Goal: Task Accomplishment & Management: Complete application form

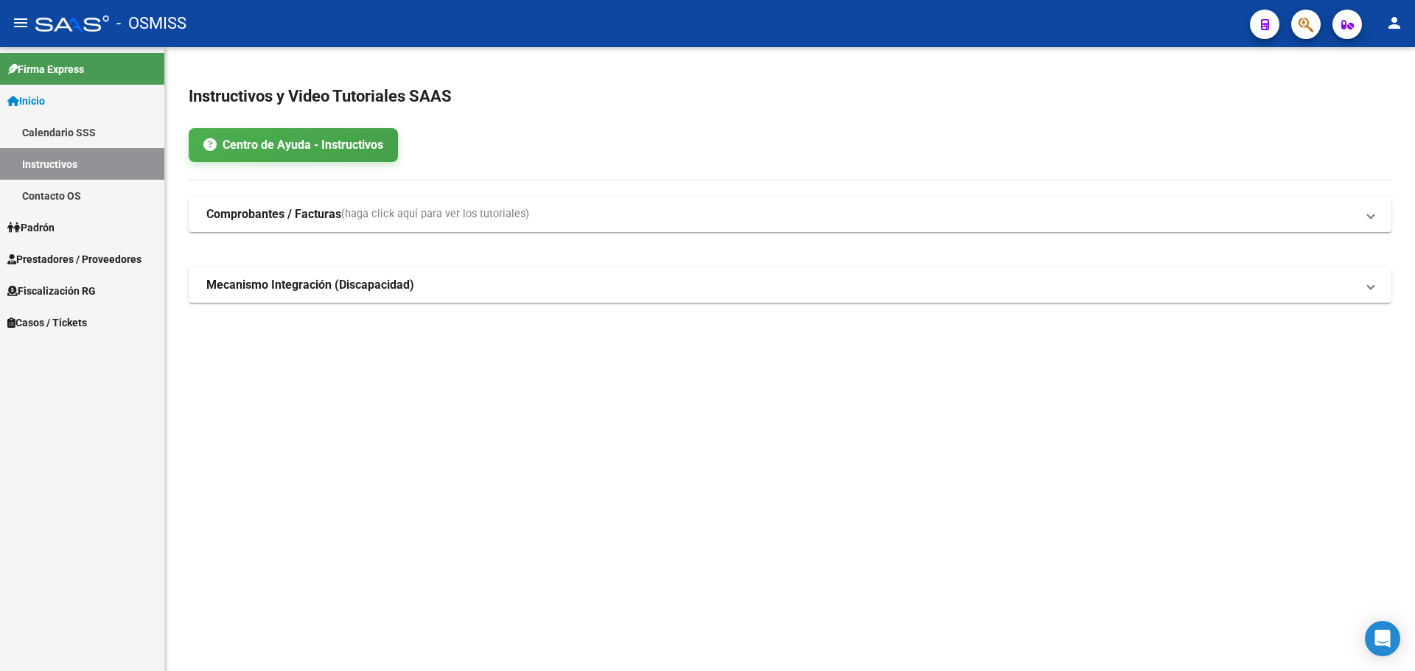
click at [41, 318] on span "Casos / Tickets" at bounding box center [47, 323] width 80 height 16
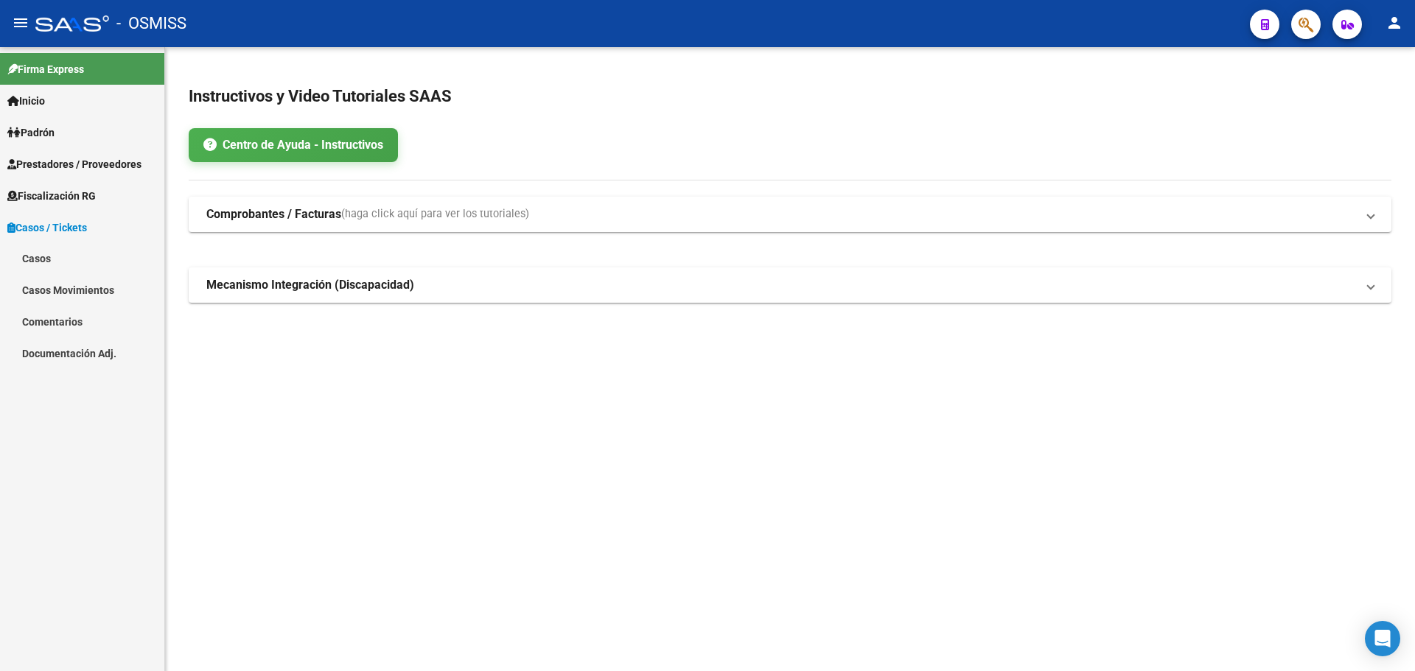
click at [43, 254] on link "Casos" at bounding box center [82, 259] width 164 height 32
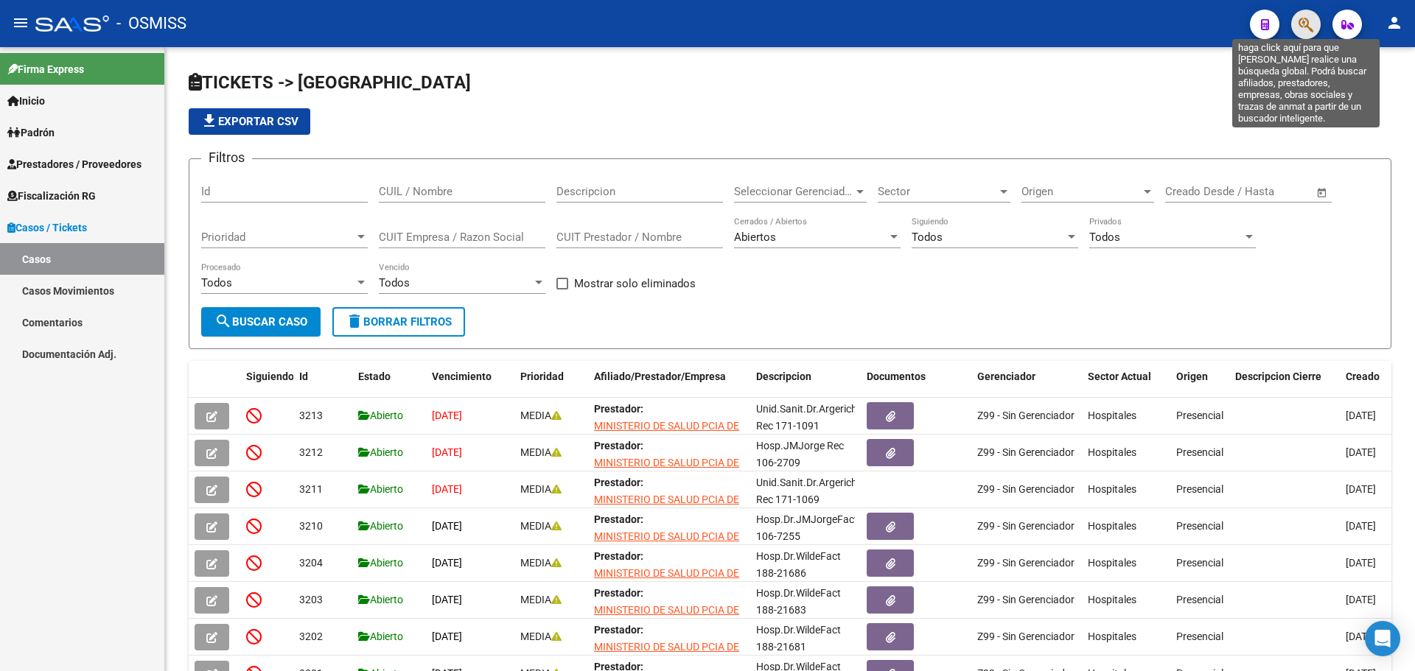
click at [740, 19] on icon "button" at bounding box center [1305, 24] width 15 height 17
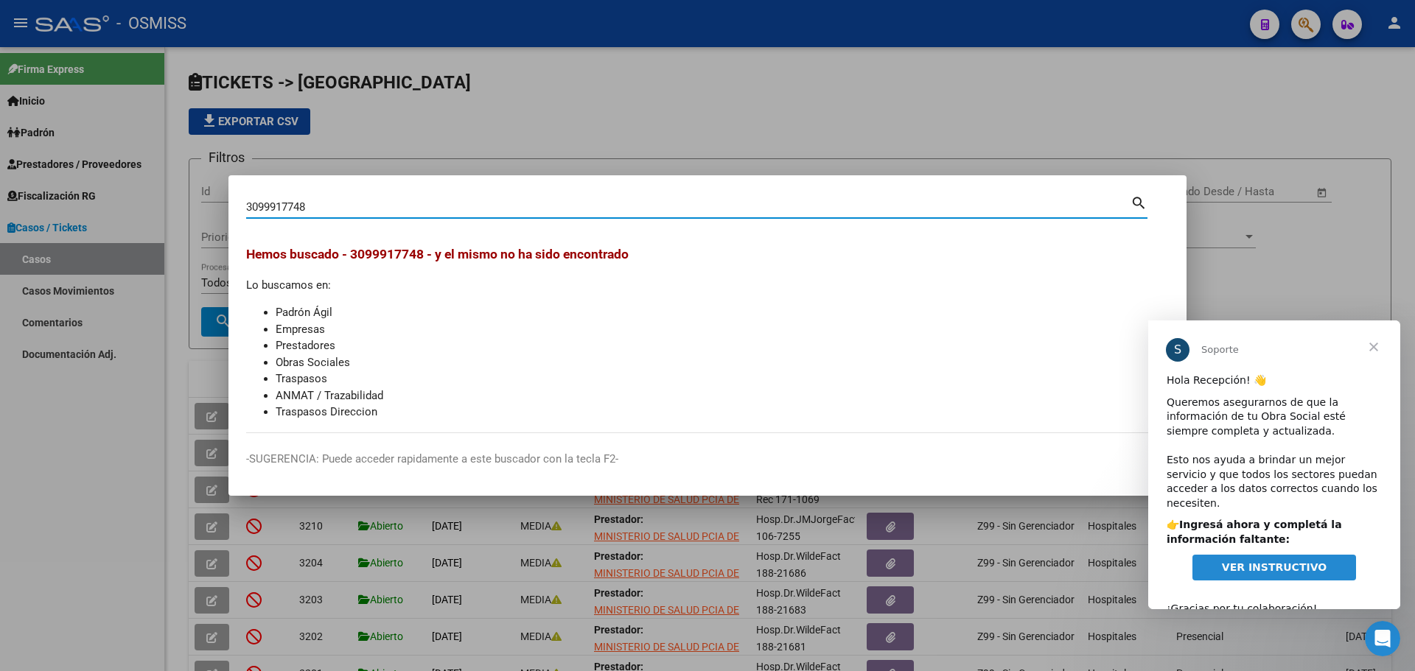
click at [740, 343] on span "Cerrar" at bounding box center [1373, 346] width 53 height 53
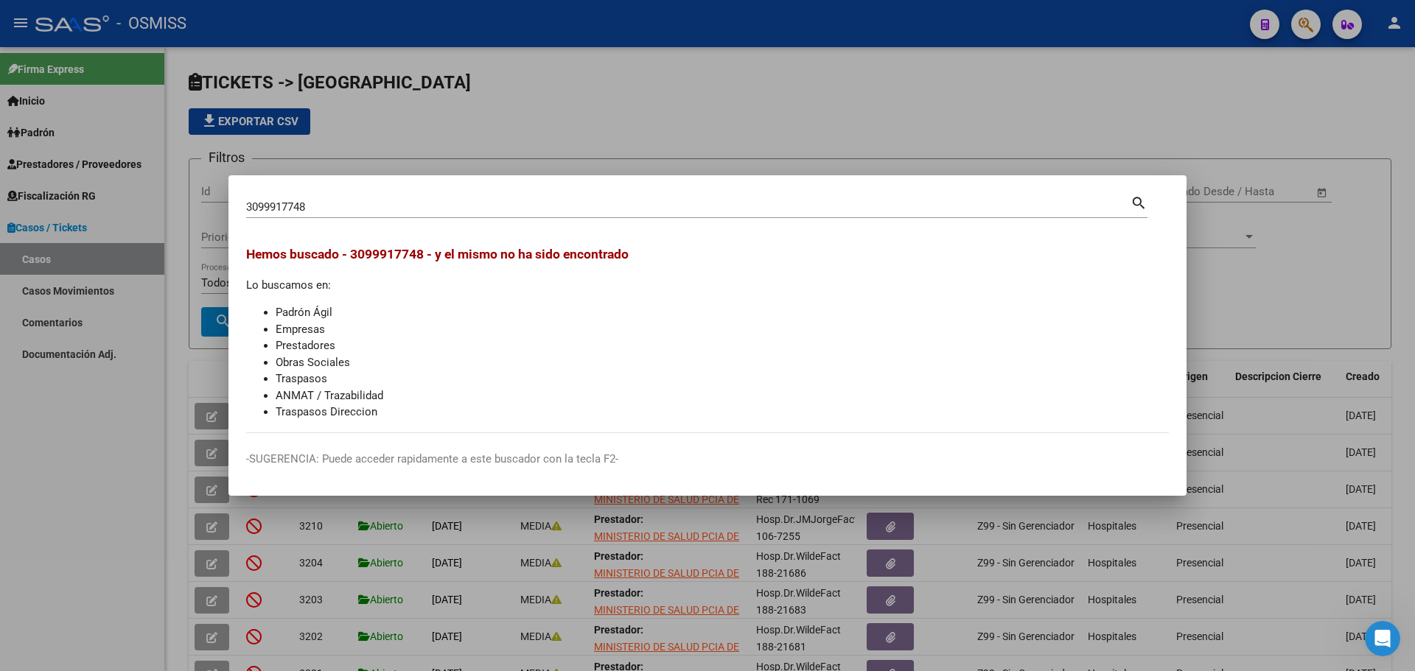
click at [309, 203] on input "3099917748" at bounding box center [688, 206] width 884 height 13
type input "30999177448"
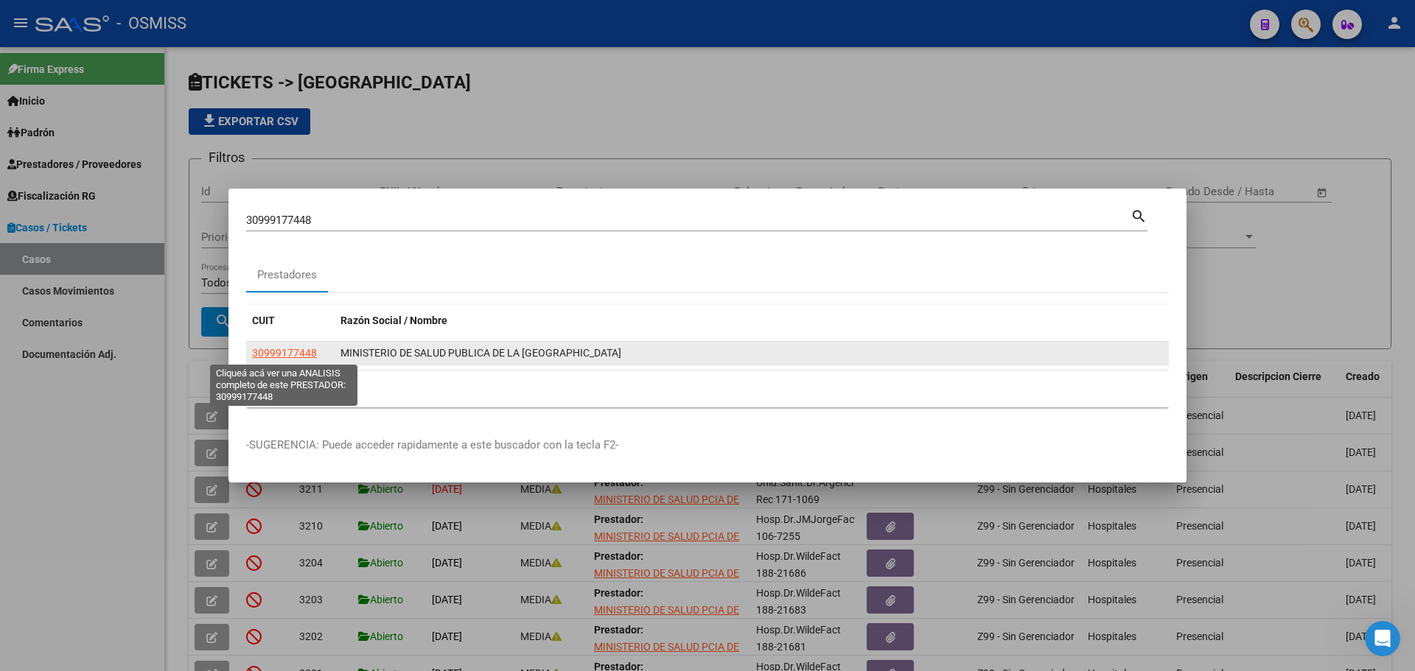
click at [259, 350] on span "30999177448" at bounding box center [284, 353] width 65 height 12
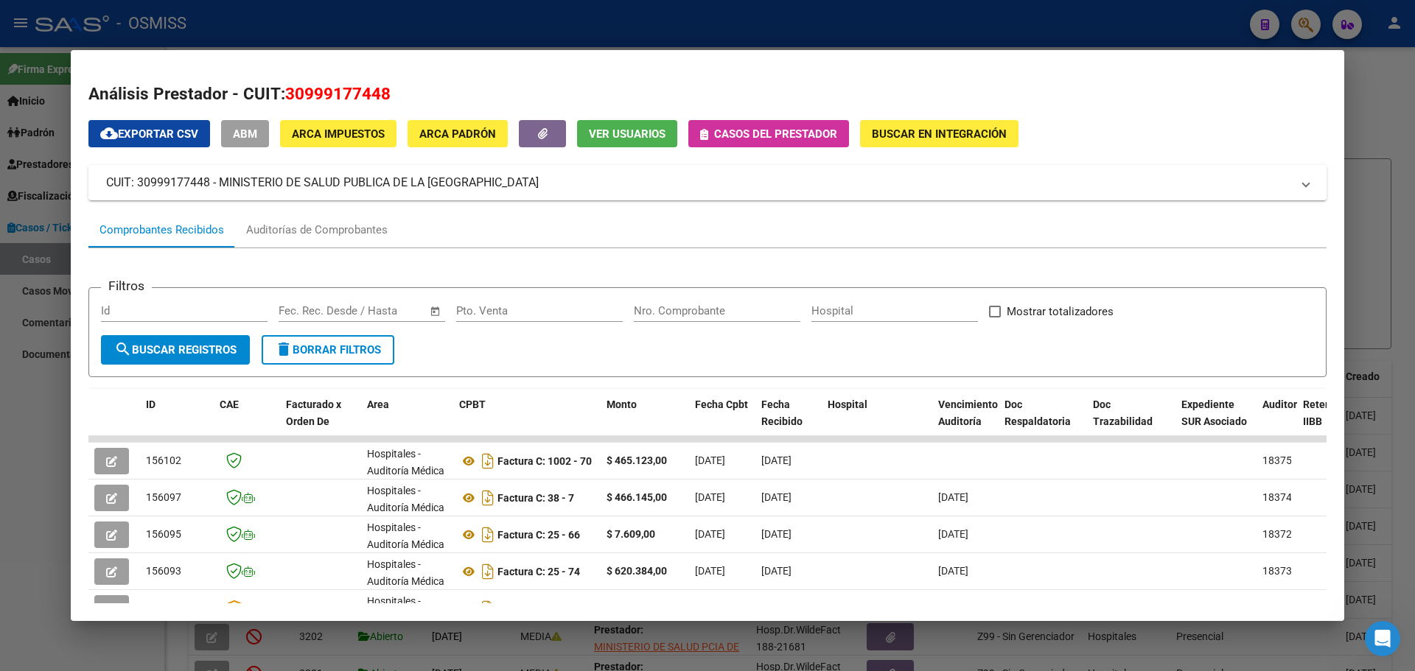
click at [707, 139] on icon "button" at bounding box center [704, 134] width 8 height 11
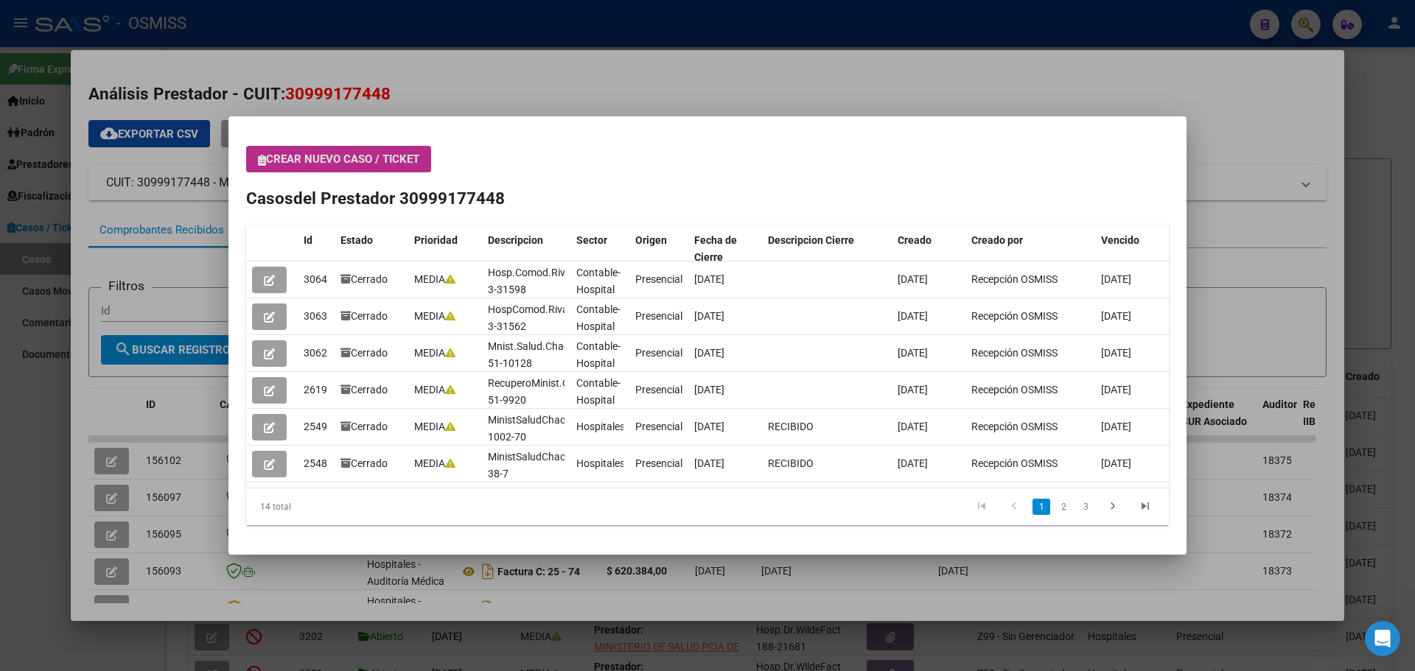
click at [268, 172] on button "Crear nuevo caso / ticket" at bounding box center [338, 159] width 185 height 27
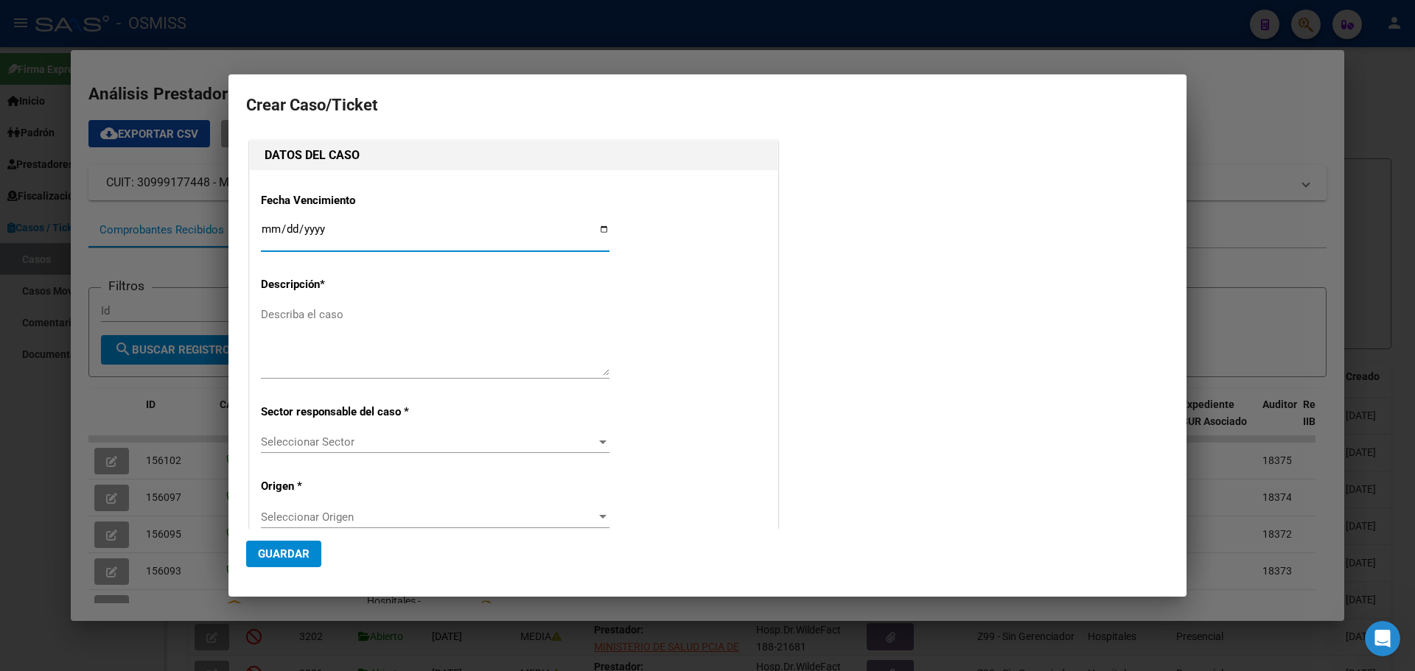
click at [597, 228] on input "Ingresar fecha" at bounding box center [435, 235] width 348 height 24
type input "[DATE]"
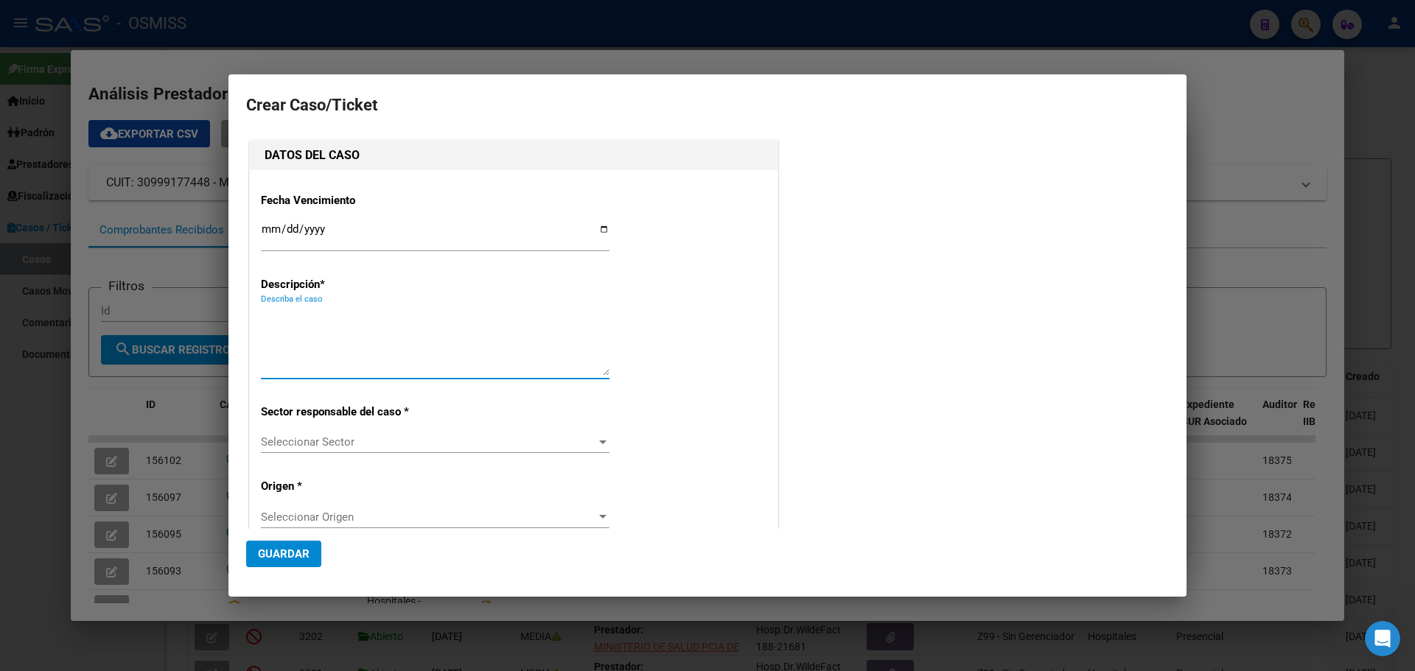
click at [266, 318] on textarea "Describa el caso" at bounding box center [435, 340] width 348 height 69
type textarea "Minist.SaludChacoFact 1003-230"
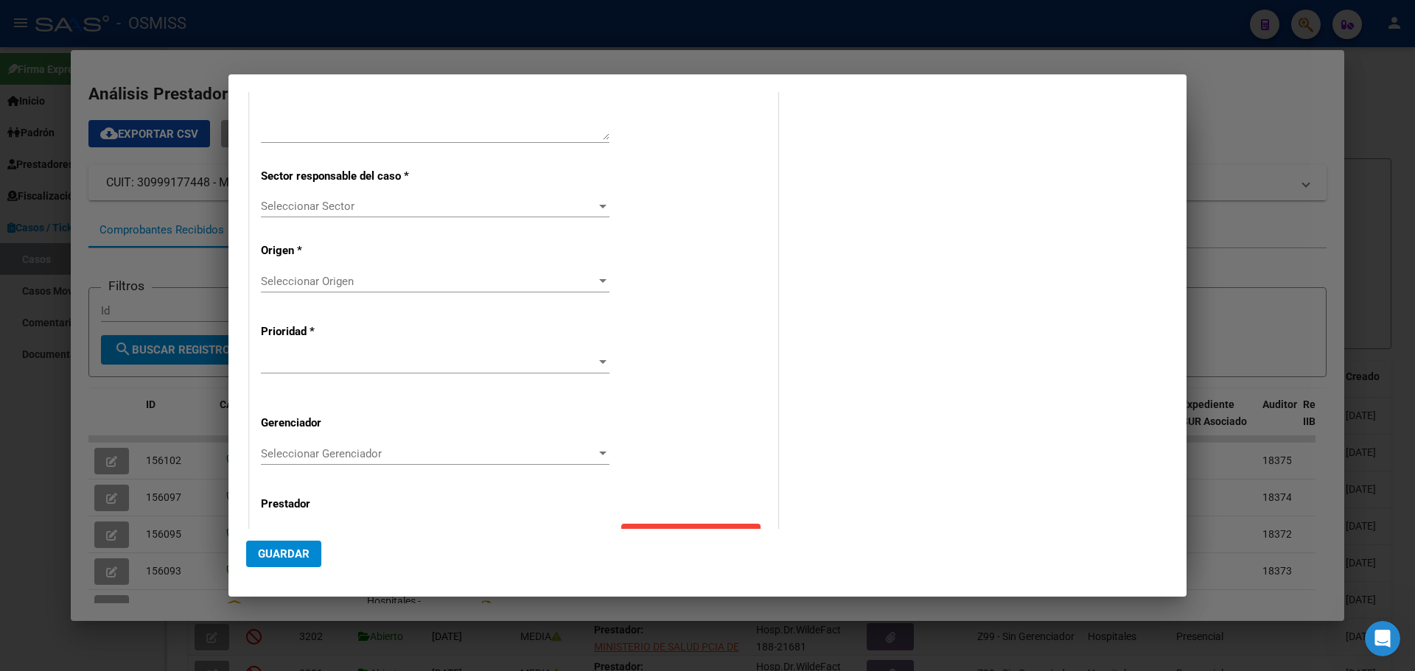
scroll to position [245, 0]
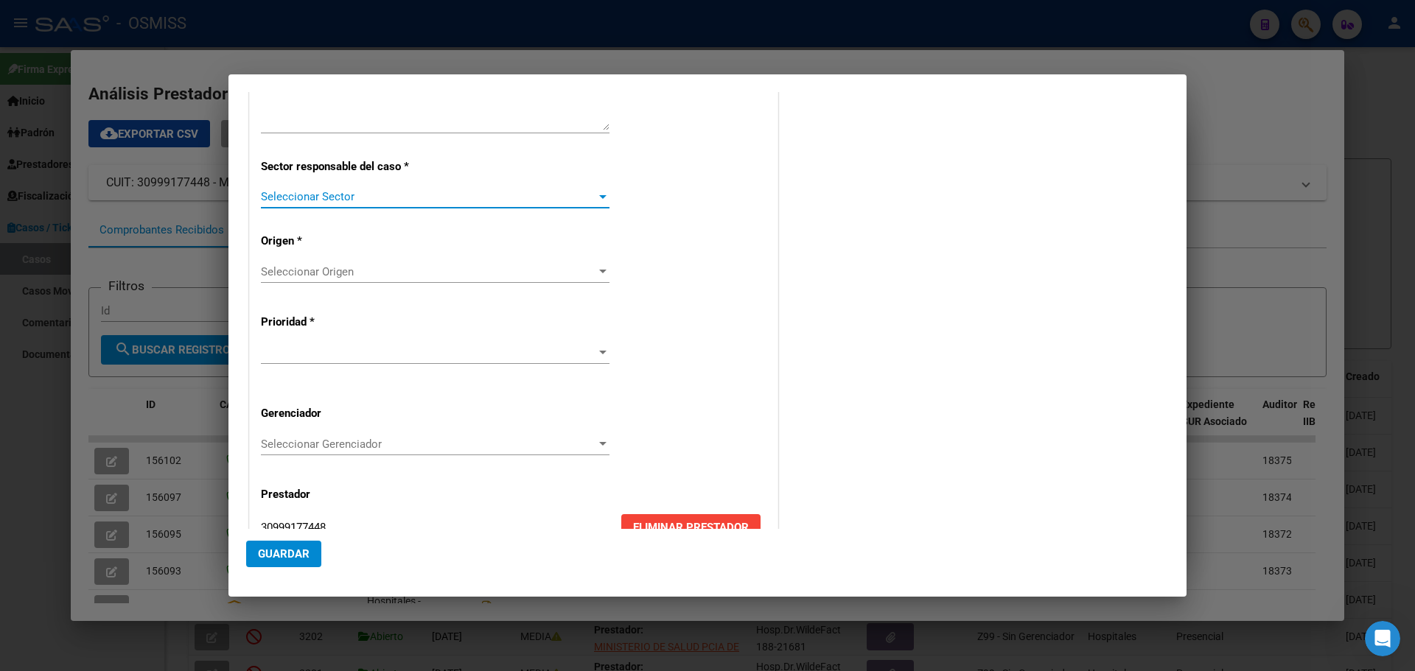
click at [599, 197] on div at bounding box center [602, 197] width 7 height 4
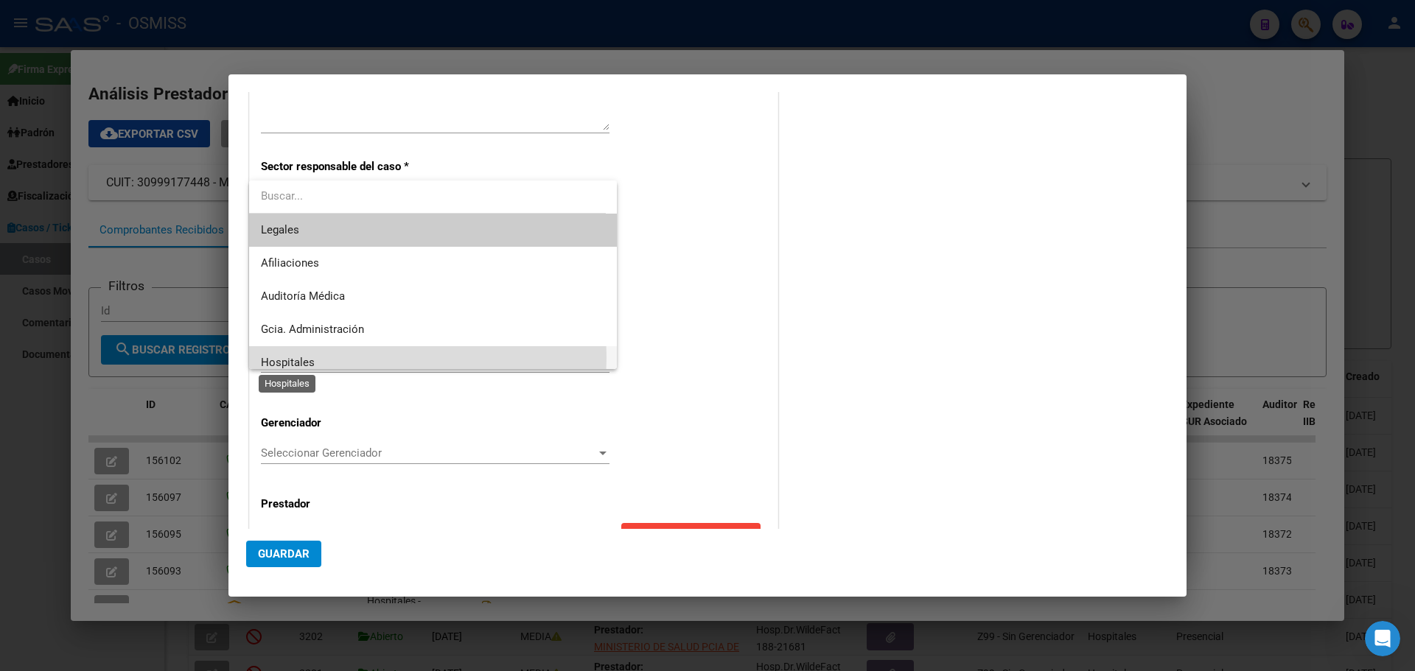
click at [269, 357] on span "Hospitales" at bounding box center [288, 362] width 54 height 13
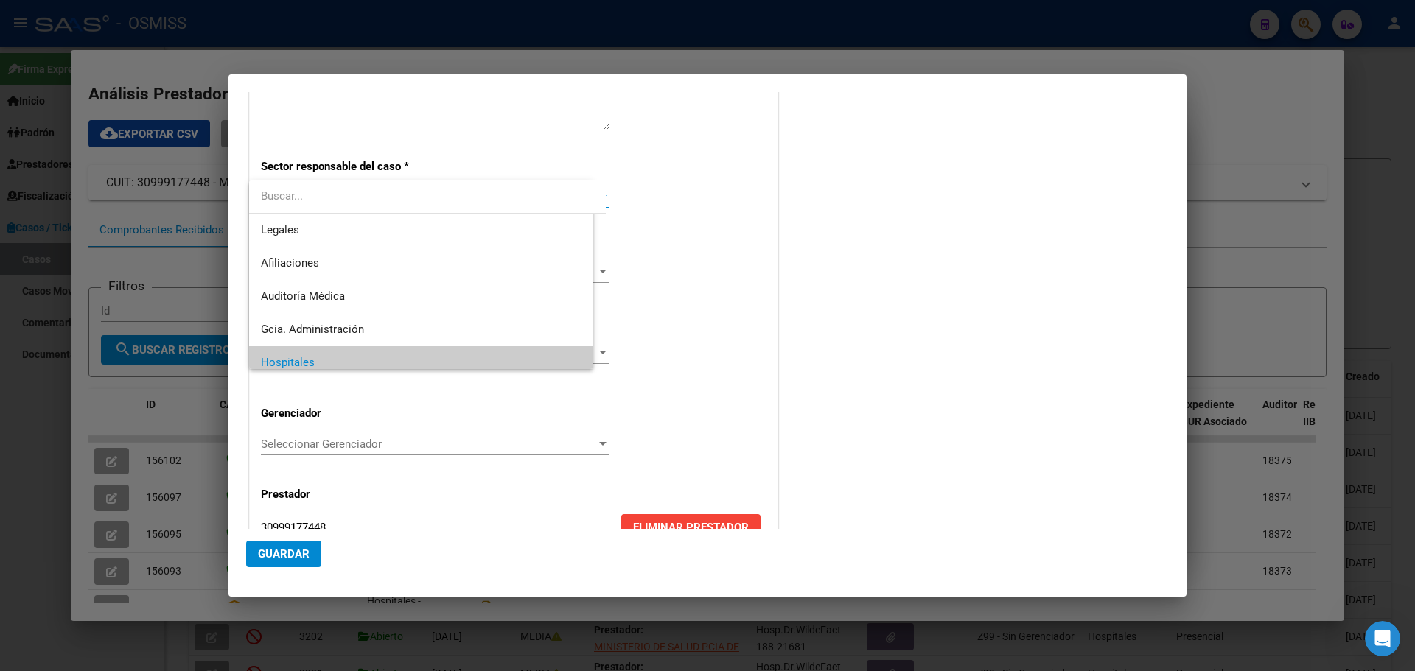
scroll to position [10, 0]
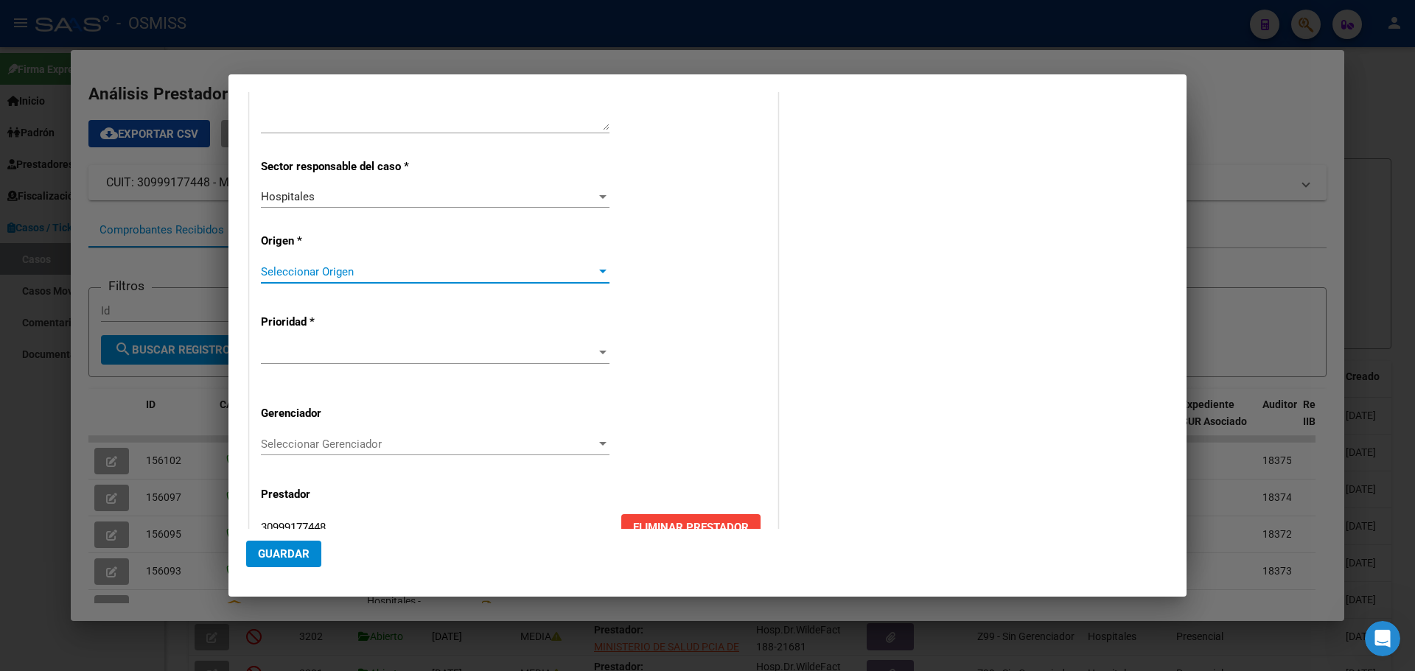
click at [599, 270] on div at bounding box center [602, 272] width 7 height 4
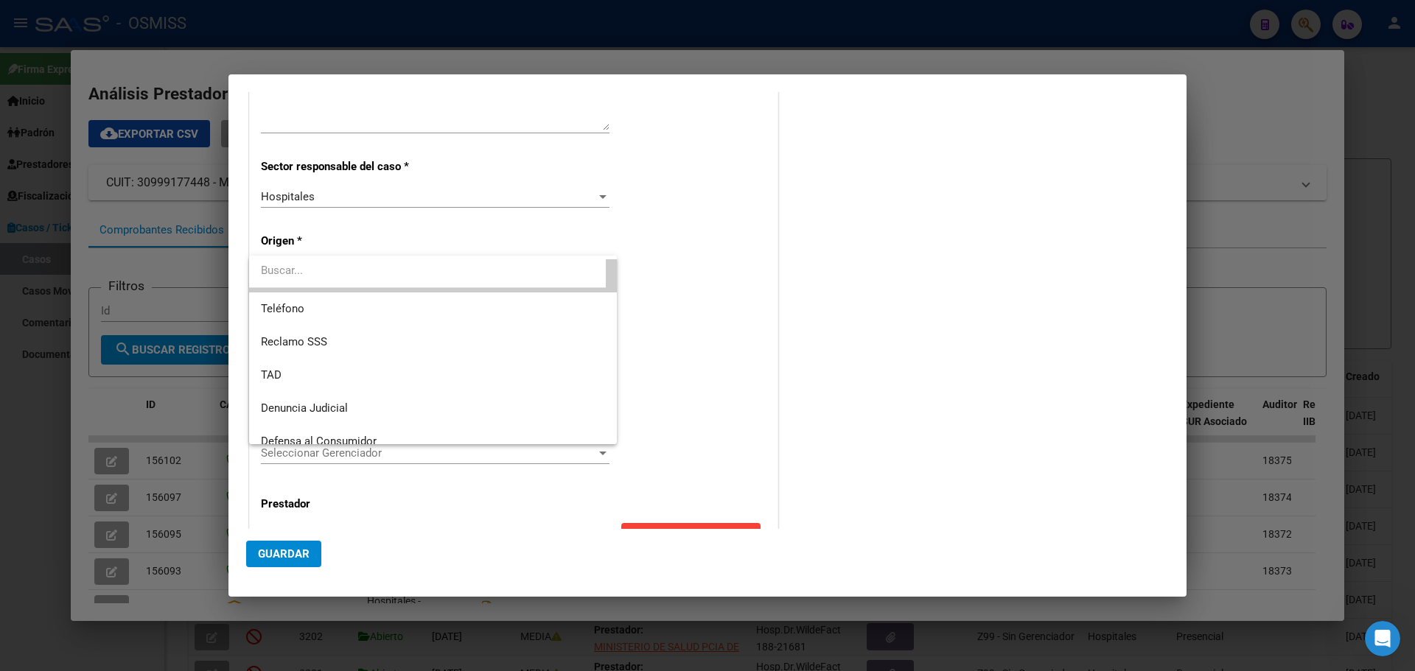
scroll to position [147, 0]
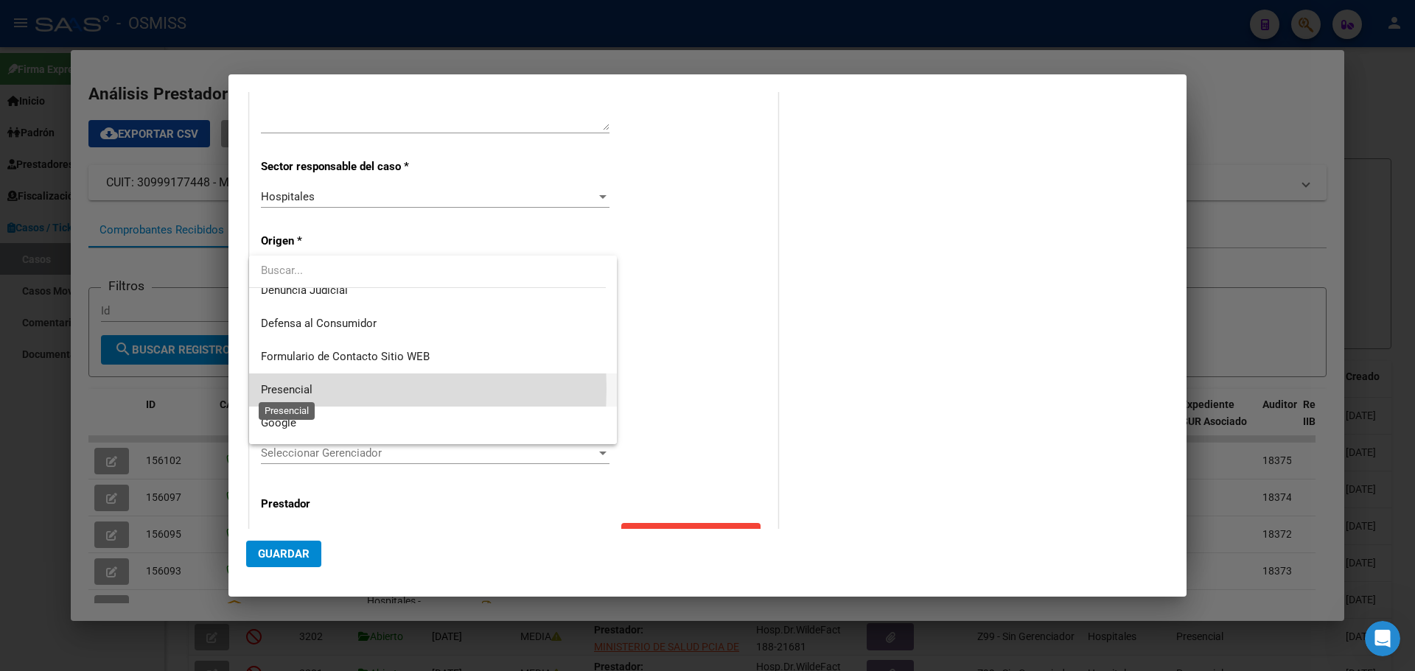
click at [266, 388] on span "Presencial" at bounding box center [287, 389] width 52 height 13
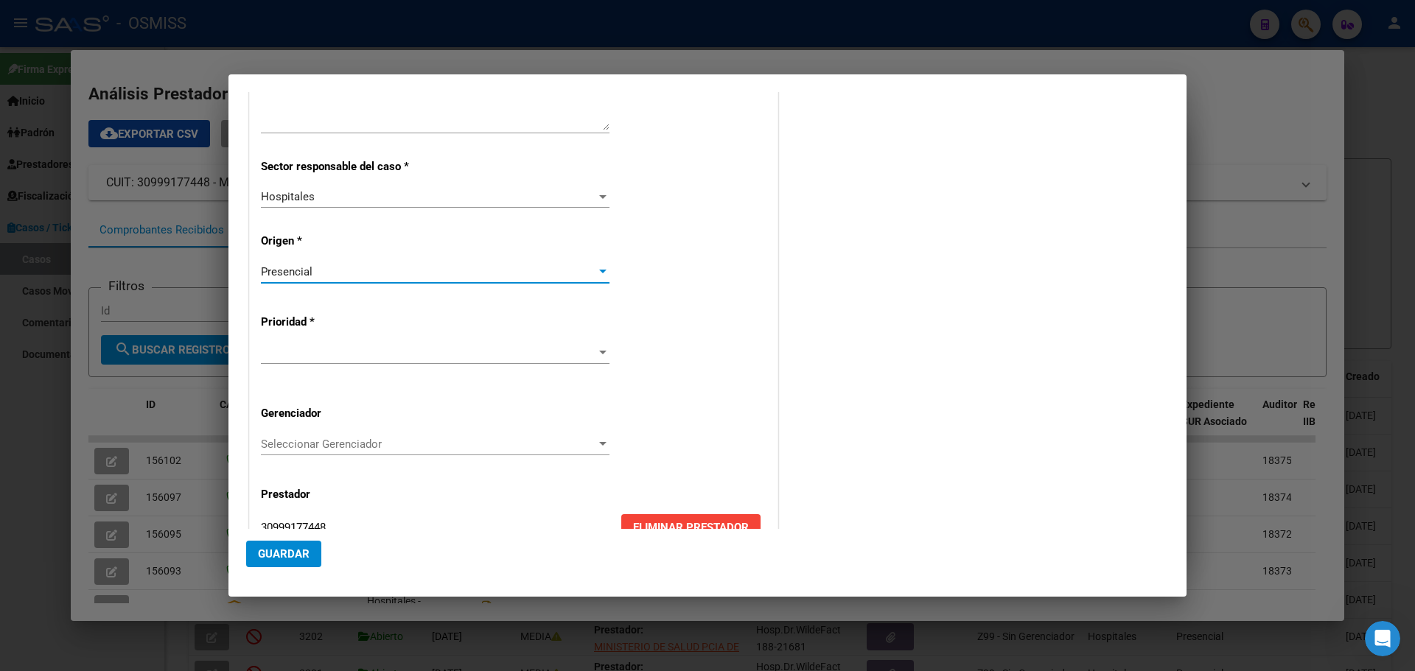
click at [596, 348] on div at bounding box center [602, 353] width 13 height 12
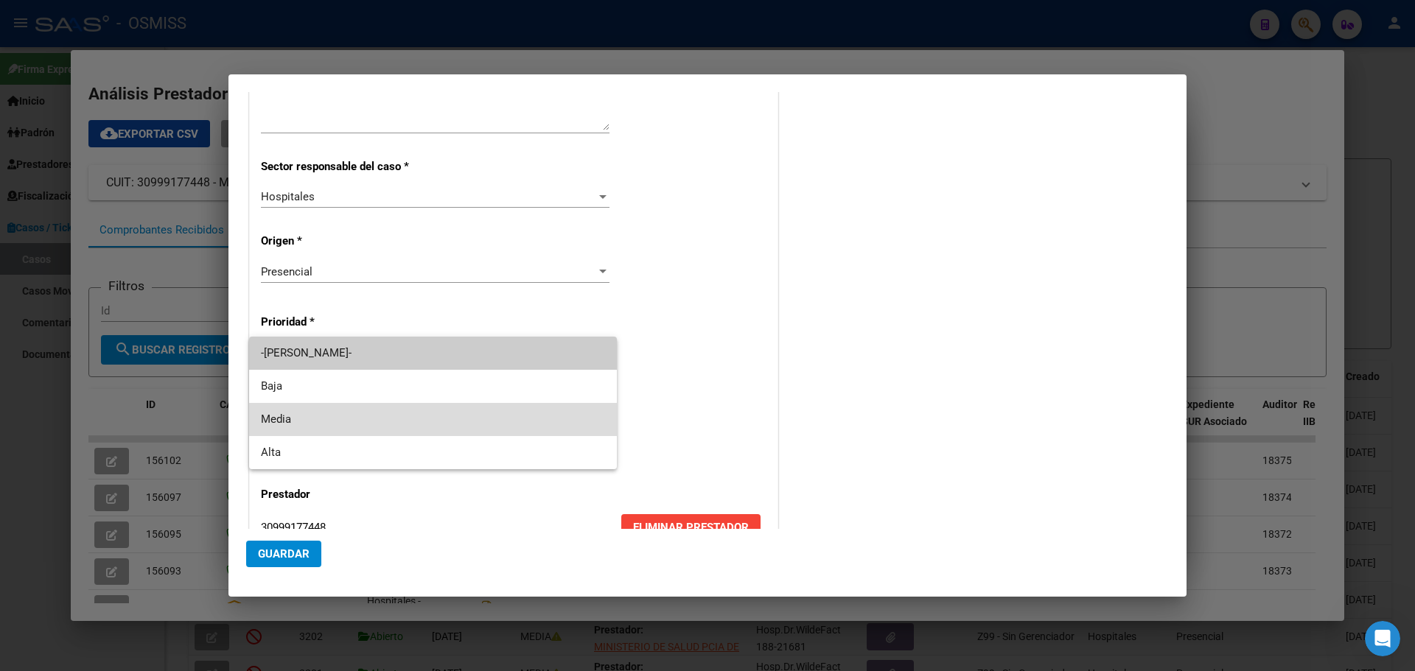
click at [275, 416] on span "Media" at bounding box center [433, 419] width 344 height 33
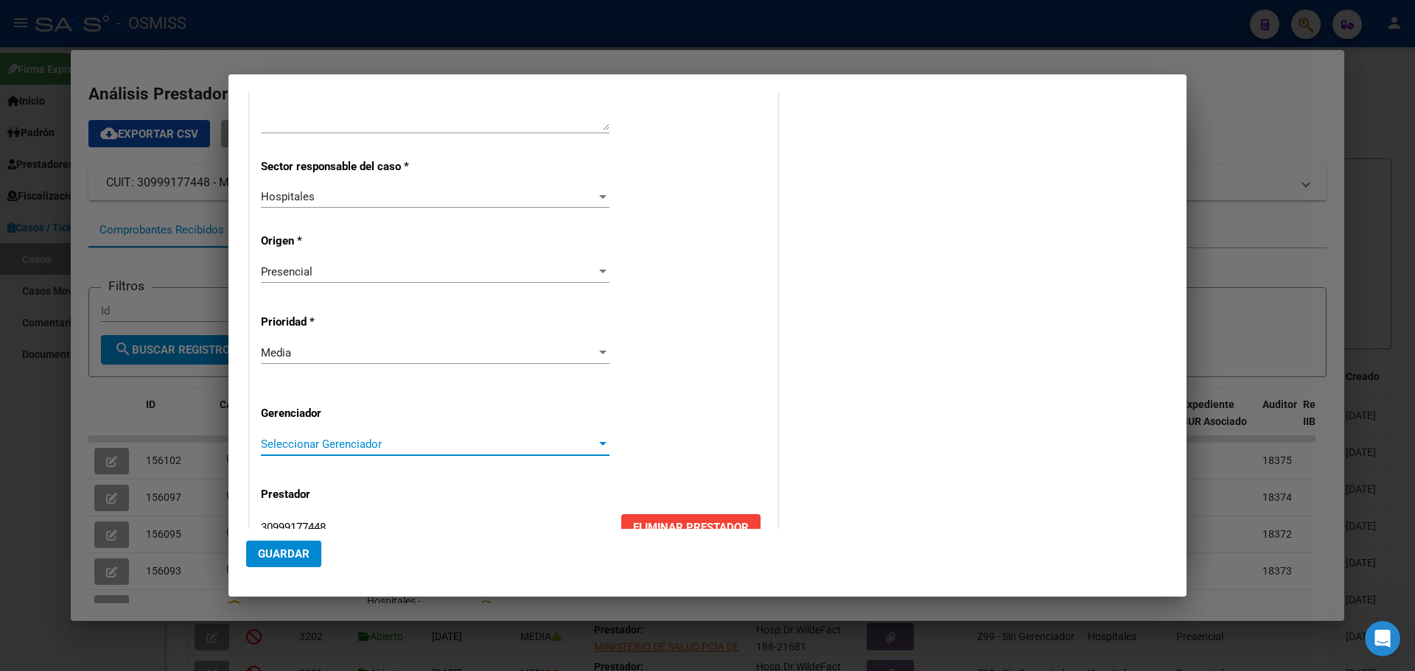
click at [599, 433] on div at bounding box center [602, 444] width 7 height 4
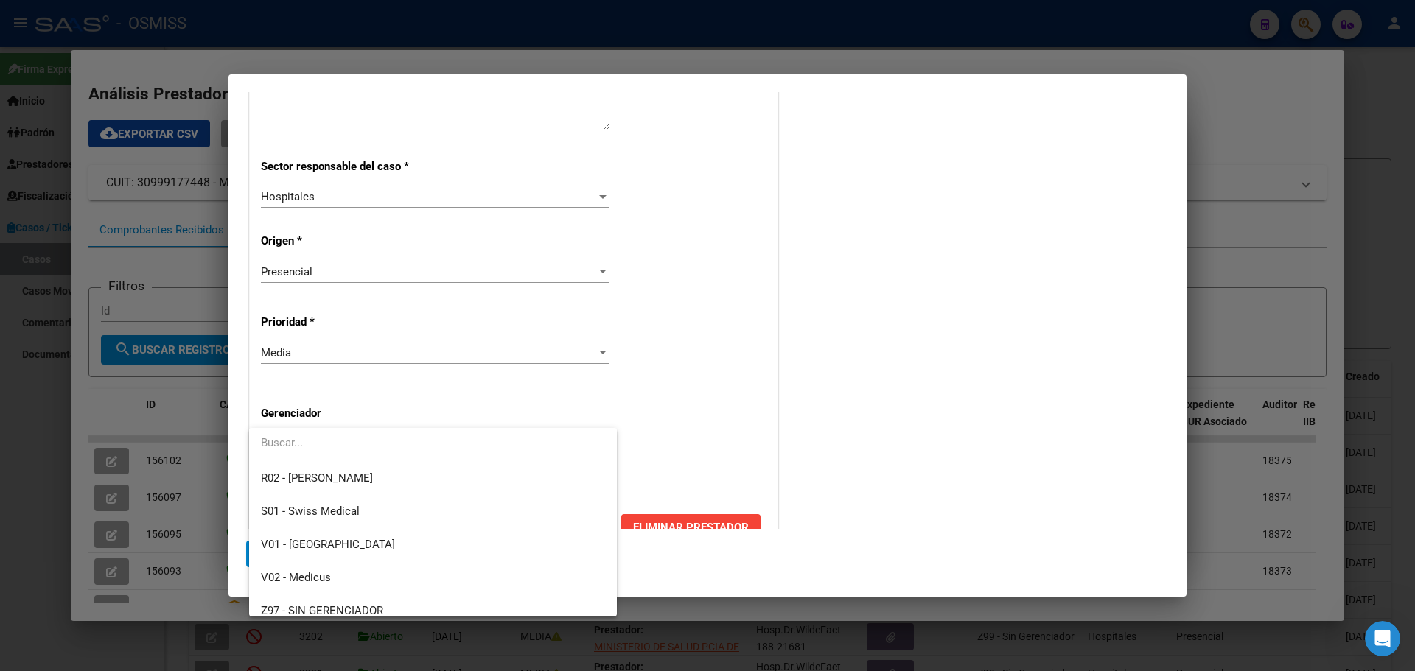
scroll to position [441, 0]
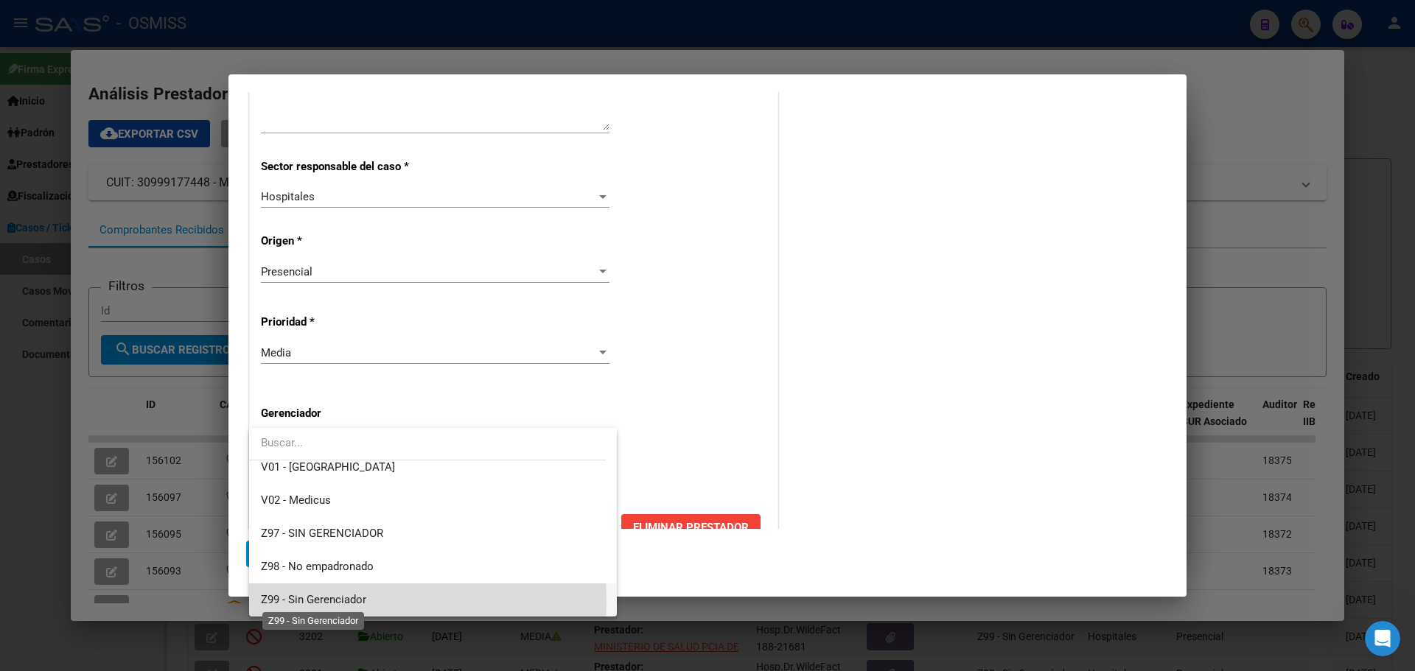
click at [264, 433] on span "Z99 - Sin Gerenciador" at bounding box center [313, 599] width 105 height 13
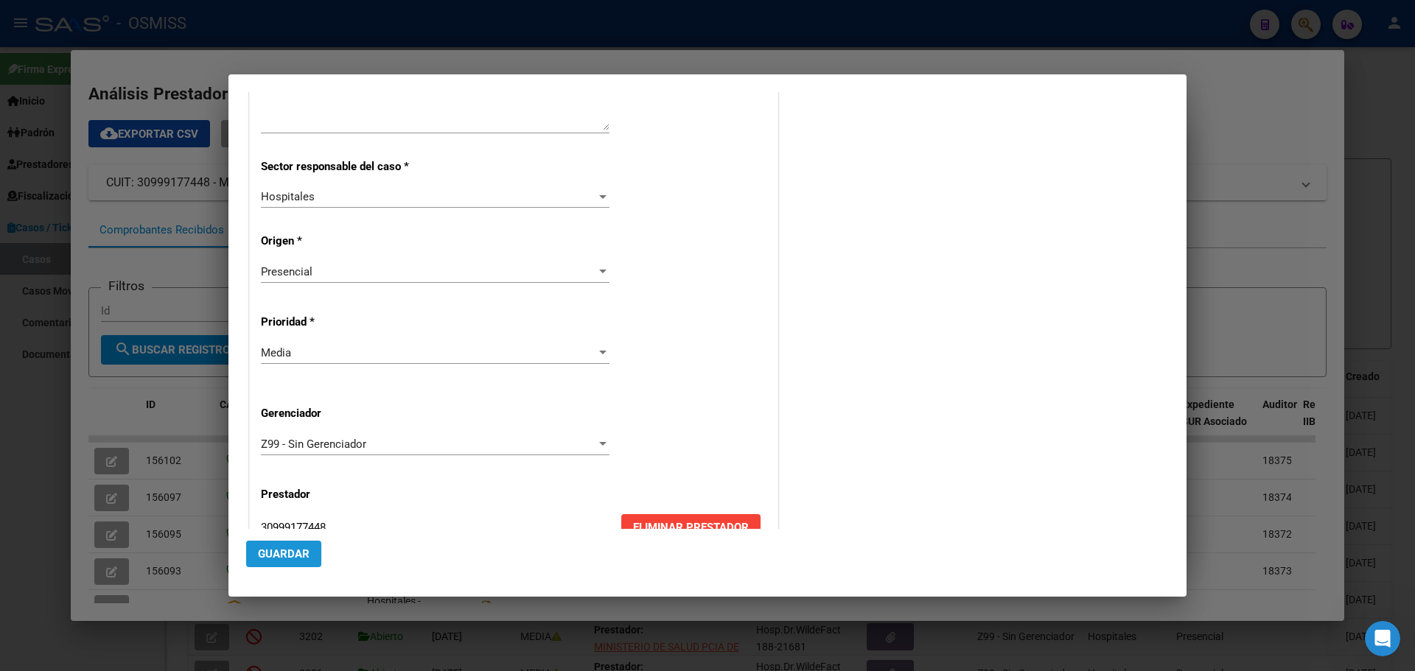
click at [278, 433] on span "Guardar" at bounding box center [284, 553] width 52 height 13
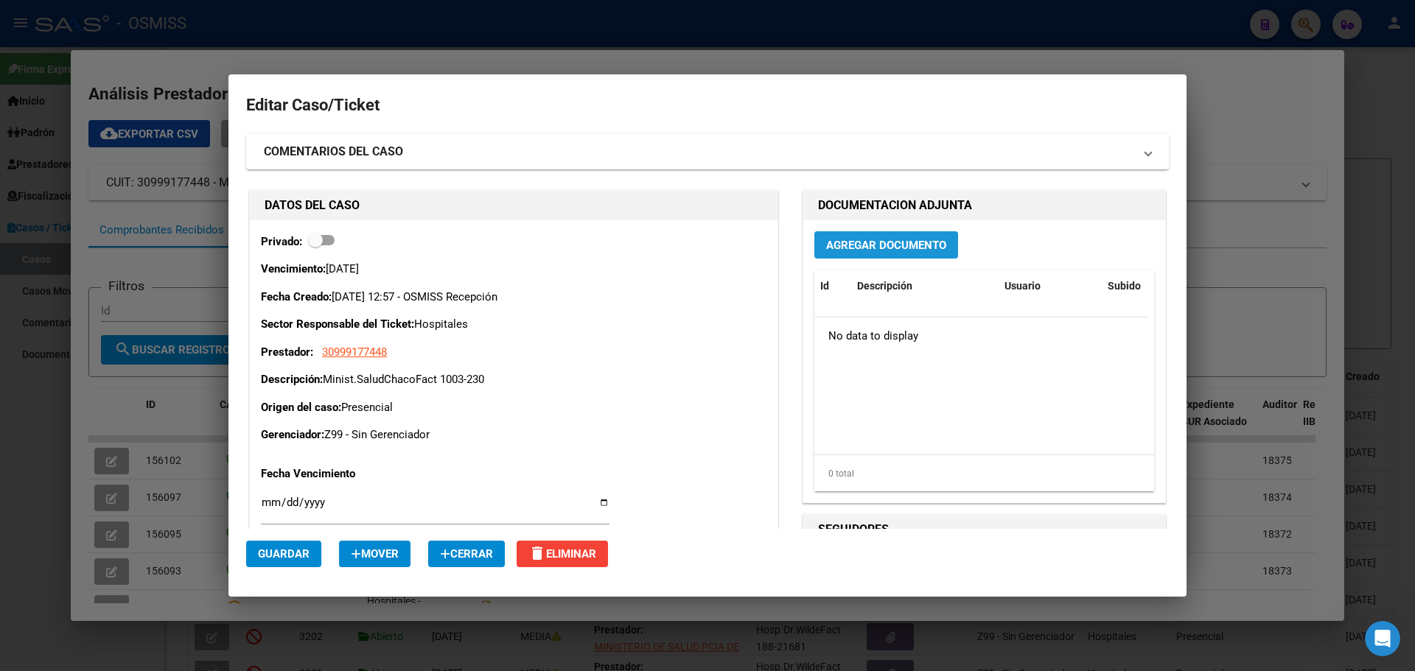
click at [740, 239] on span "Agregar Documento" at bounding box center [886, 245] width 120 height 13
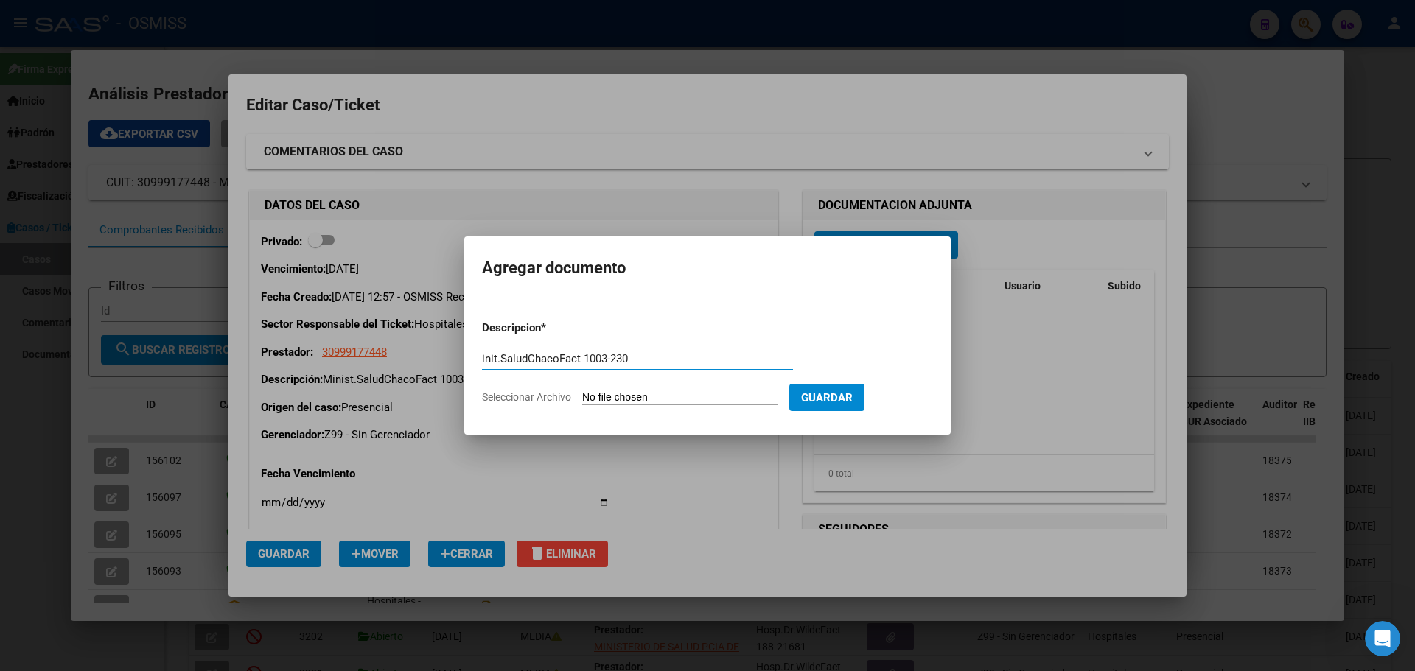
type input "init.SaludChacoFact 1003-230"
click at [548, 393] on span "Seleccionar Archivo" at bounding box center [526, 397] width 89 height 12
click at [582, 393] on input "Seleccionar Archivo" at bounding box center [679, 398] width 195 height 14
type input "C:\fakepath\Fact 230.pdf"
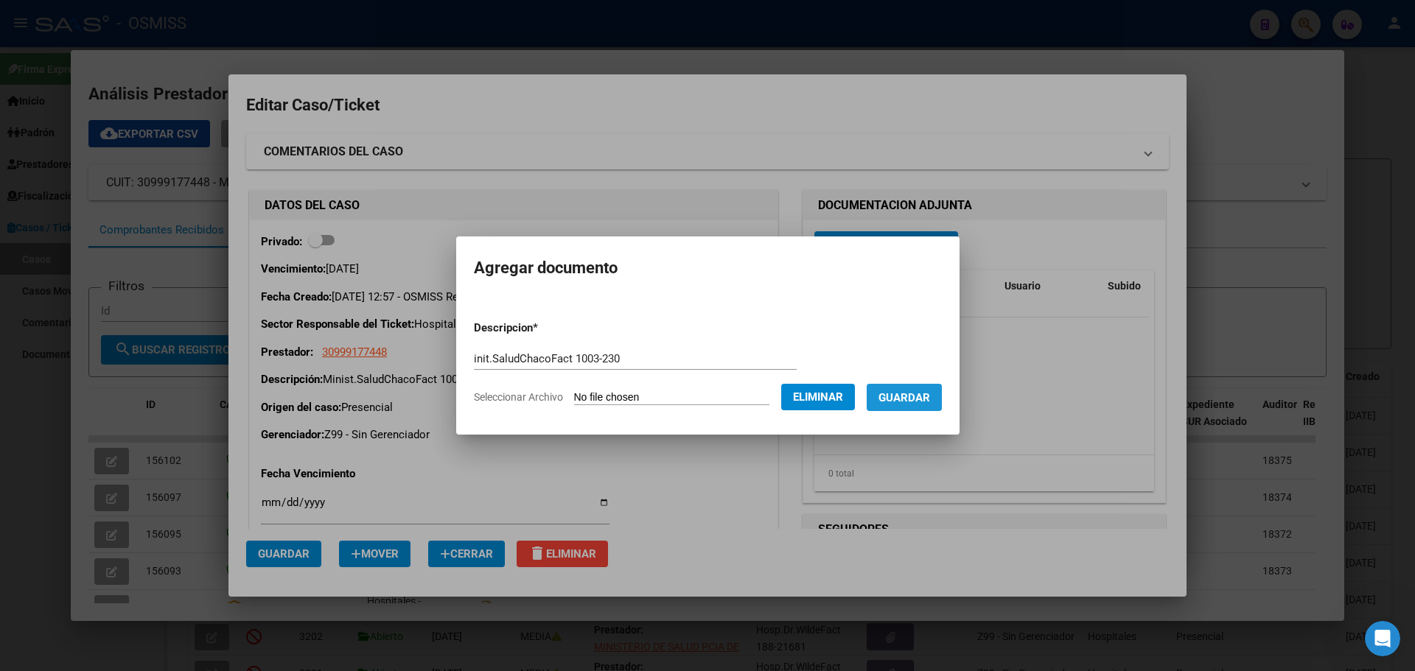
click at [740, 393] on span "Guardar" at bounding box center [904, 397] width 52 height 13
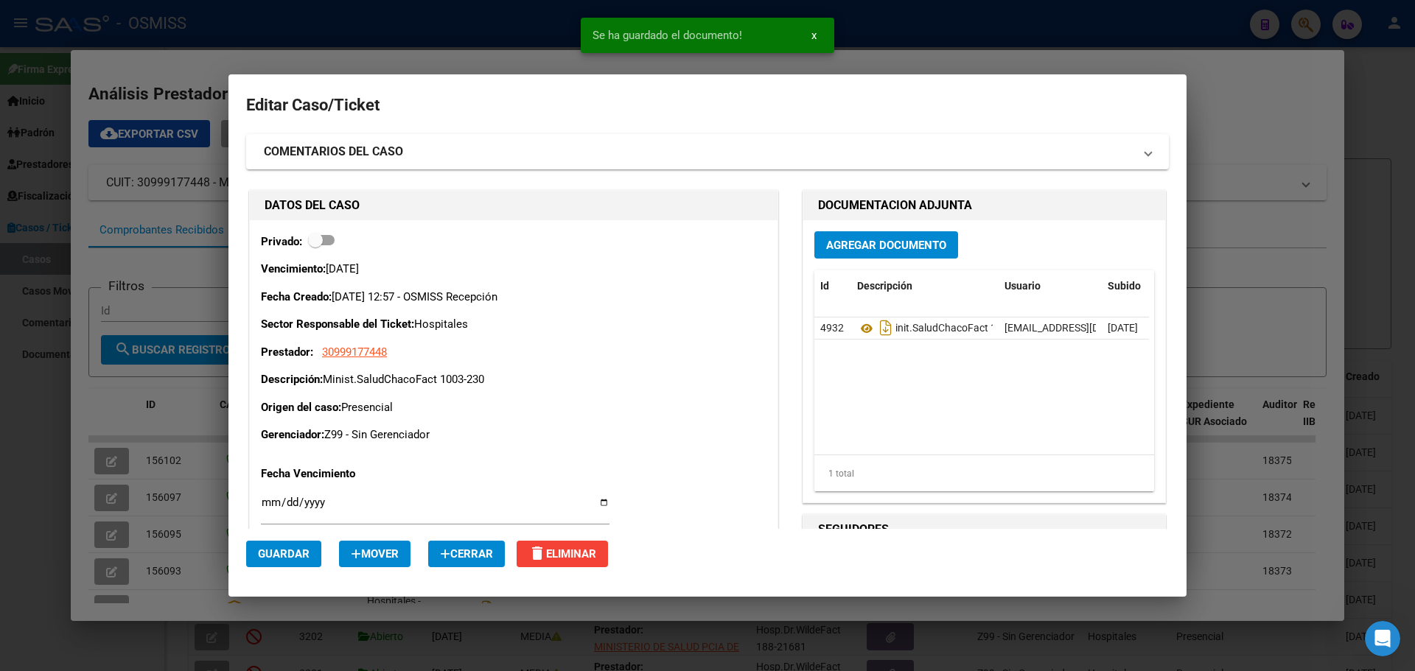
click at [222, 52] on div at bounding box center [707, 335] width 1415 height 671
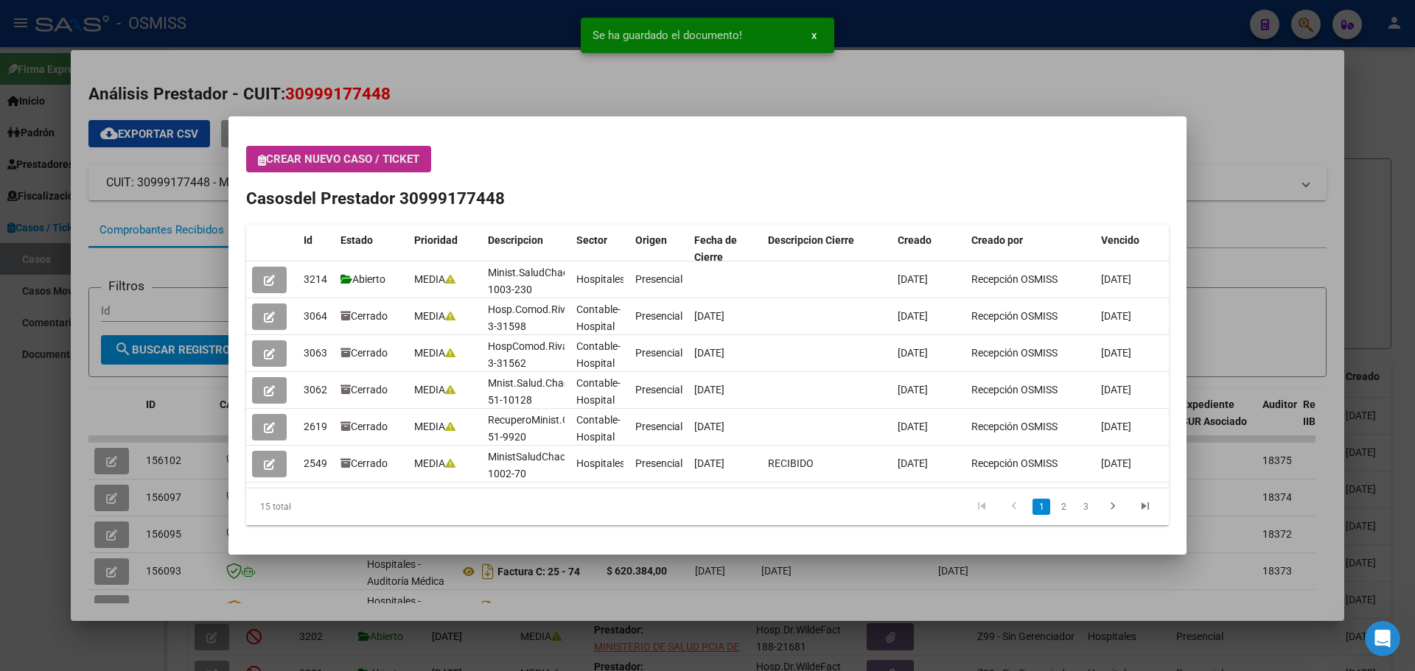
click at [261, 162] on icon "button" at bounding box center [262, 160] width 8 height 11
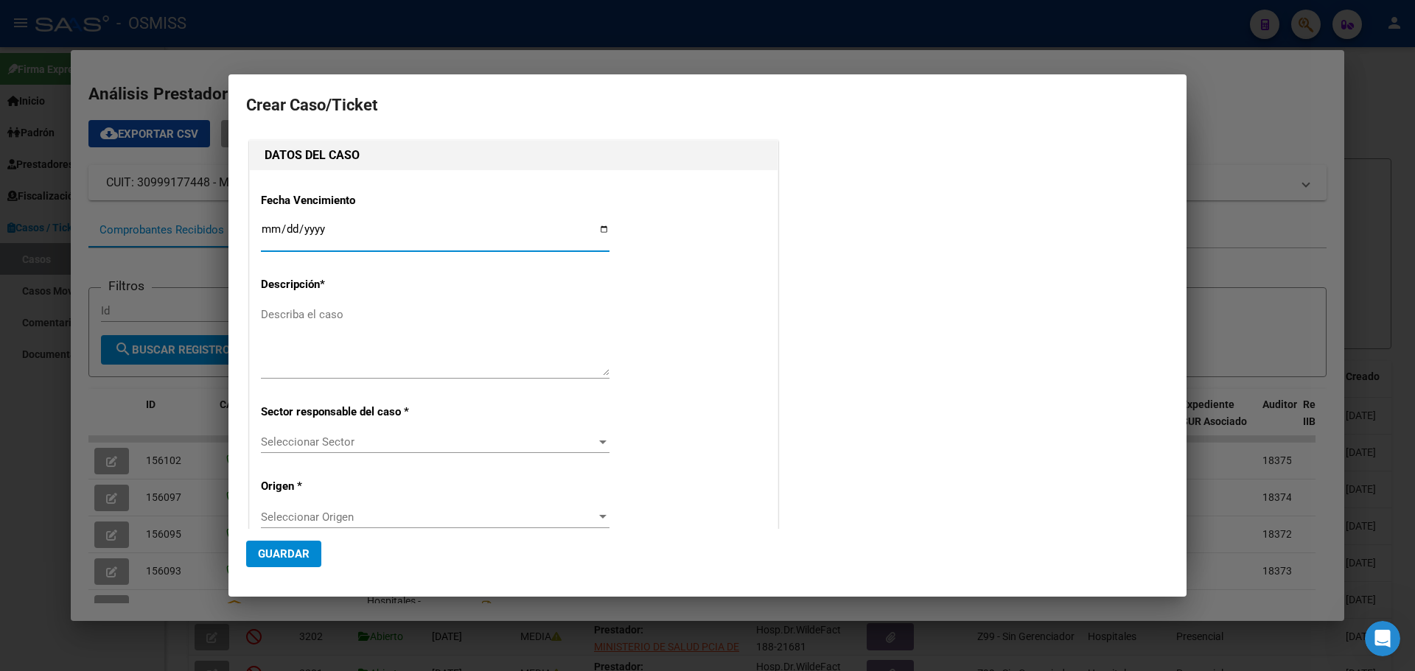
click at [597, 228] on input "Ingresar fecha" at bounding box center [435, 235] width 348 height 24
type input "[DATE]"
click at [316, 315] on textarea "Describa el caso" at bounding box center [435, 340] width 348 height 69
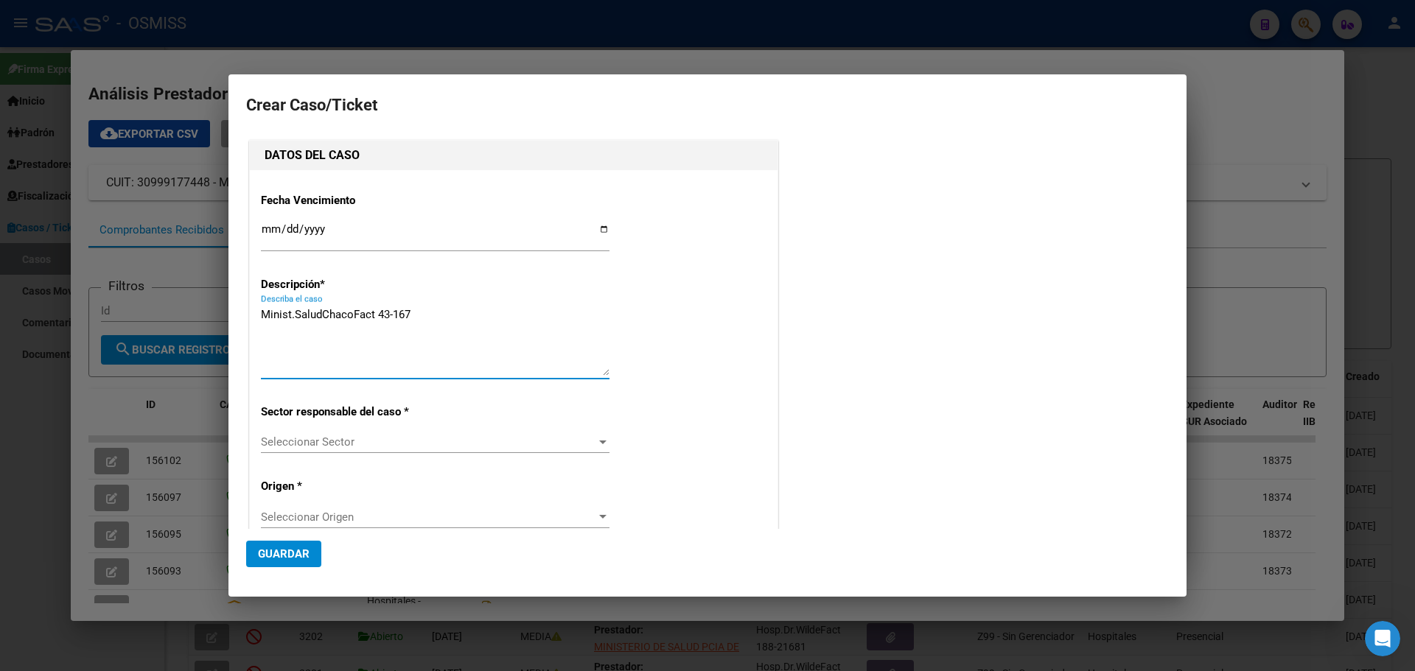
type textarea "Minist.SaludChacoFact 43-167"
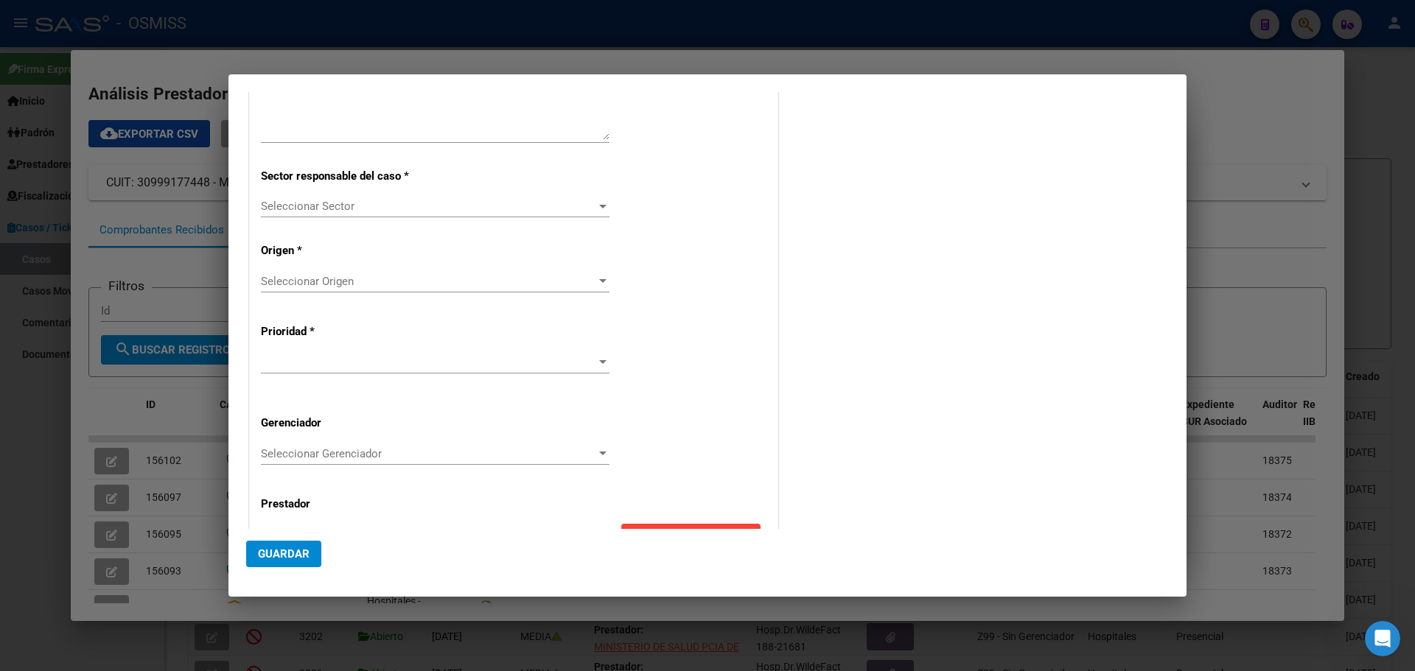
scroll to position [284, 0]
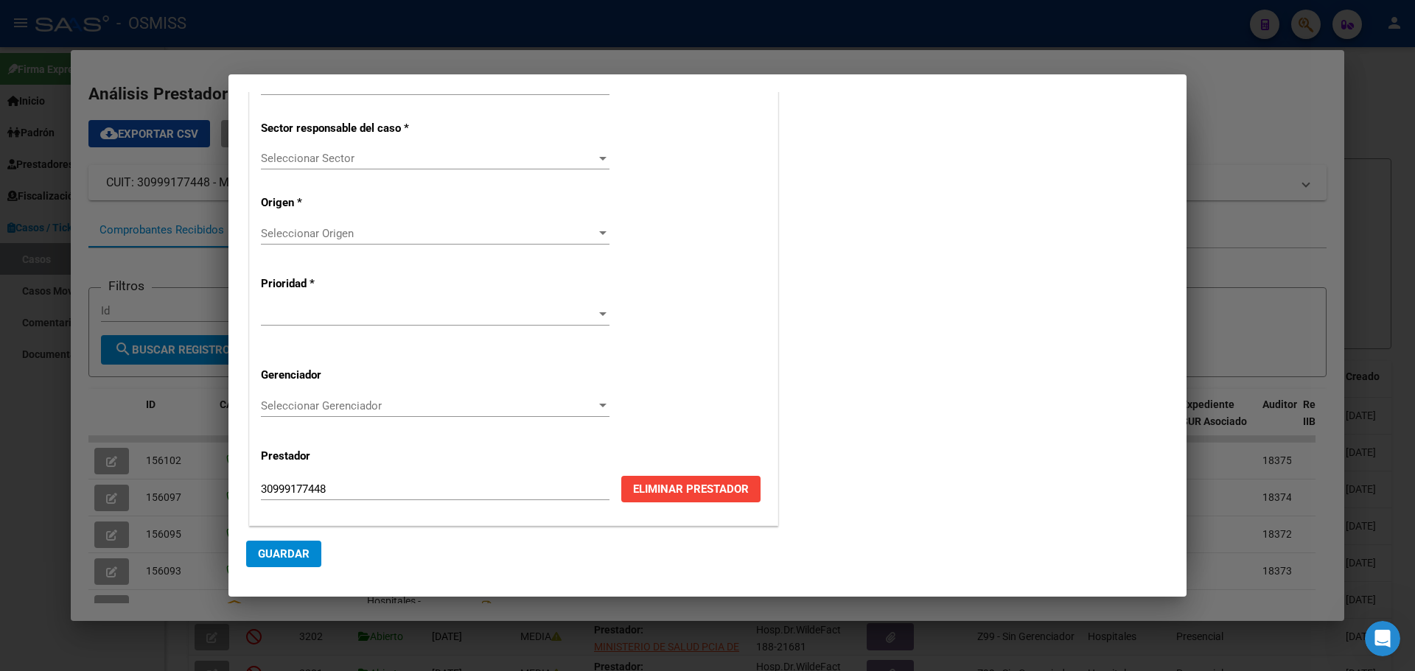
click at [599, 157] on div at bounding box center [602, 159] width 7 height 4
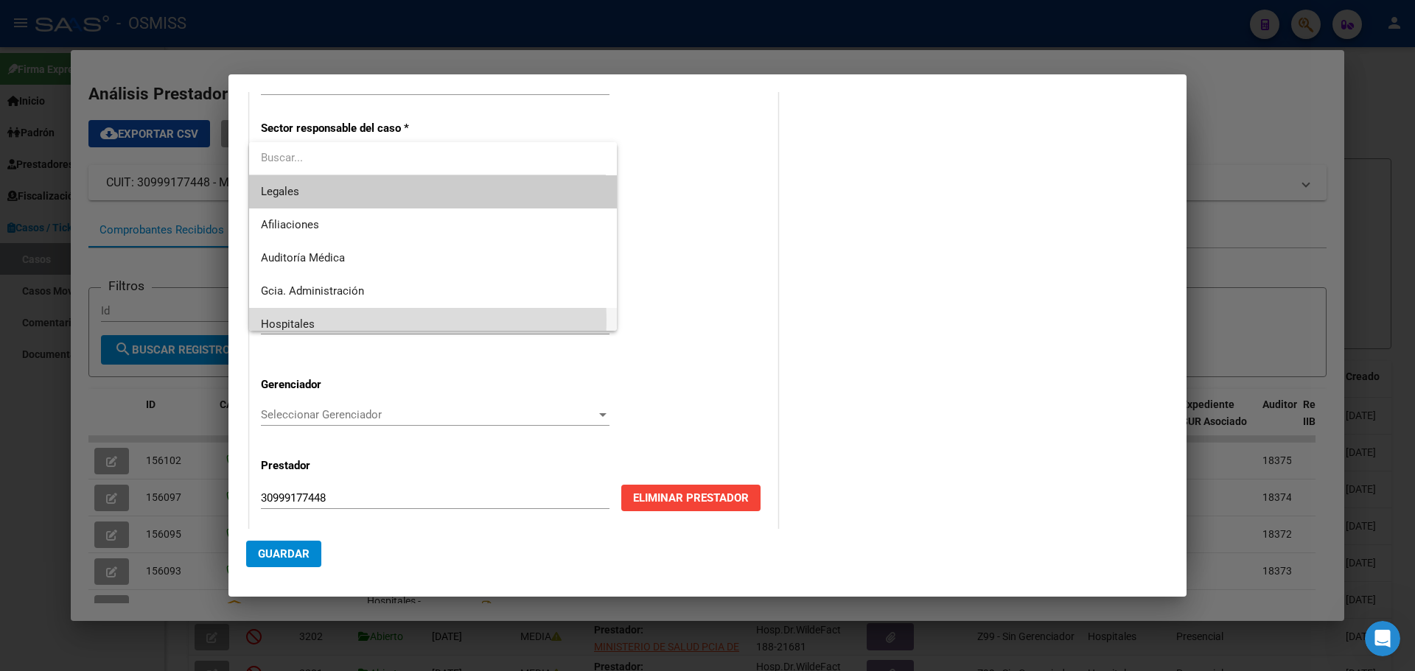
click at [260, 320] on mat-option "Hospitales" at bounding box center [433, 324] width 368 height 33
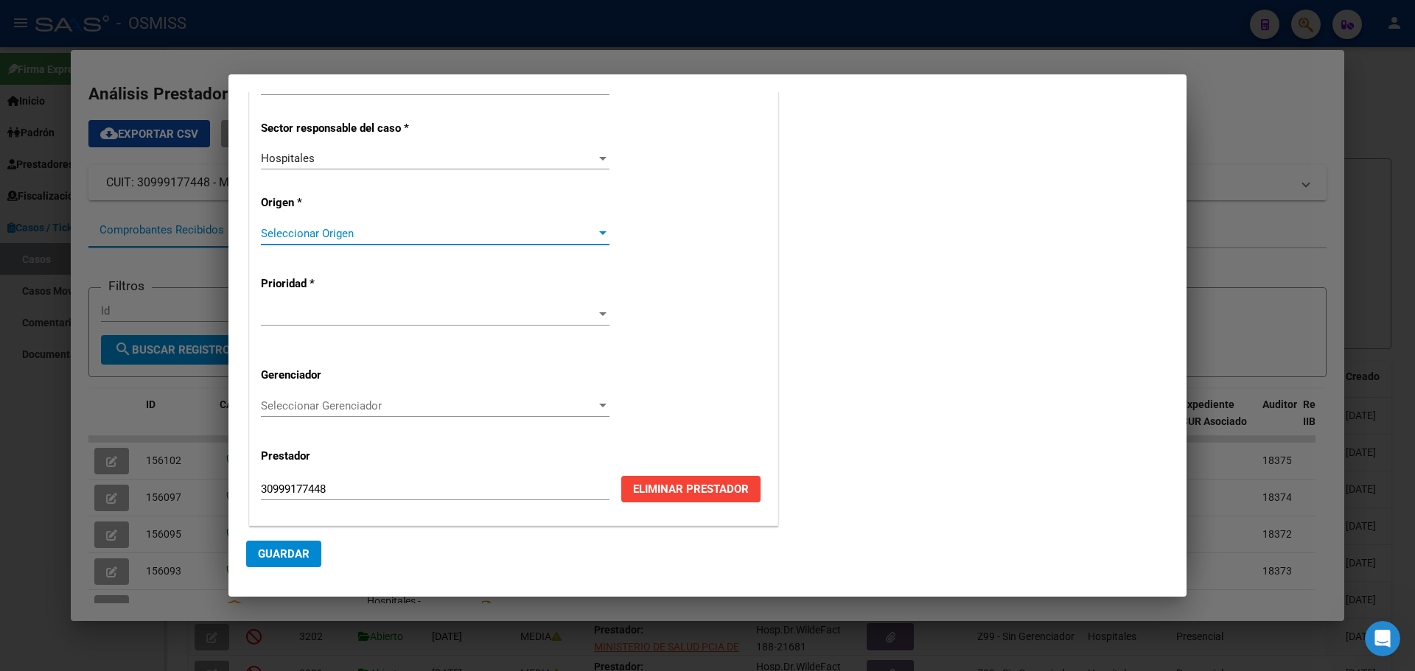
click at [596, 228] on div at bounding box center [602, 234] width 13 height 12
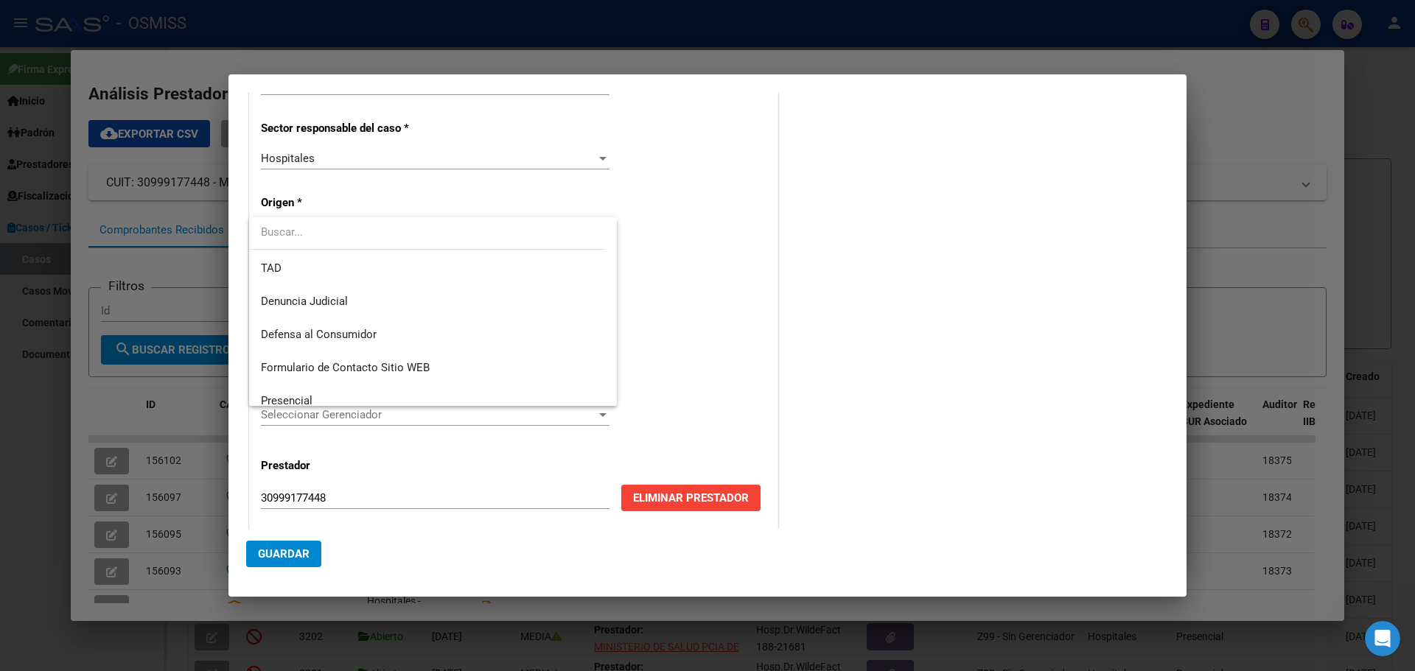
scroll to position [167, 0]
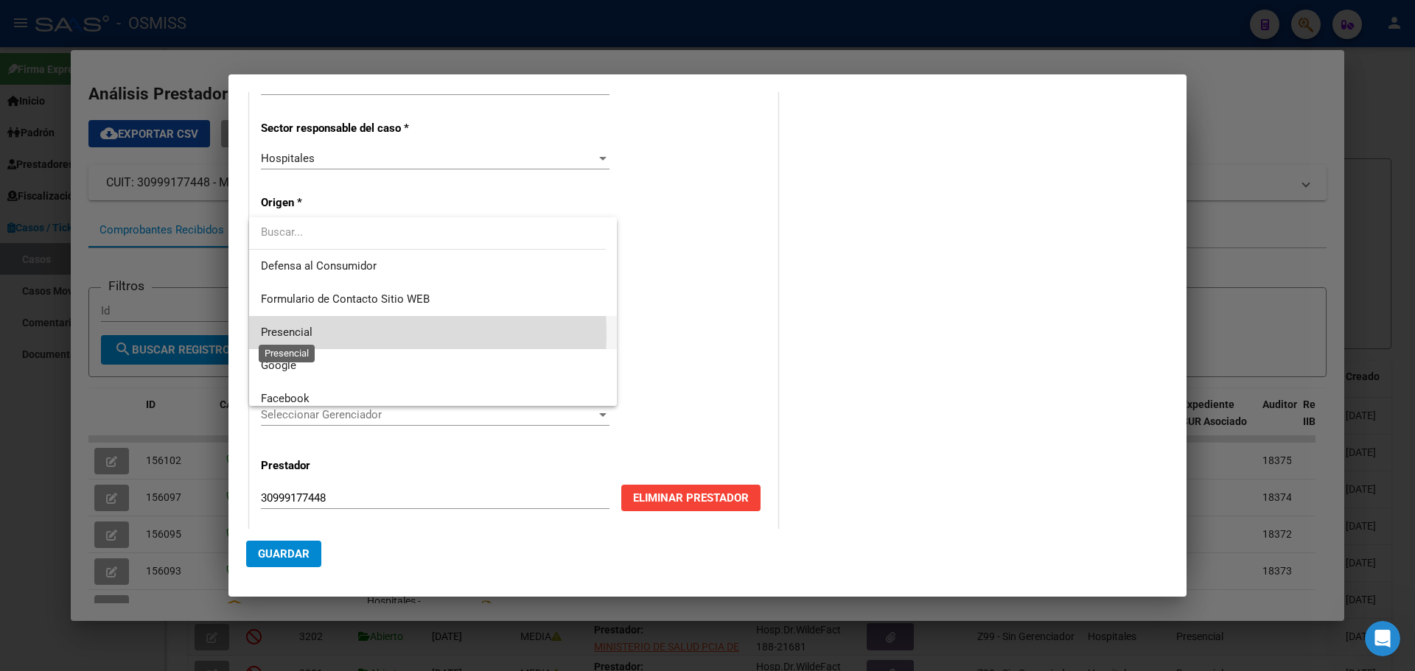
click at [261, 333] on span "Presencial" at bounding box center [287, 332] width 52 height 13
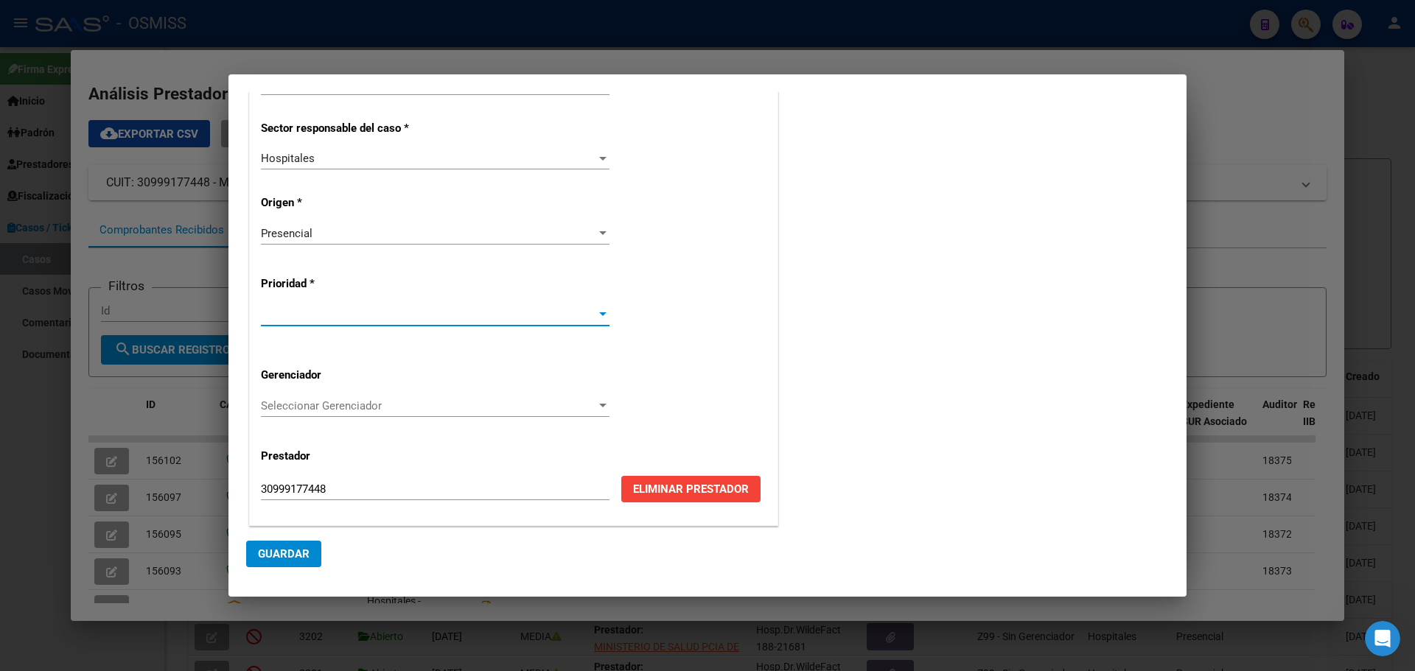
click at [599, 313] on div at bounding box center [602, 314] width 7 height 4
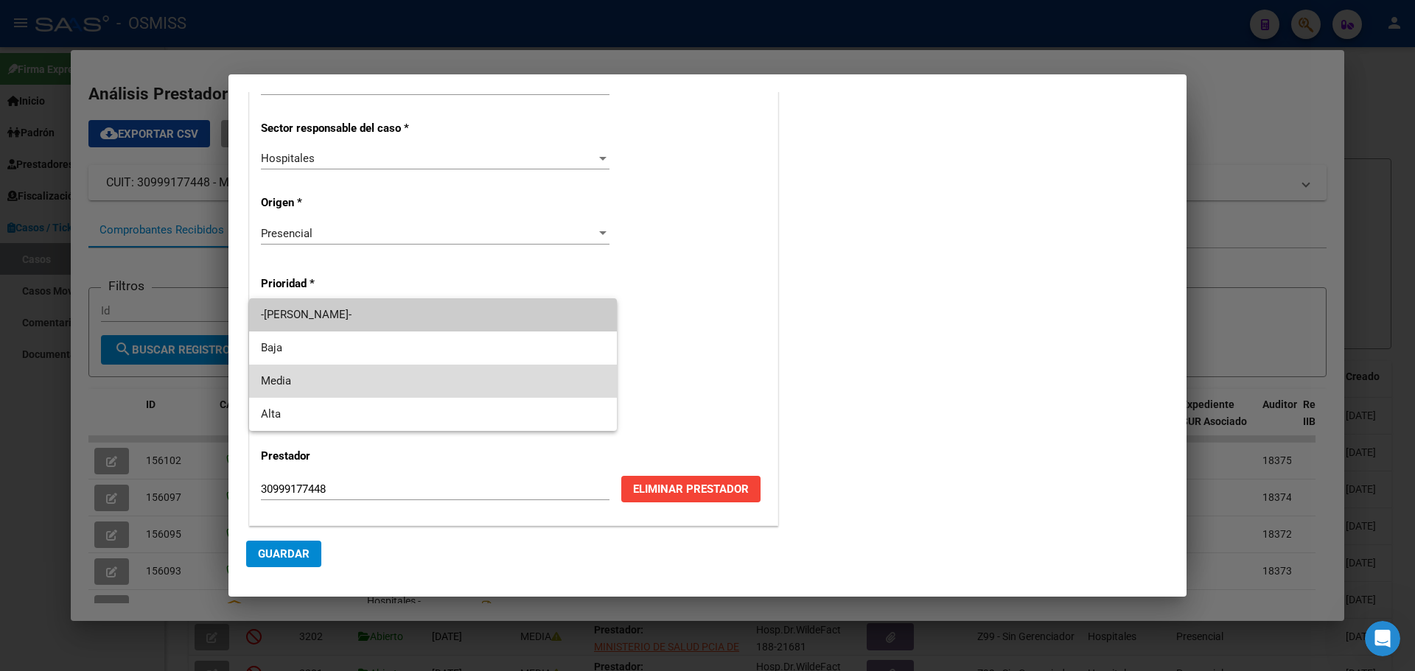
click at [262, 374] on span "Media" at bounding box center [433, 381] width 344 height 33
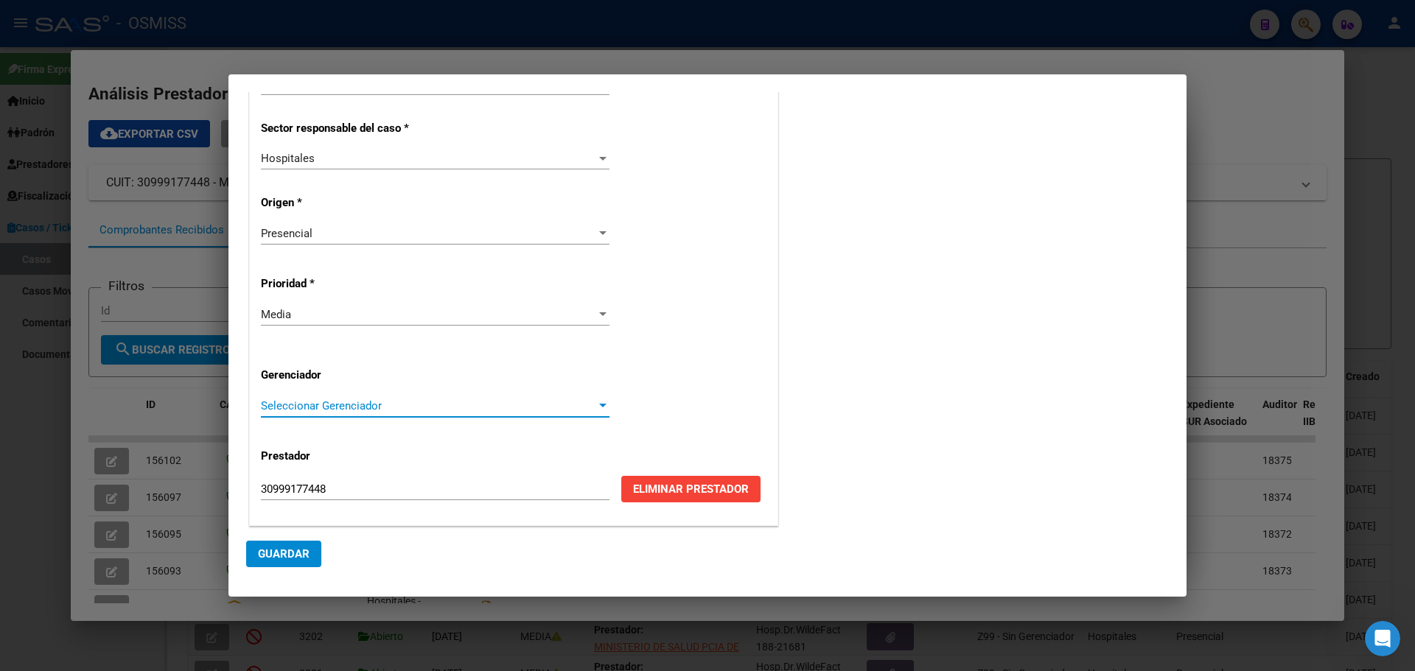
click at [599, 406] on div at bounding box center [602, 406] width 7 height 4
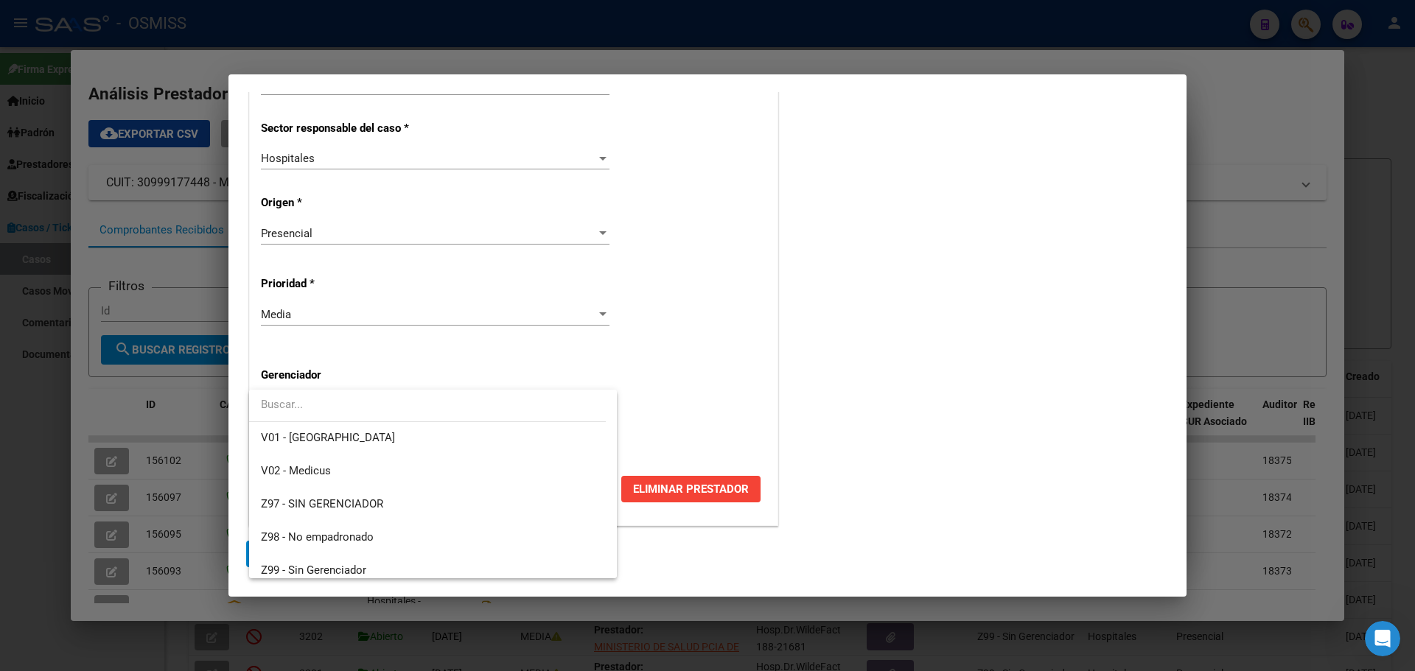
scroll to position [441, 0]
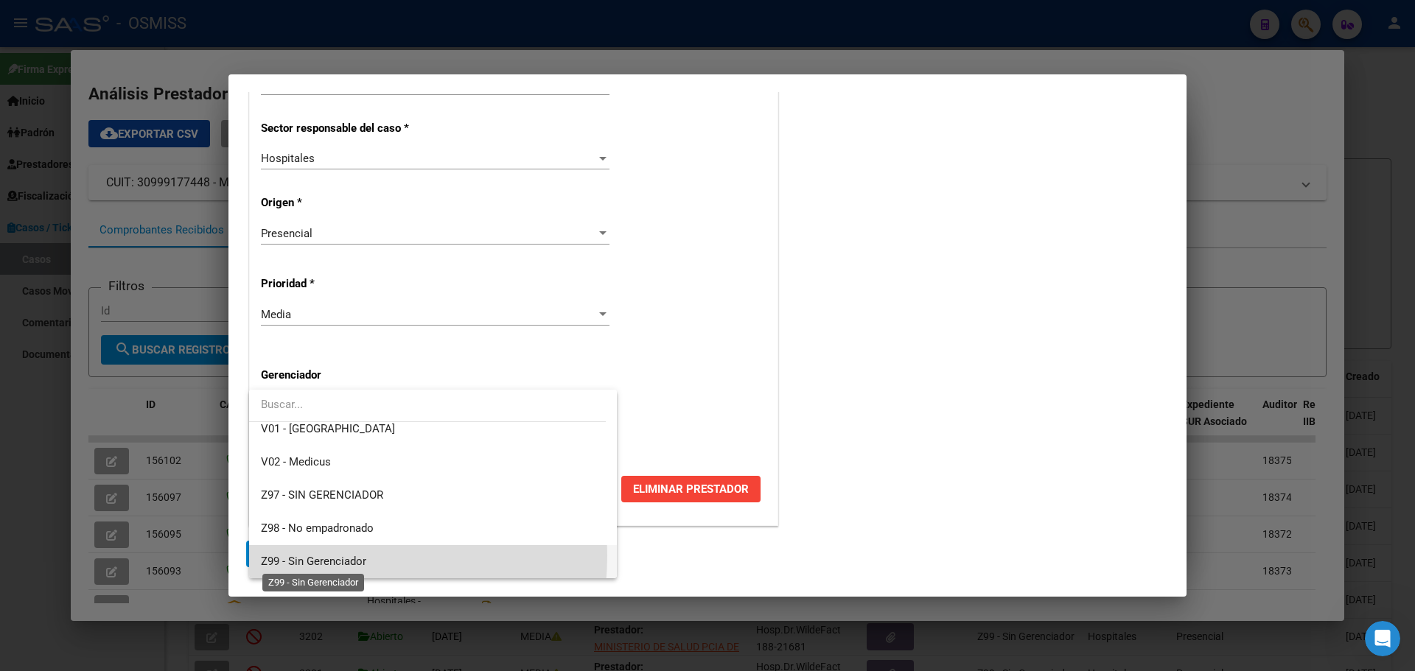
click at [323, 433] on span "Z99 - Sin Gerenciador" at bounding box center [313, 561] width 105 height 13
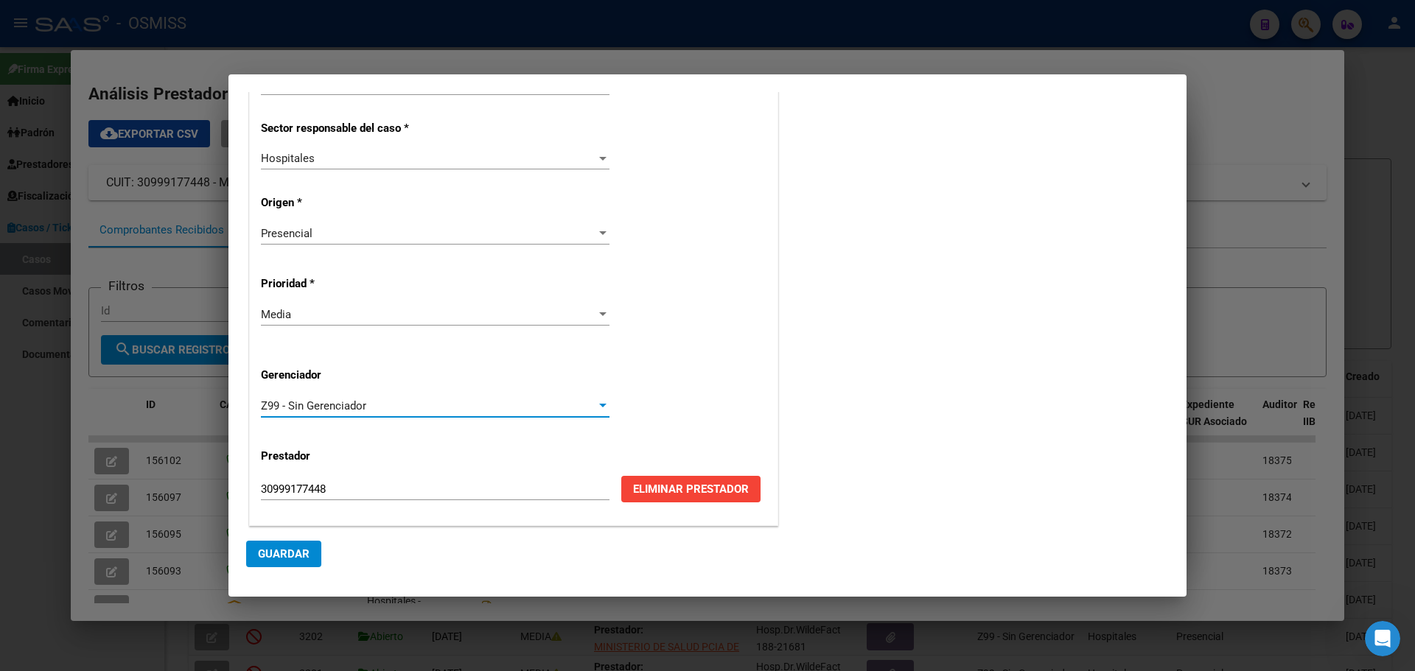
click at [292, 433] on span "Guardar" at bounding box center [284, 553] width 52 height 13
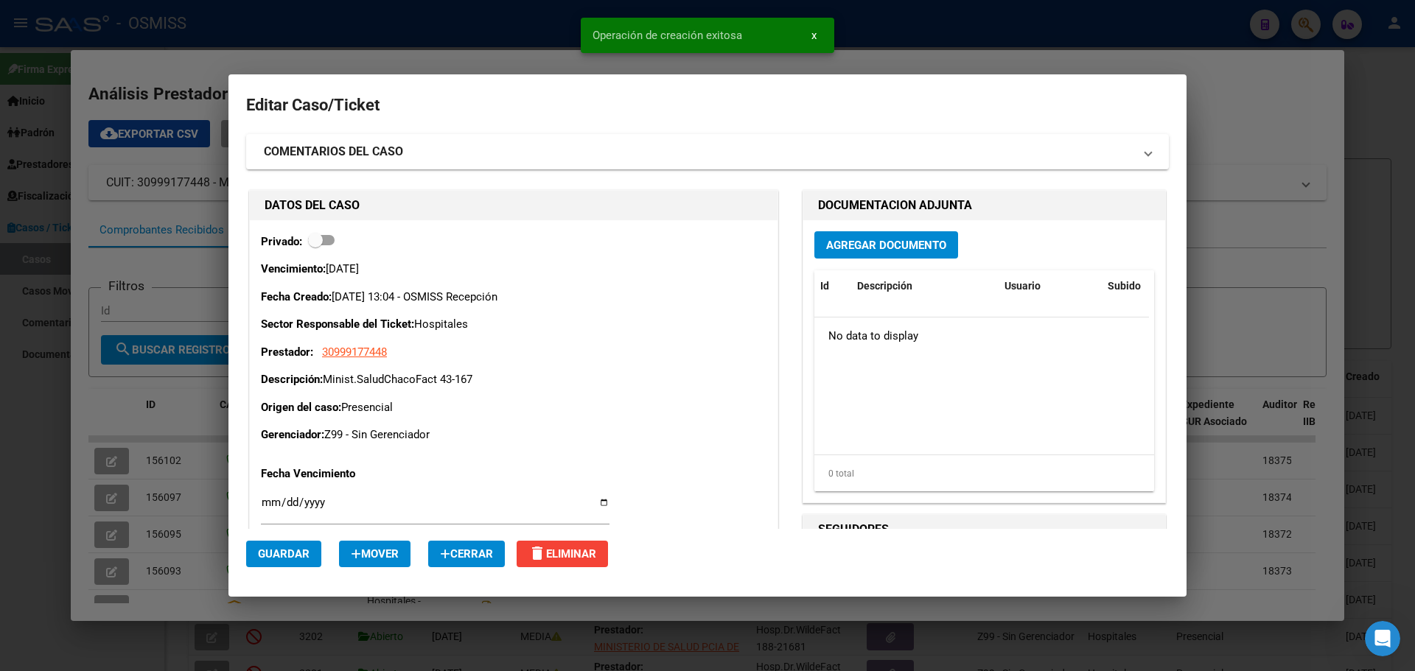
click at [740, 239] on span "Agregar Documento" at bounding box center [886, 245] width 120 height 13
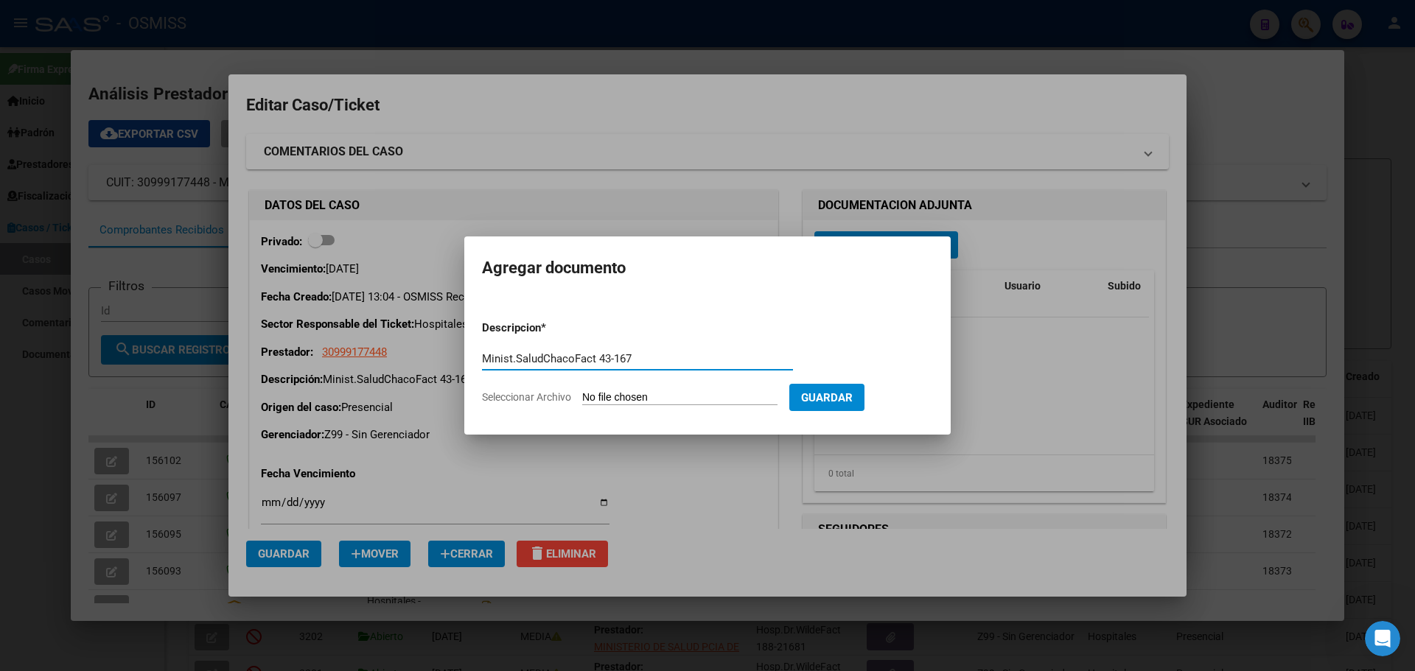
type input "Minist.SaludChacoFact 43-167"
click at [524, 396] on span "Seleccionar Archivo" at bounding box center [526, 397] width 89 height 12
click at [582, 396] on input "Seleccionar Archivo" at bounding box center [679, 398] width 195 height 14
type input "C:\fakepath\Fact 167.pdf"
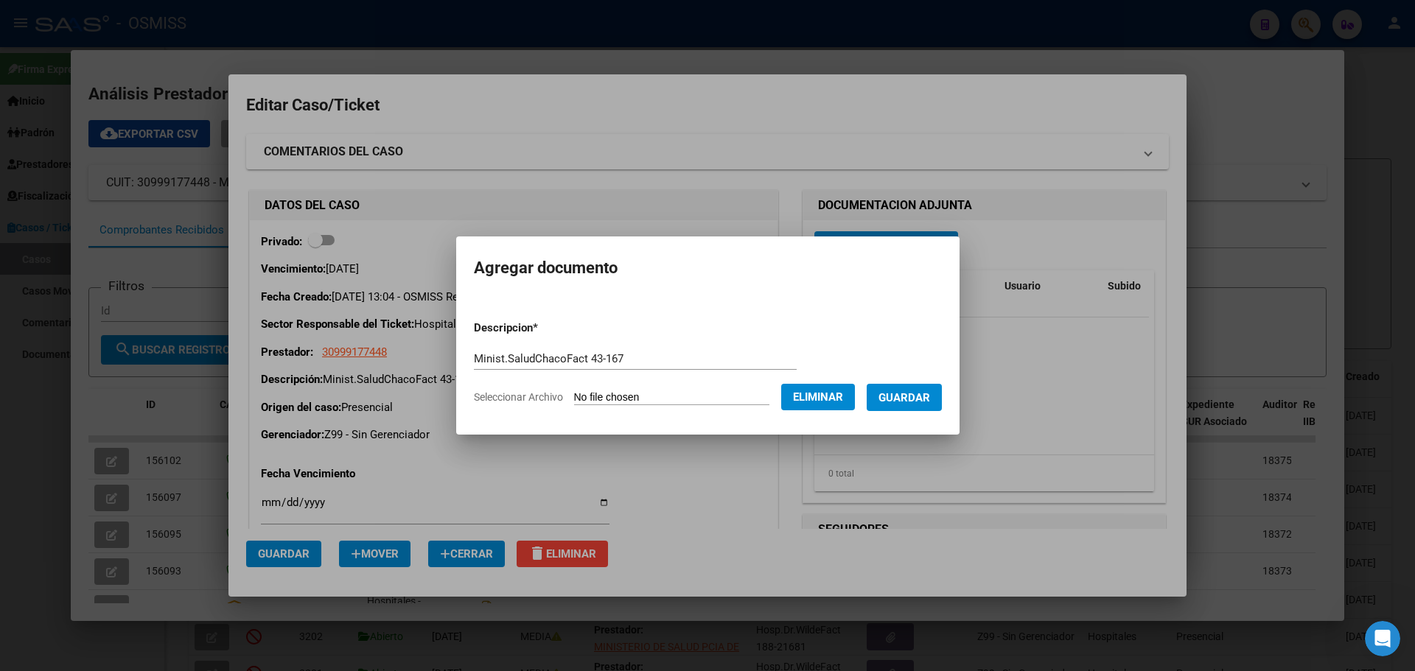
click at [740, 396] on button "Guardar" at bounding box center [903, 397] width 75 height 27
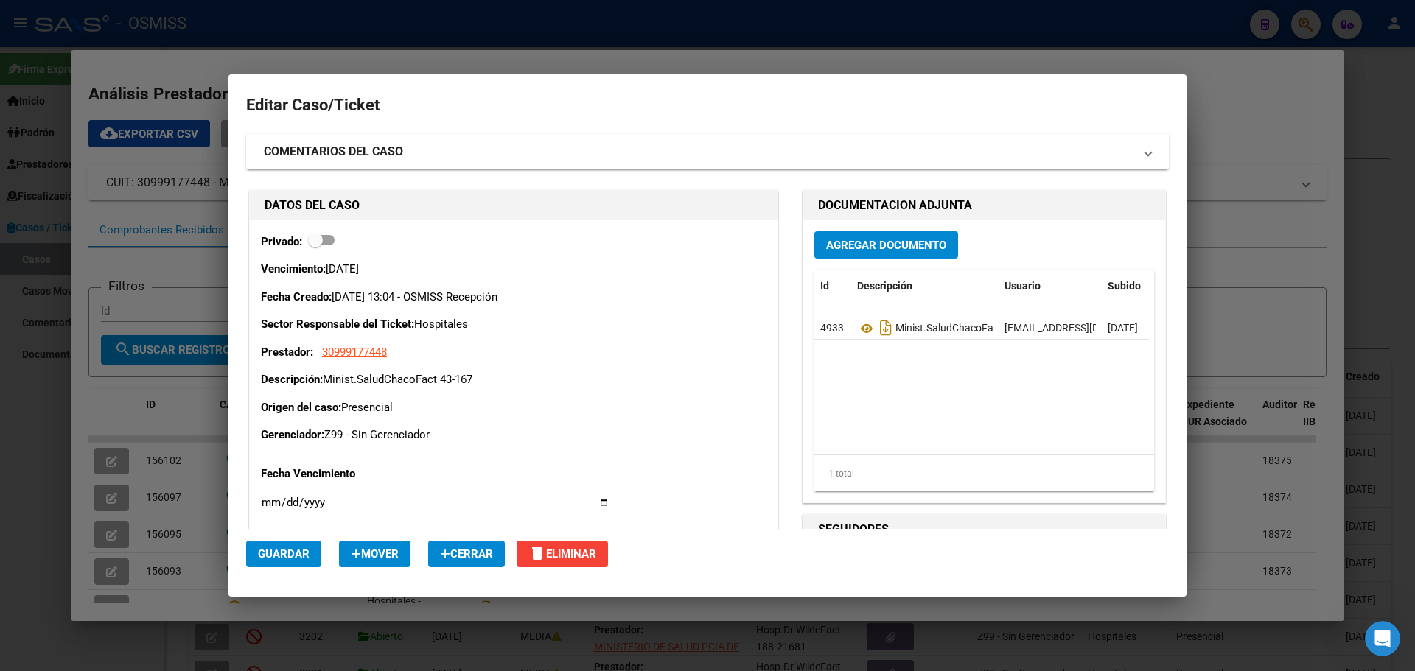
click at [322, 57] on div at bounding box center [707, 335] width 1415 height 671
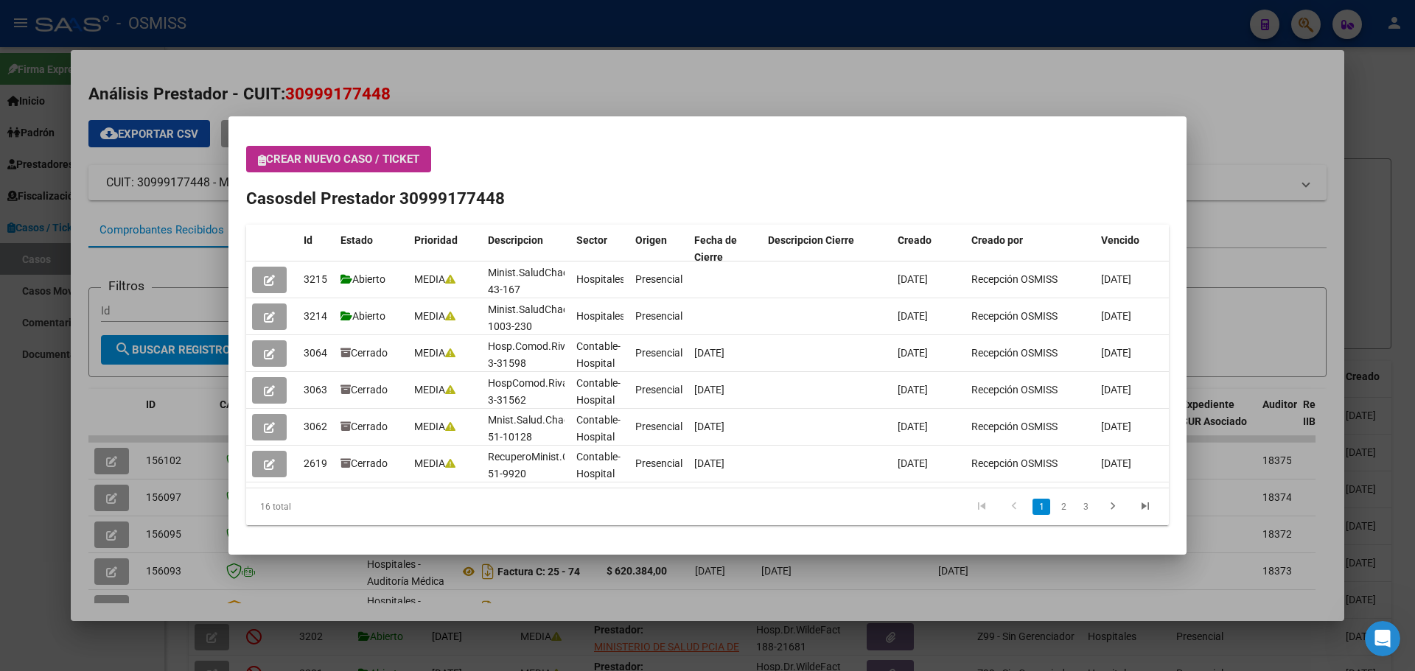
click at [261, 161] on icon "button" at bounding box center [262, 160] width 8 height 11
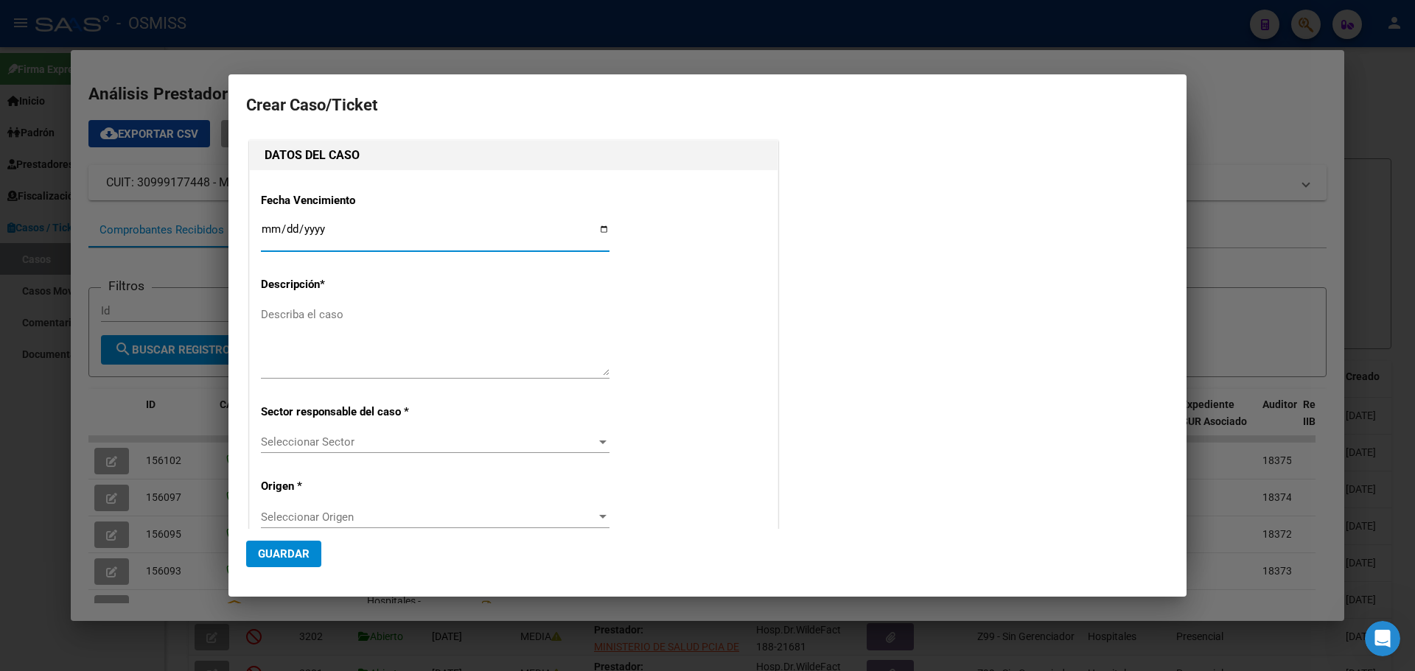
click at [600, 228] on input "Ingresar fecha" at bounding box center [435, 235] width 348 height 24
type input "[DATE]"
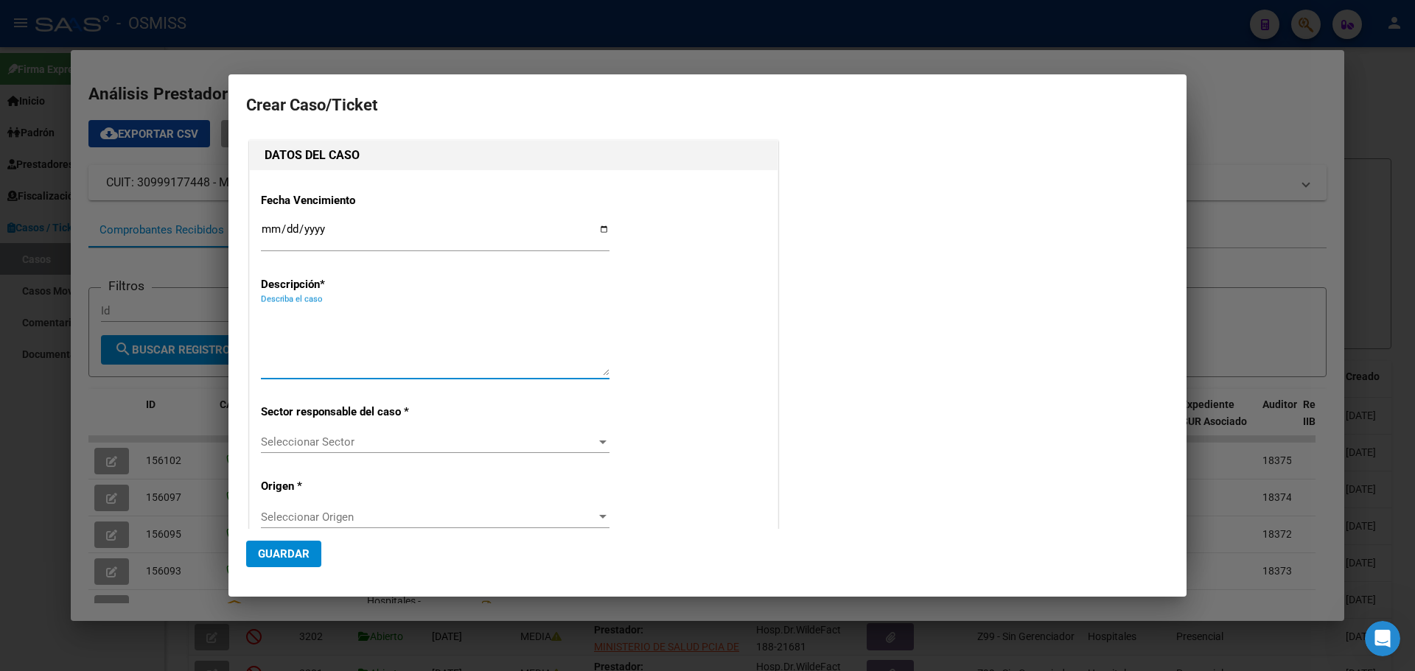
click at [321, 308] on textarea "Describa el caso" at bounding box center [435, 340] width 348 height 69
type textarea "Minit.SaludChacoFact 60-277"
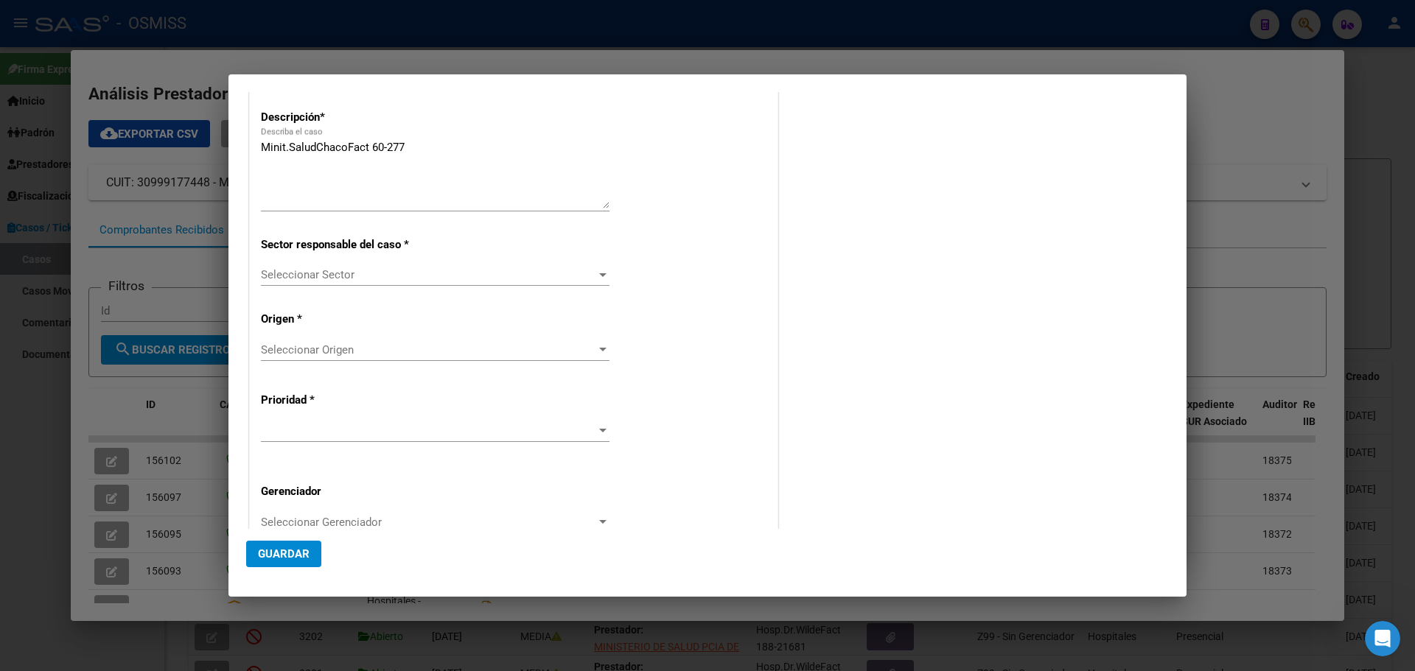
scroll to position [197, 0]
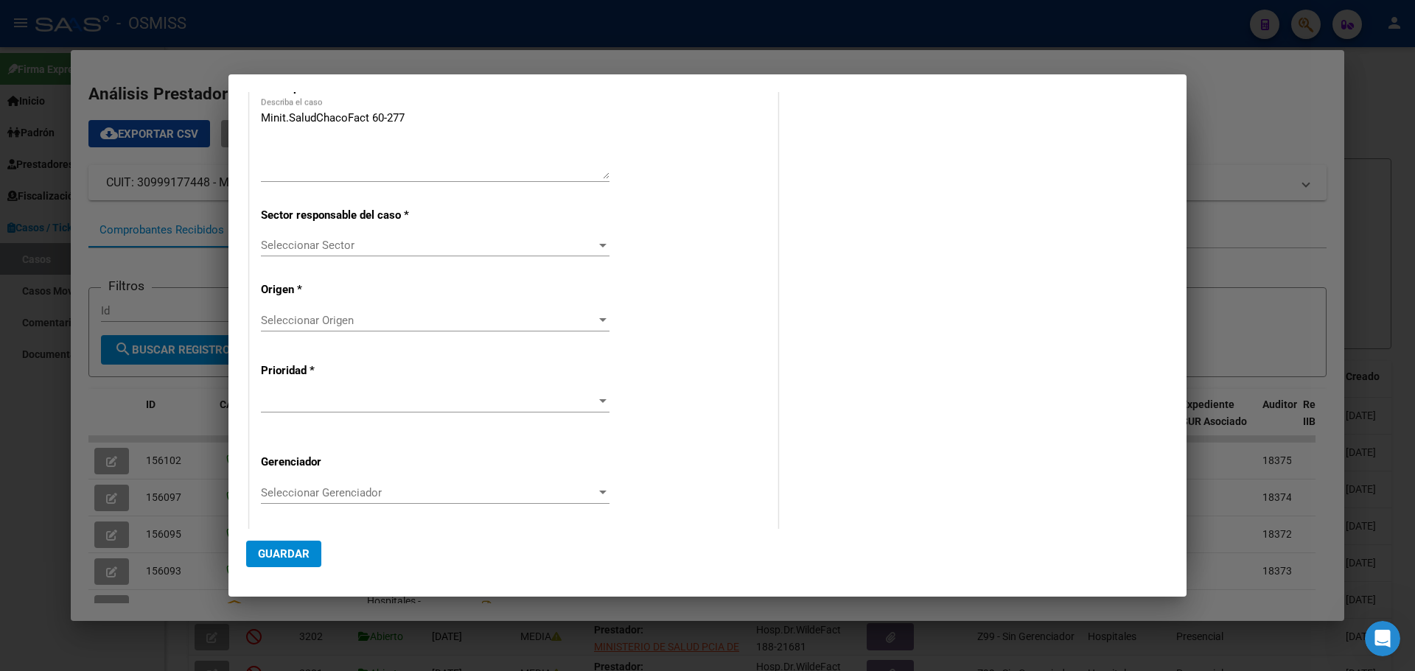
click at [599, 244] on div at bounding box center [602, 246] width 7 height 4
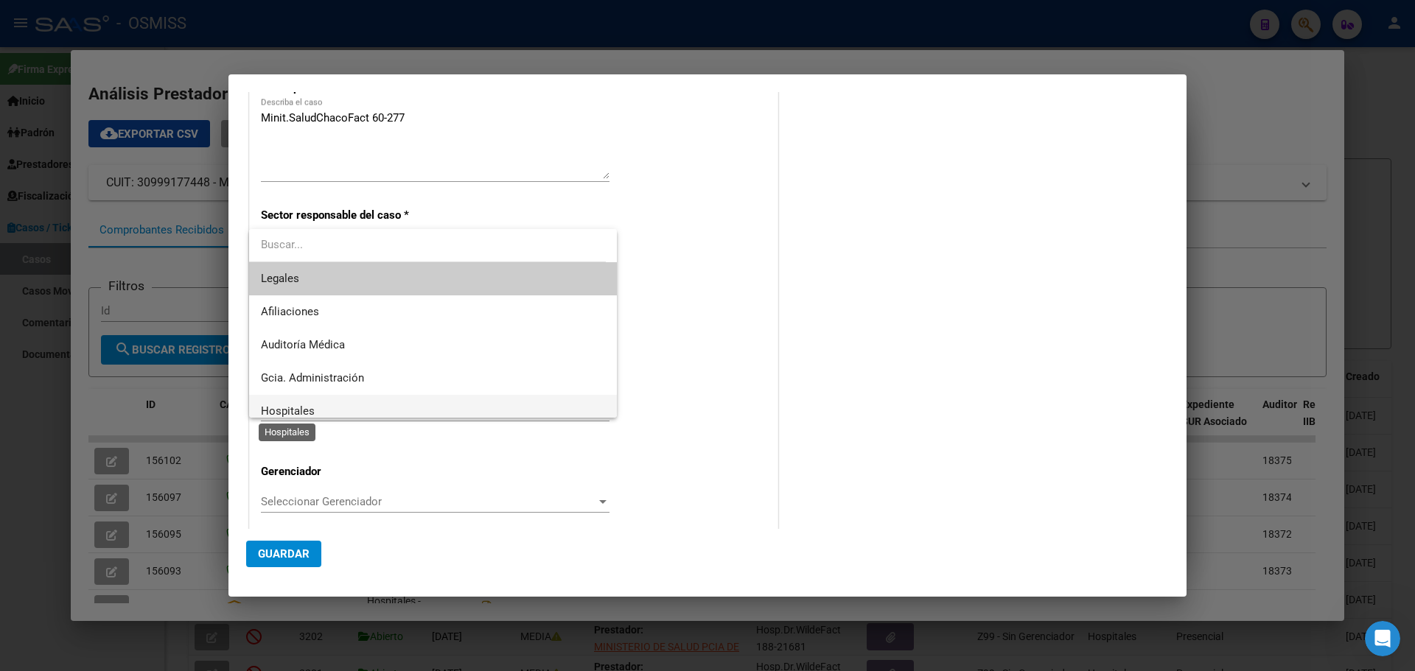
click at [278, 409] on span "Hospitales" at bounding box center [288, 410] width 54 height 13
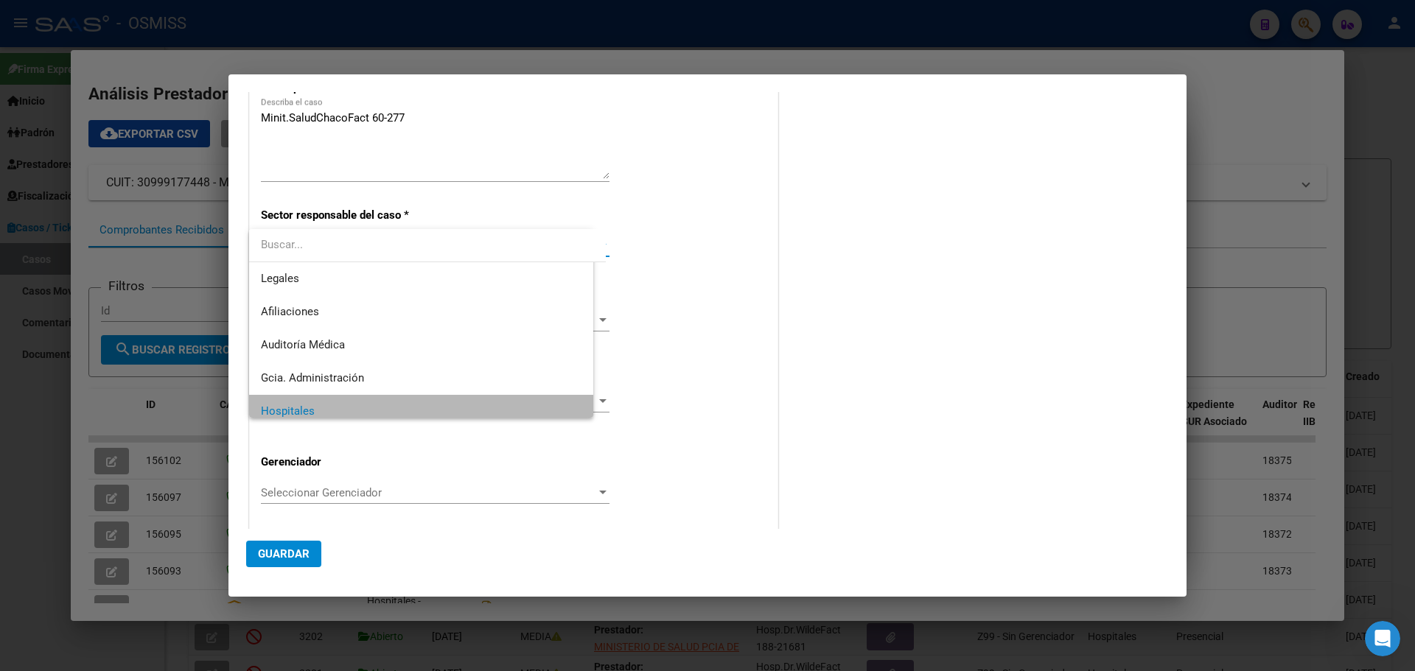
scroll to position [10, 0]
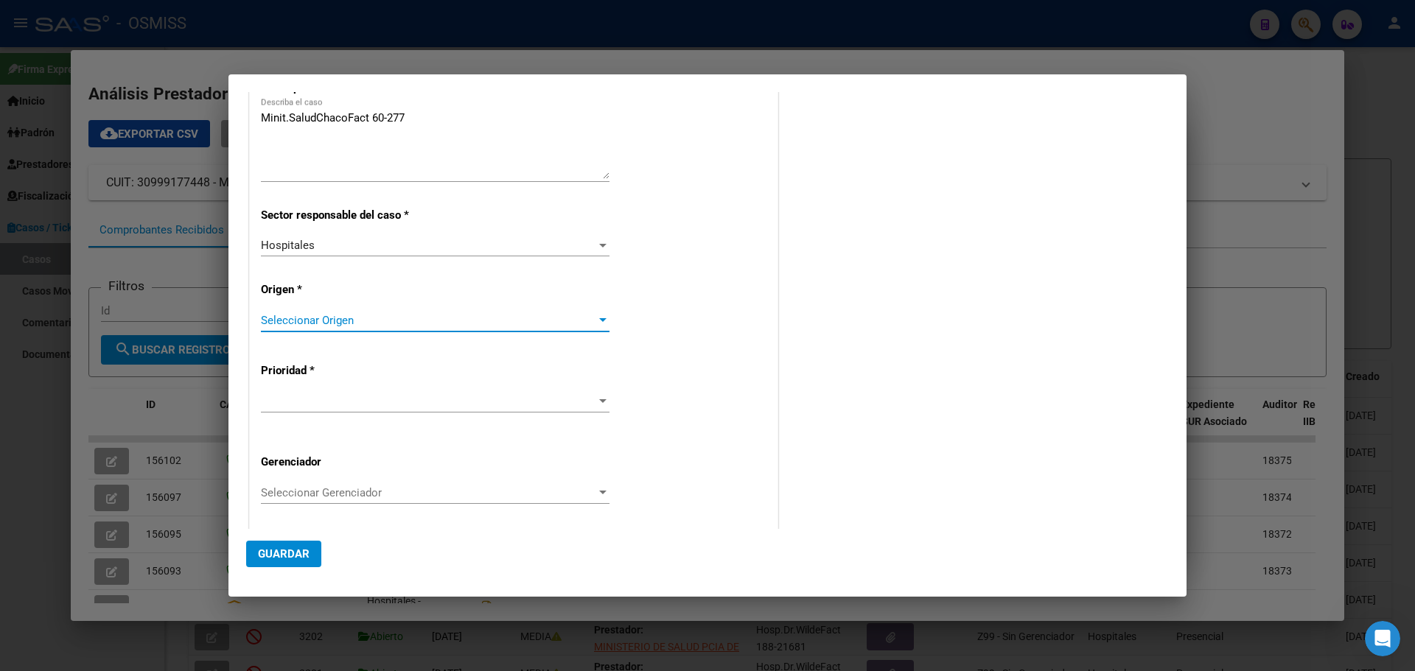
click at [599, 320] on div at bounding box center [602, 320] width 7 height 4
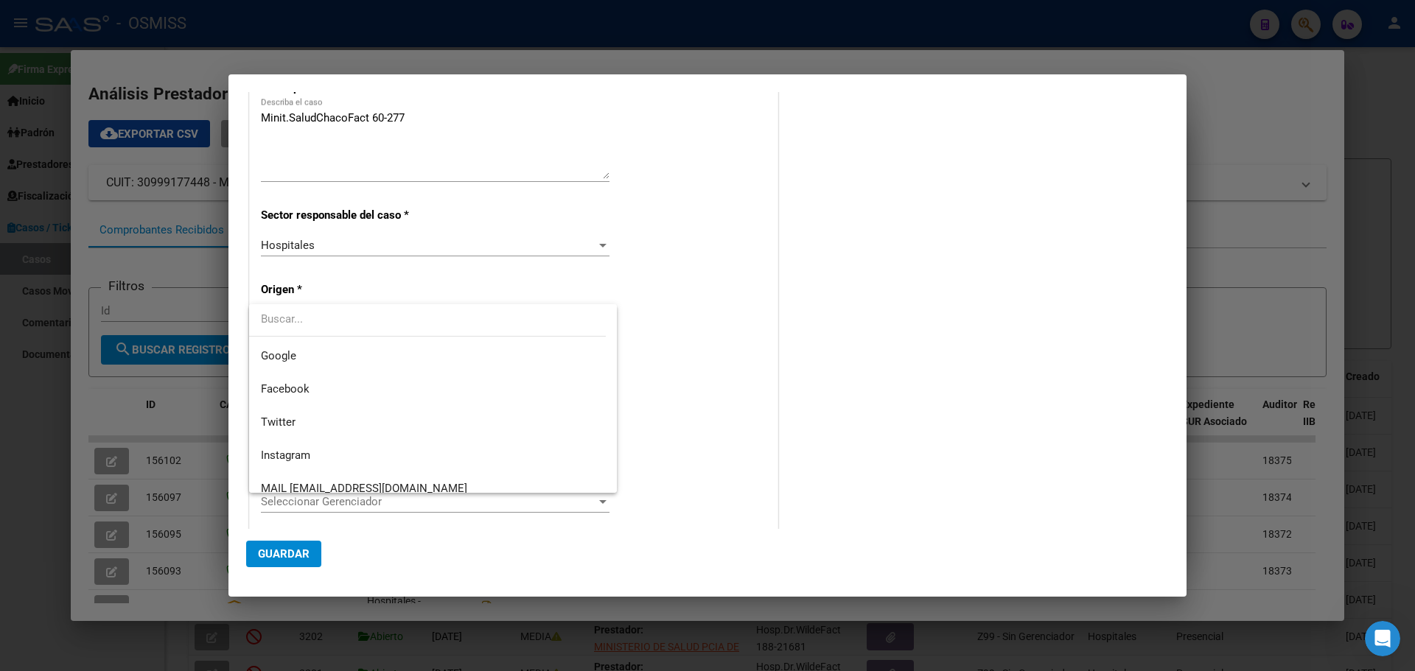
scroll to position [256, 0]
click at [620, 430] on div "30999177448 Buscar (apellido, dni, cuil, nro traspaso, cuit, obra social) searc…" at bounding box center [707, 335] width 1415 height 671
click at [457, 410] on span "Facebook" at bounding box center [433, 395] width 344 height 33
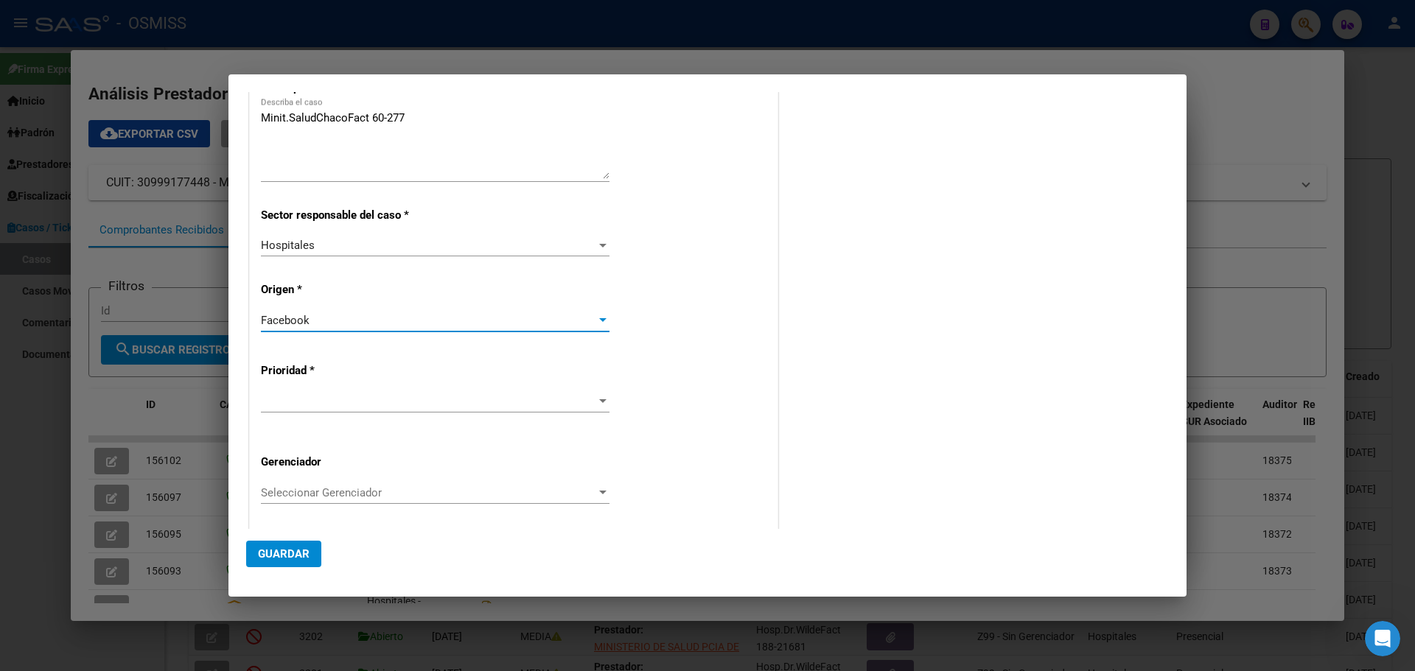
click at [599, 321] on div at bounding box center [602, 320] width 7 height 4
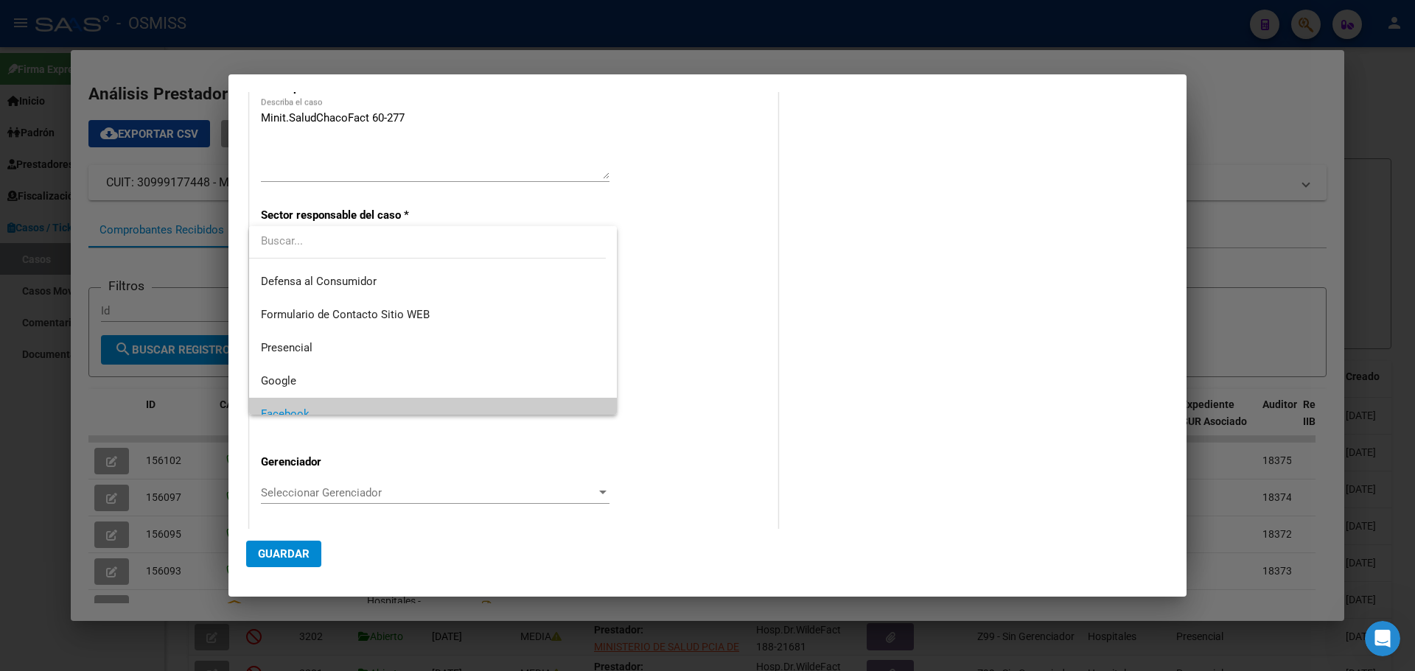
scroll to position [128, 0]
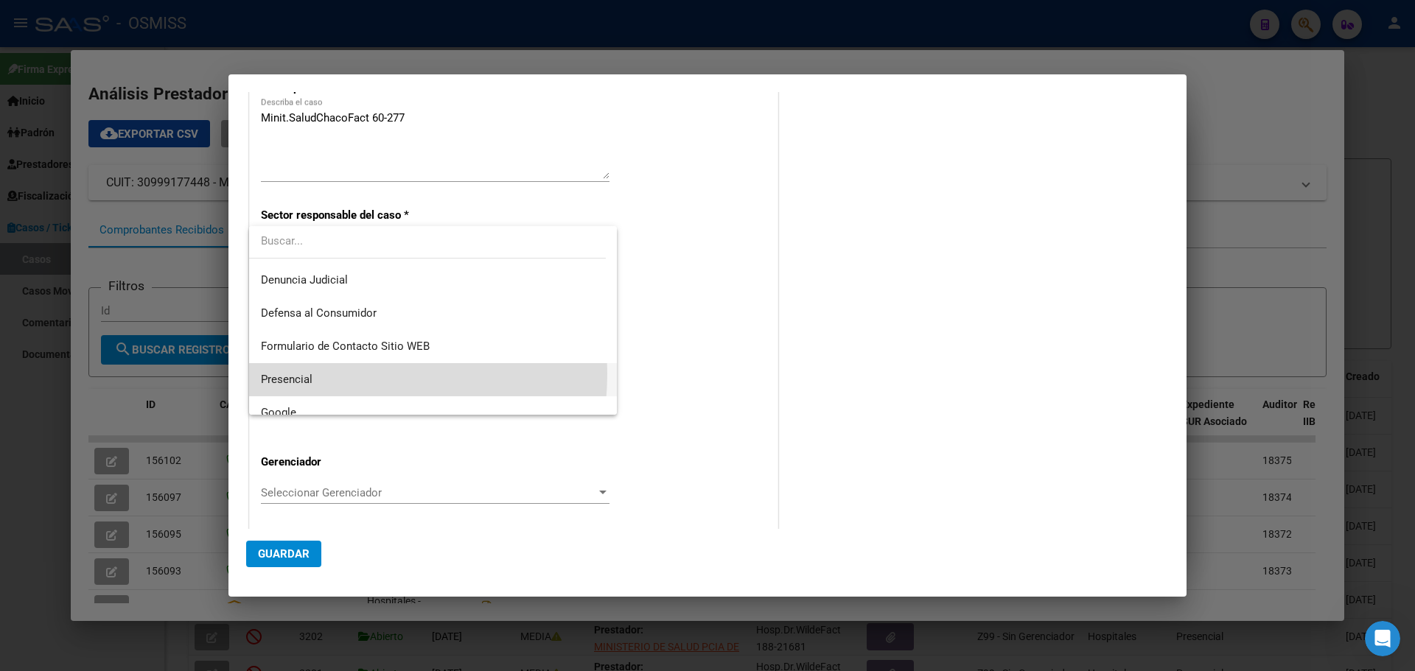
click at [316, 374] on span "Presencial" at bounding box center [433, 379] width 344 height 33
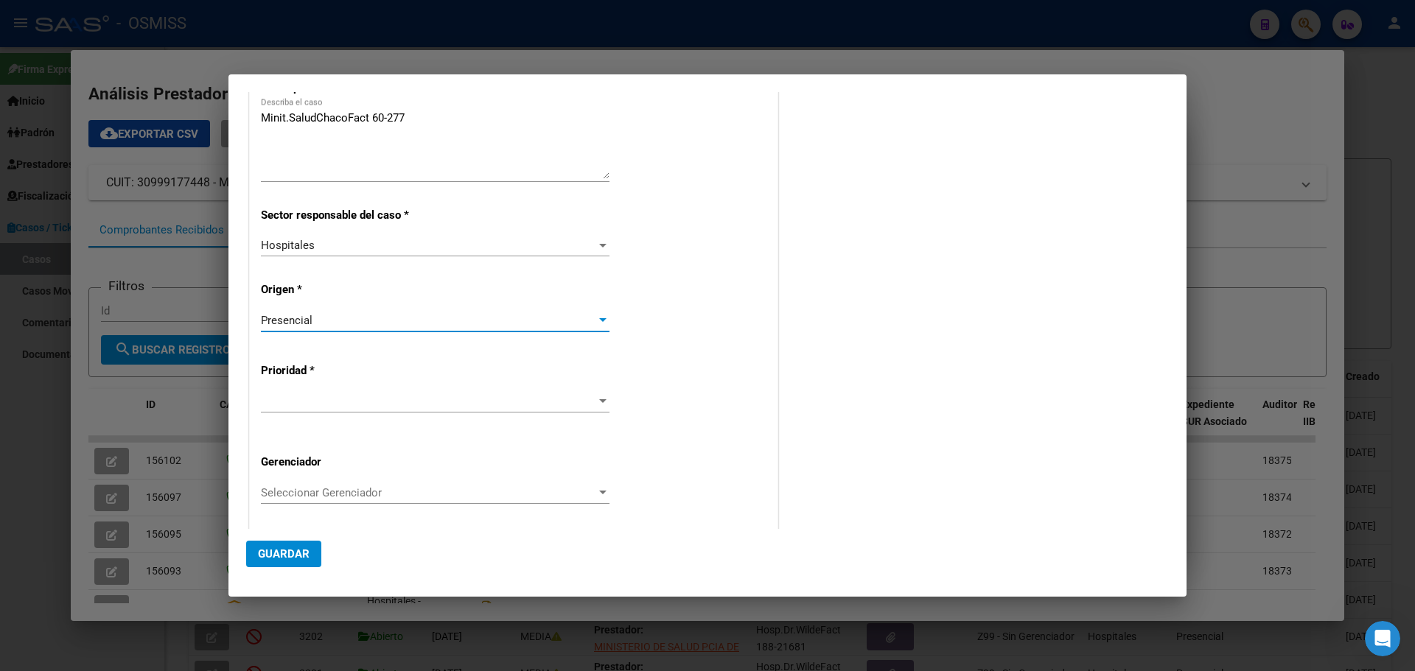
click at [596, 396] on div at bounding box center [602, 402] width 13 height 12
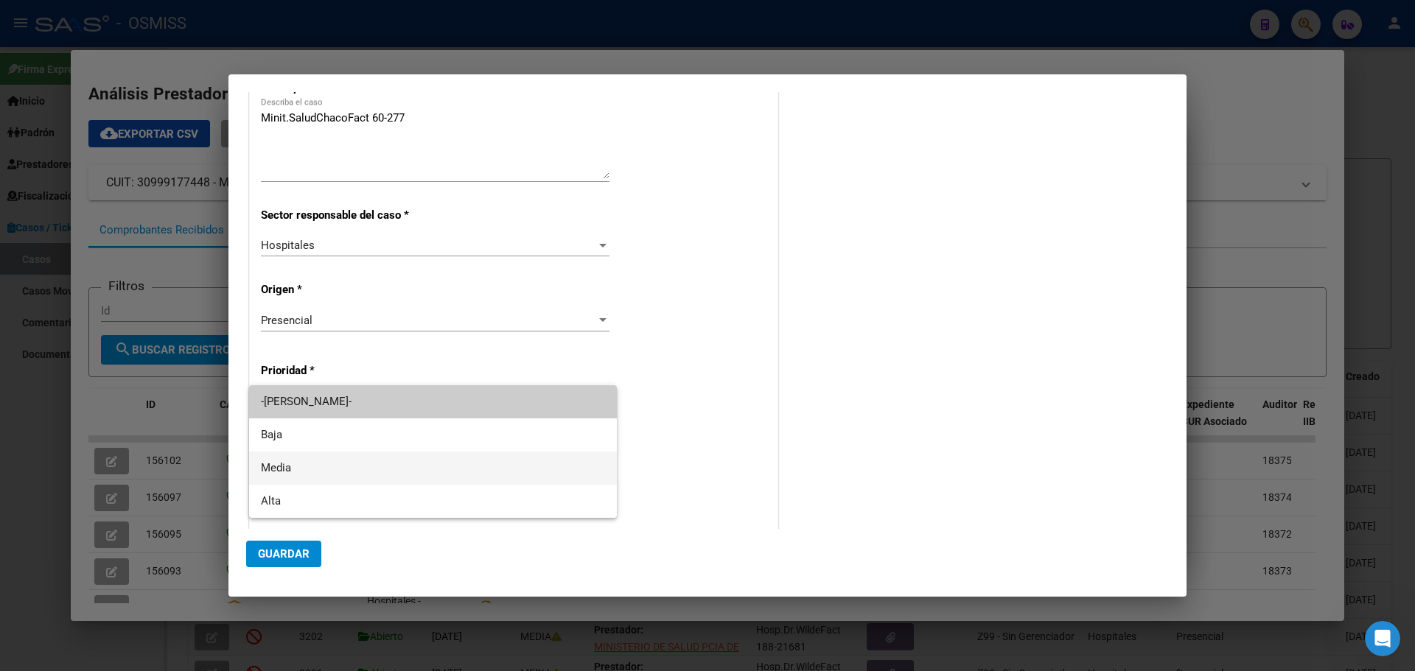
click at [476, 433] on span "Media" at bounding box center [433, 468] width 344 height 33
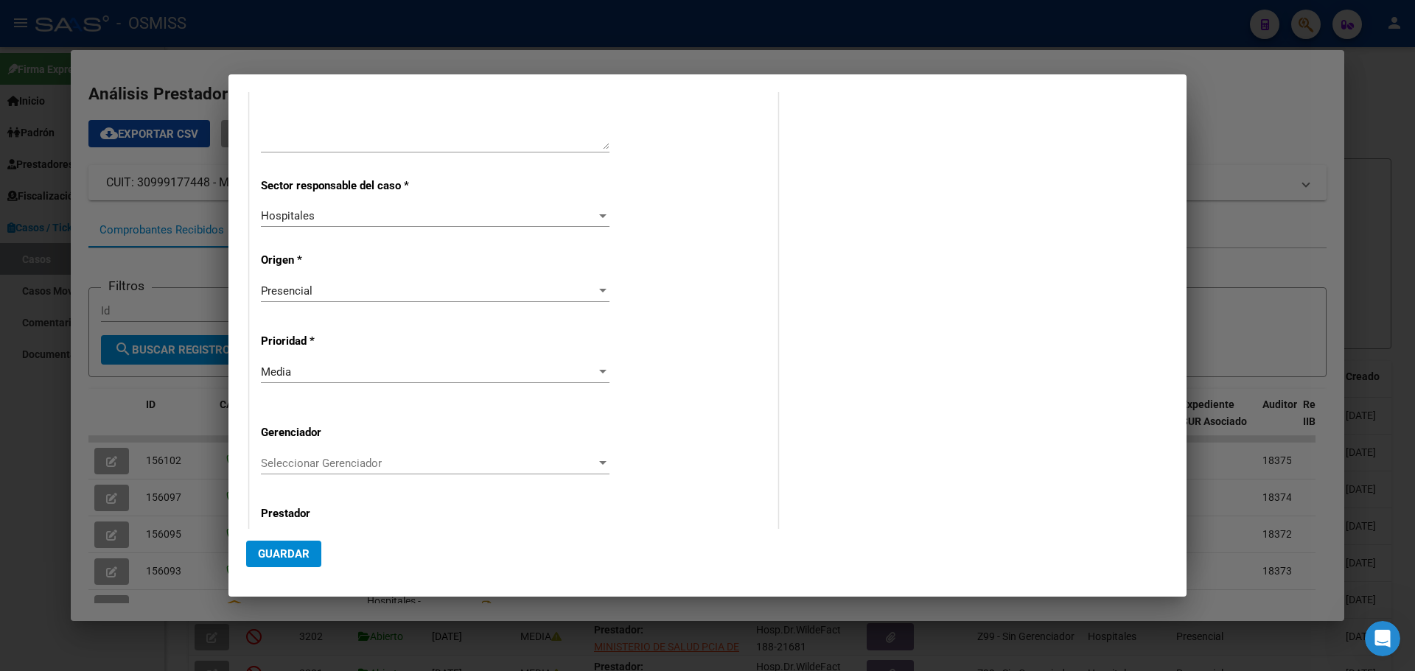
scroll to position [284, 0]
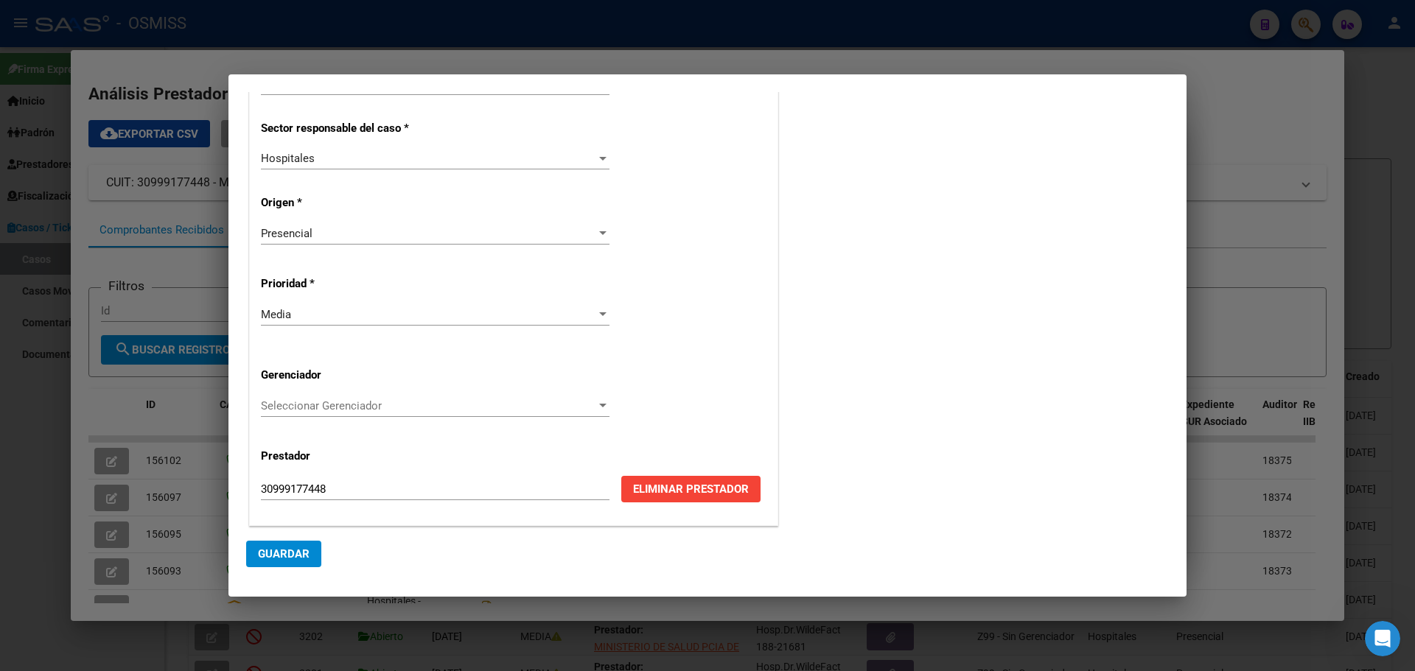
click at [597, 402] on div at bounding box center [602, 406] width 13 height 12
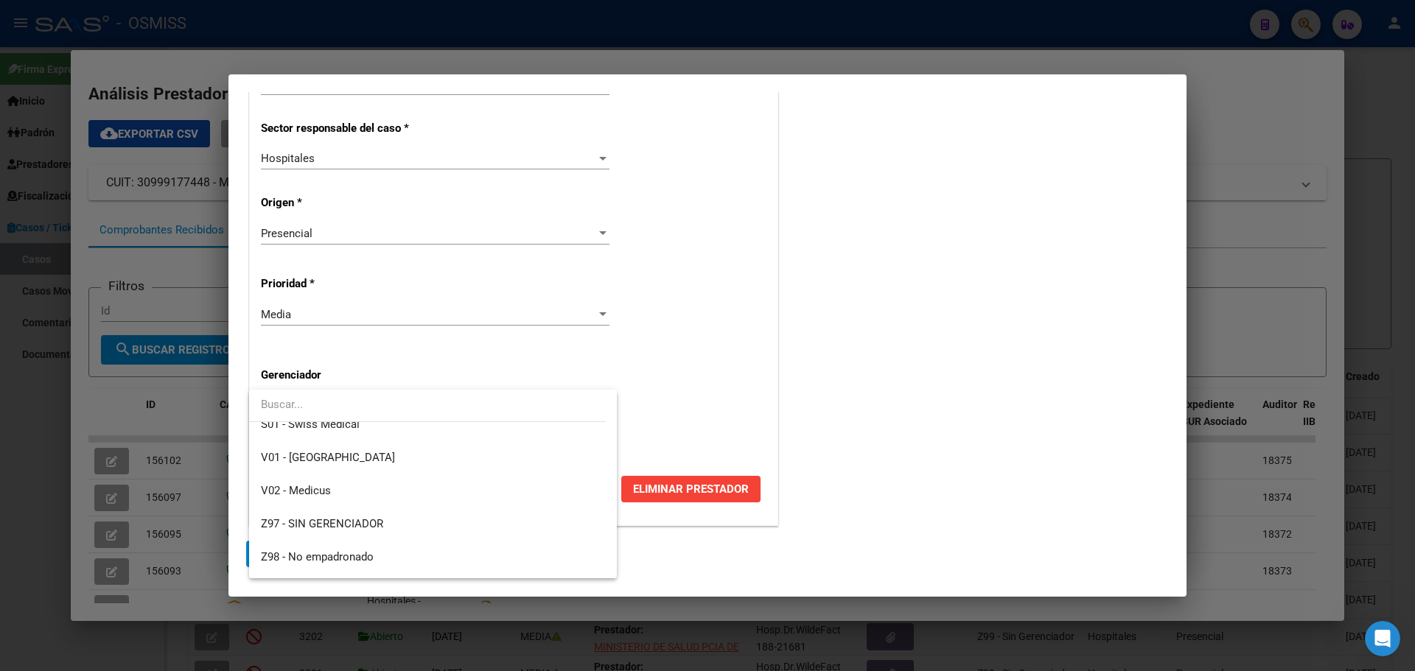
scroll to position [441, 0]
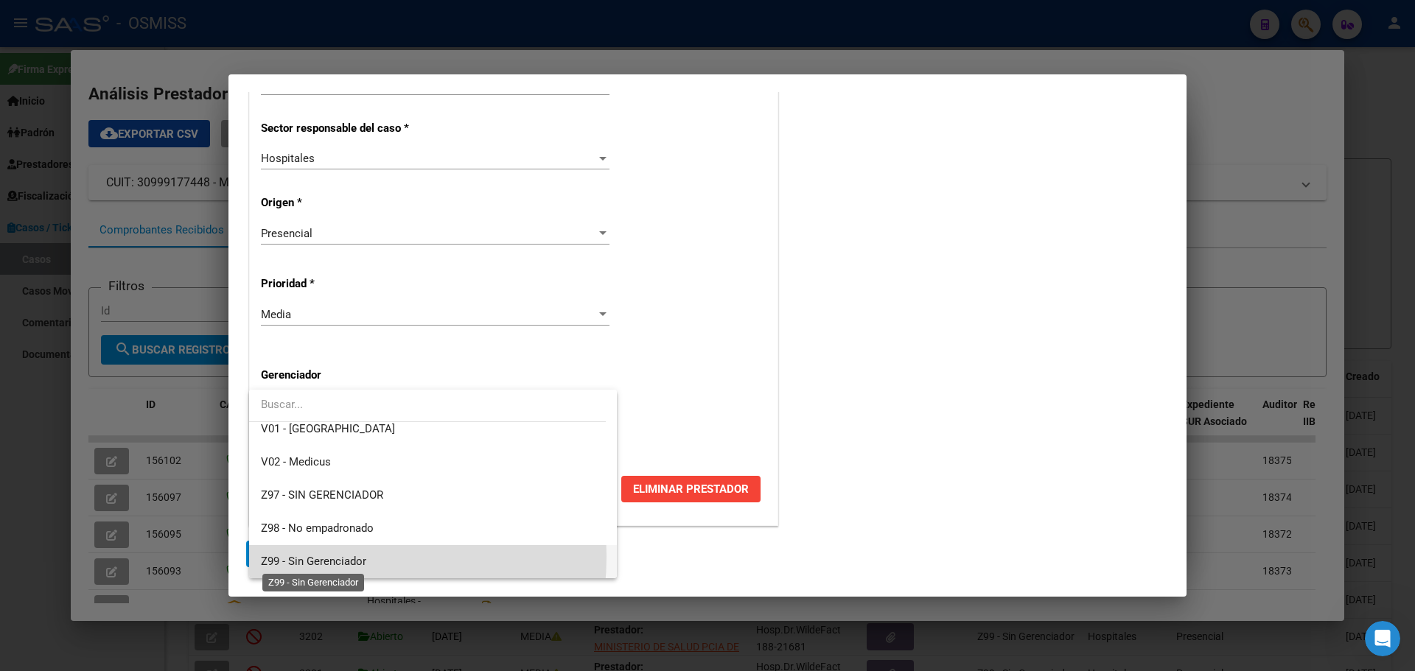
click at [295, 433] on span "Z99 - Sin Gerenciador" at bounding box center [313, 561] width 105 height 13
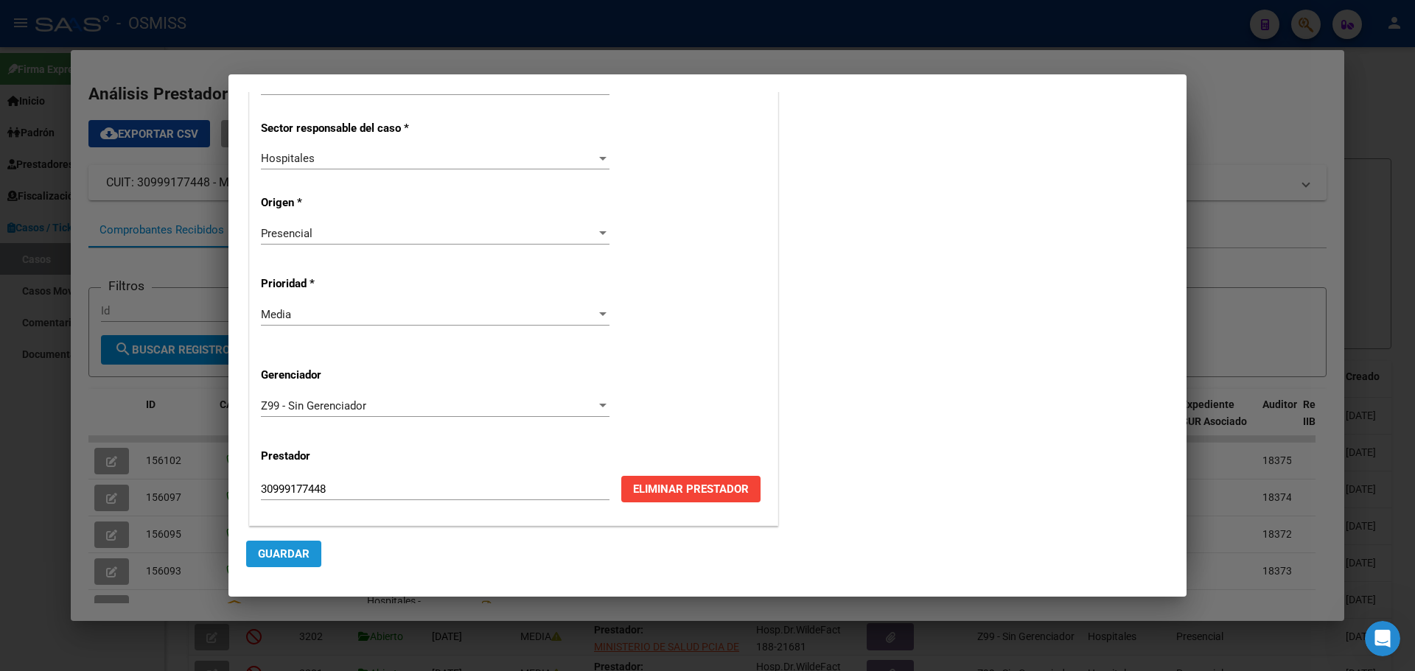
click at [291, 433] on span "Guardar" at bounding box center [284, 553] width 52 height 13
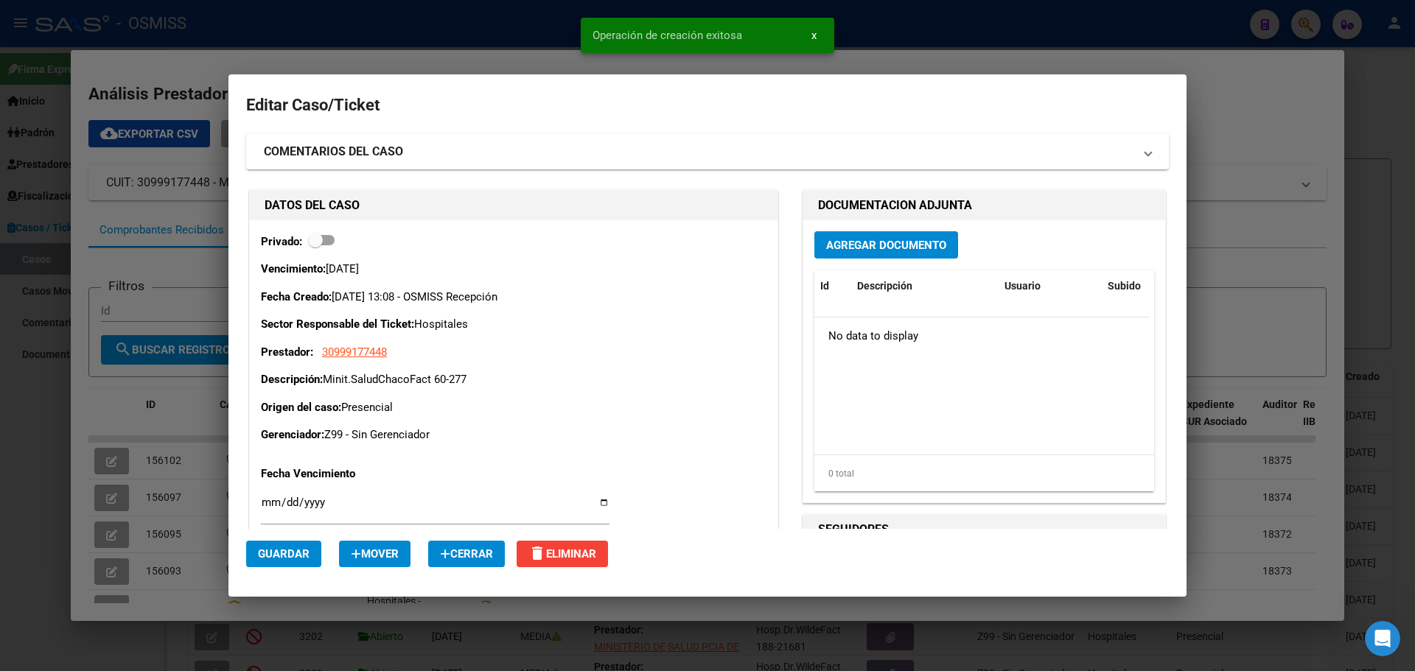
click at [740, 246] on span "Agregar Documento" at bounding box center [886, 245] width 120 height 13
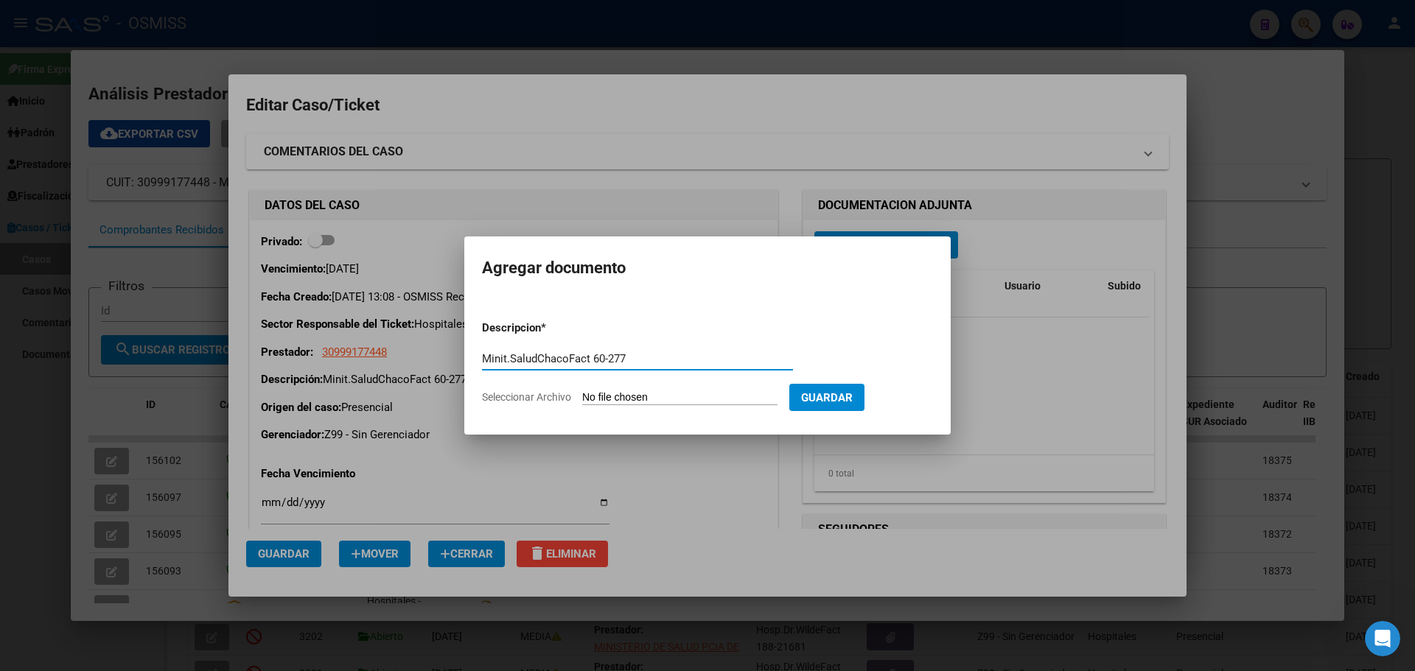
type input "Minit.SaludChacoFact 60-277"
click at [553, 396] on span "Seleccionar Archivo" at bounding box center [526, 397] width 89 height 12
click at [582, 396] on input "Seleccionar Archivo" at bounding box center [679, 398] width 195 height 14
type input "C:\fakepath\Fact 277.pdf"
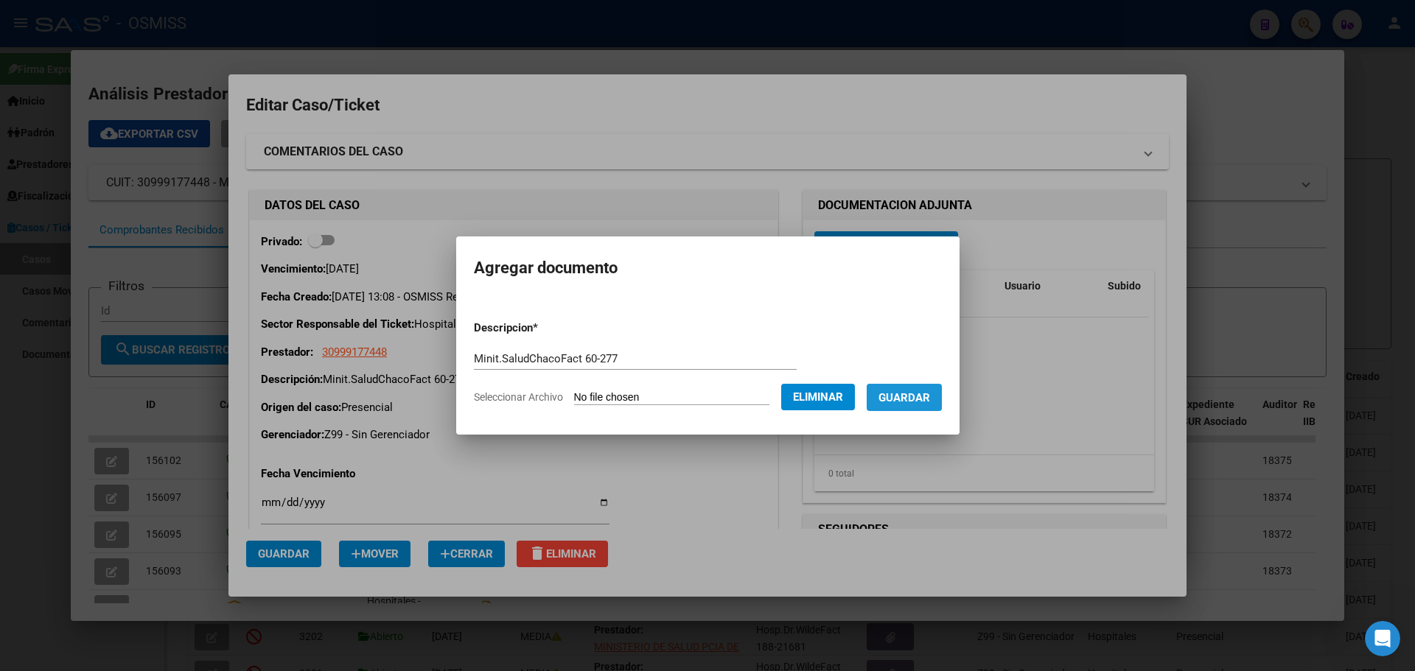
click at [740, 396] on span "Guardar" at bounding box center [904, 397] width 52 height 13
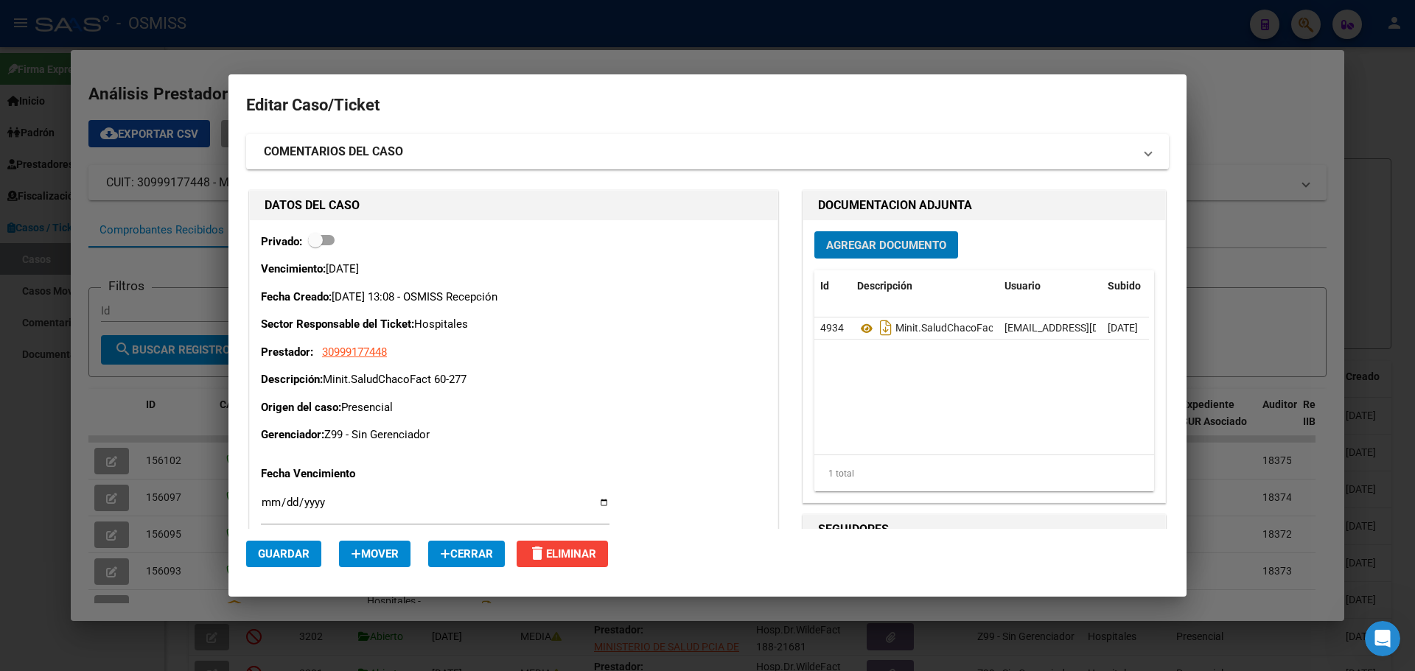
click at [466, 109] on h2 "Editar Caso/Ticket" at bounding box center [707, 105] width 922 height 28
click at [260, 56] on div at bounding box center [707, 335] width 1415 height 671
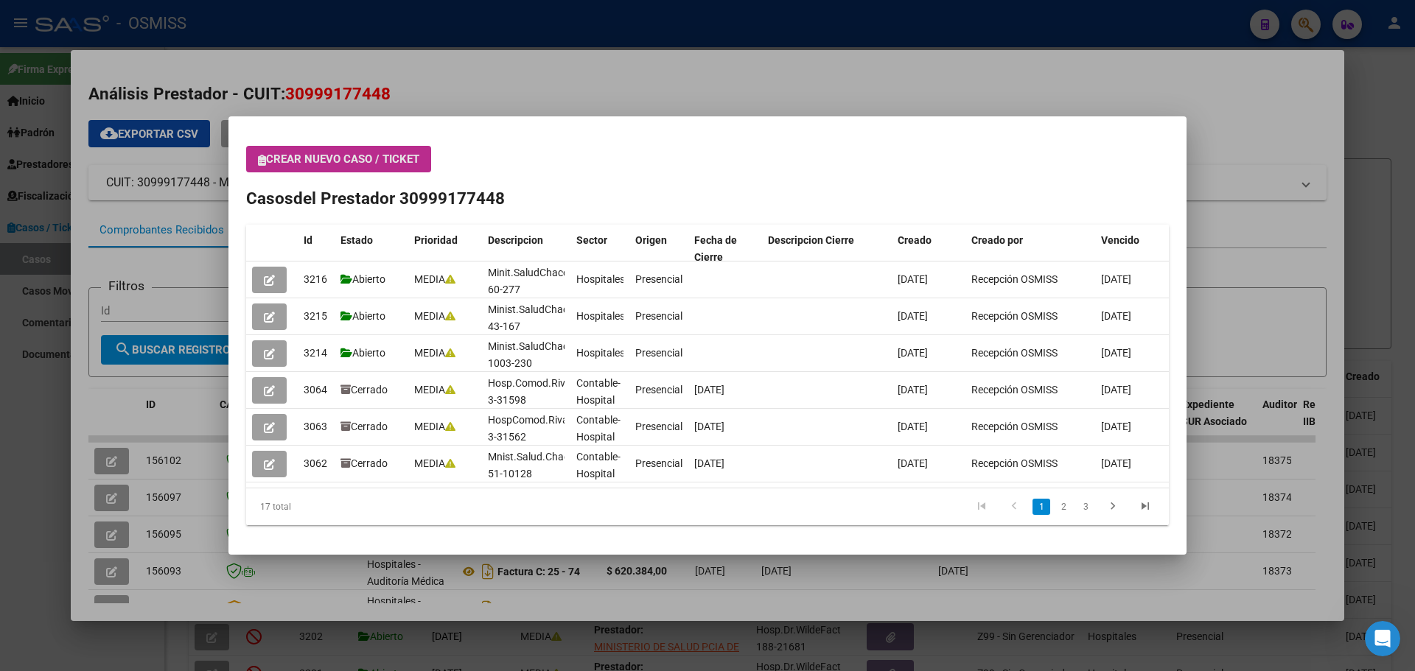
click at [270, 157] on span "Crear nuevo caso / ticket" at bounding box center [338, 159] width 161 height 13
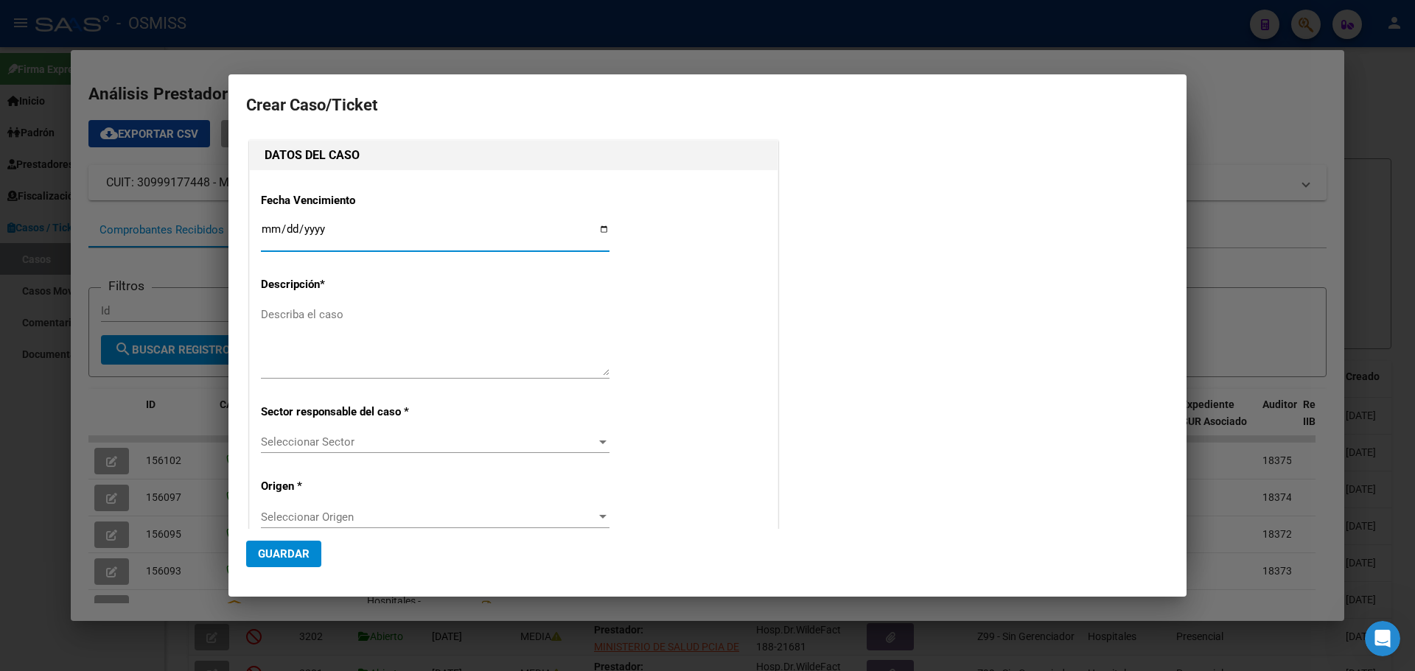
click at [264, 312] on textarea "Describa el caso" at bounding box center [435, 340] width 348 height 69
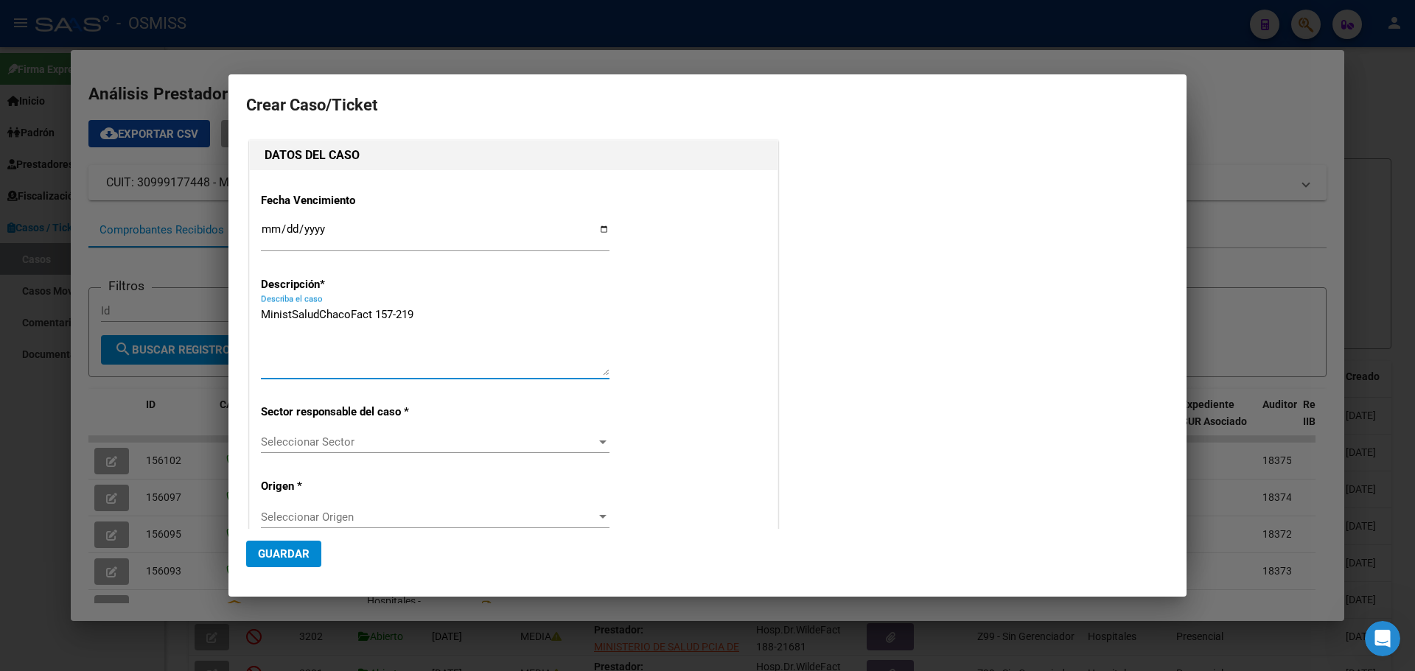
type textarea "MinistSaludChacoFact 157-219"
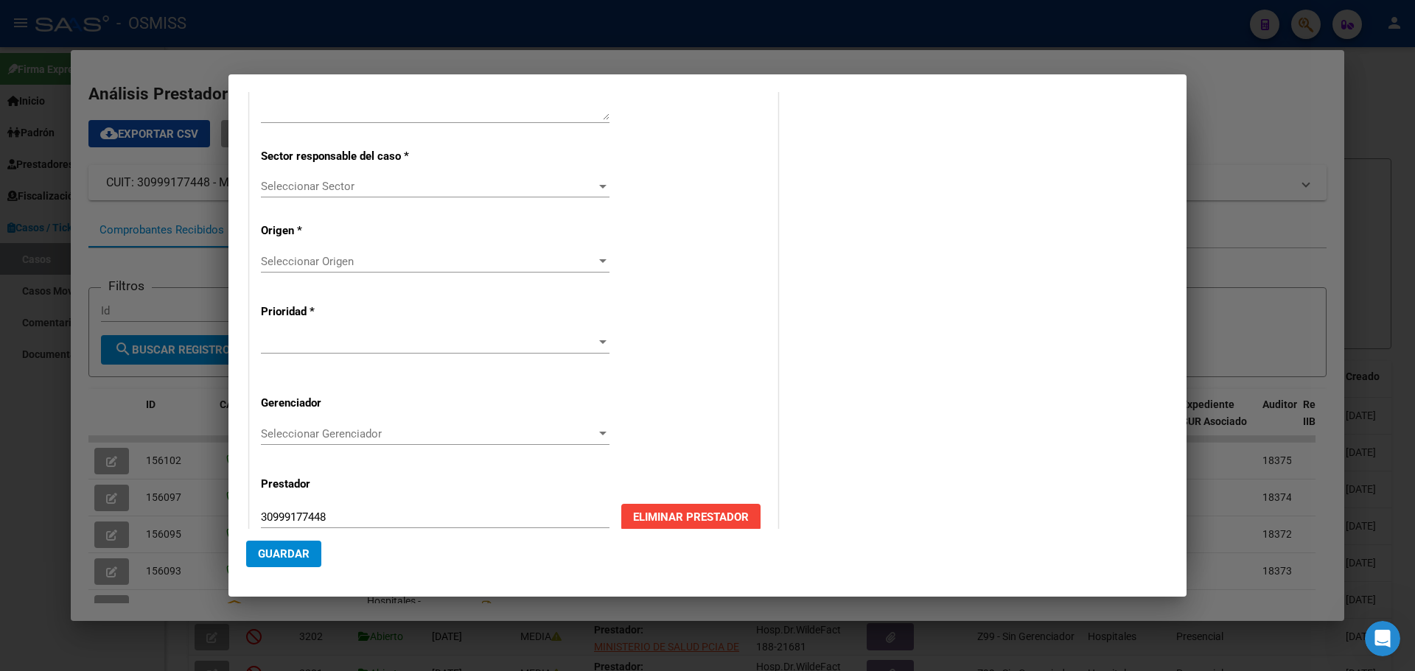
scroll to position [284, 0]
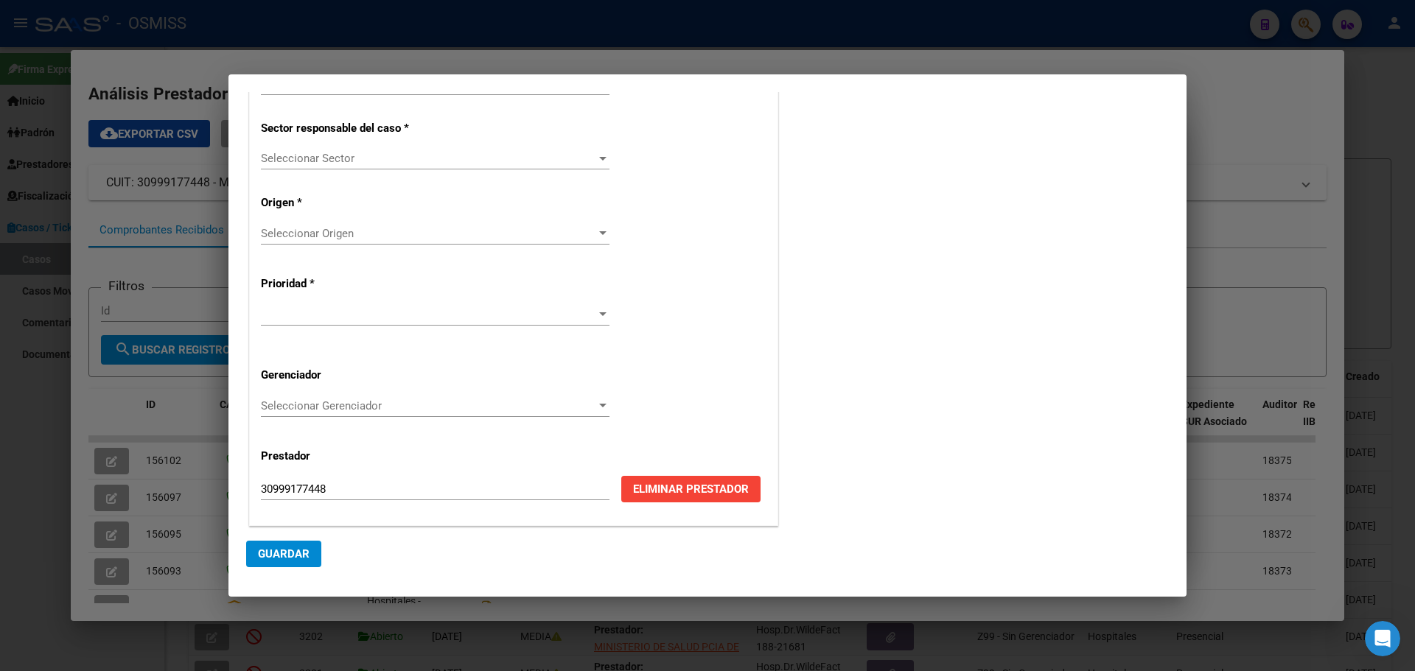
click at [597, 153] on div at bounding box center [602, 159] width 13 height 12
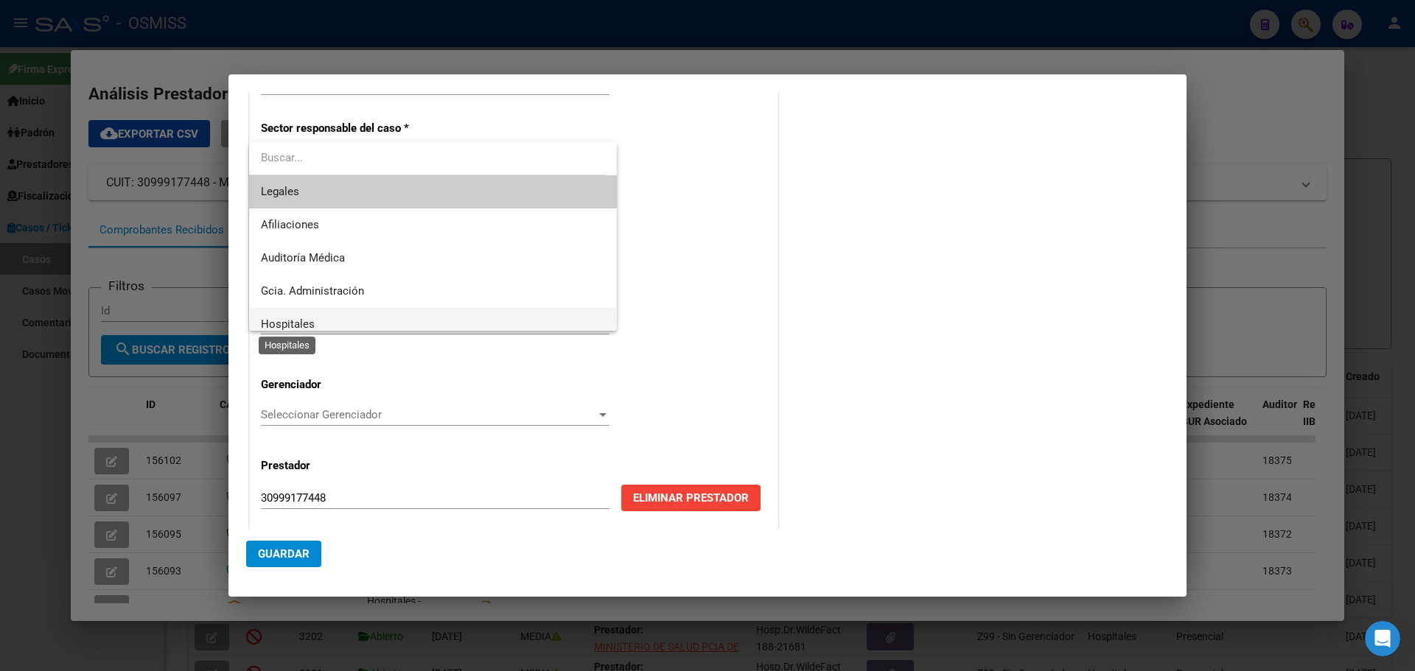
click at [297, 318] on span "Hospitales" at bounding box center [288, 324] width 54 height 13
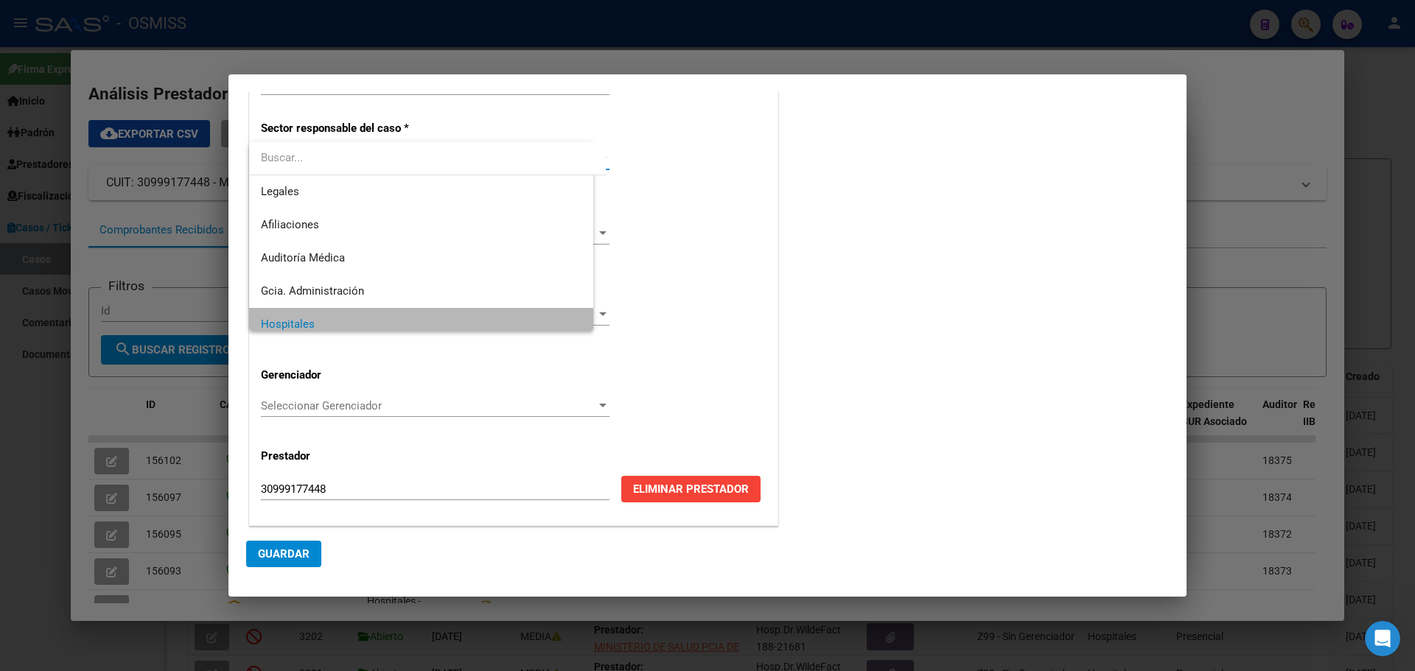
scroll to position [10, 0]
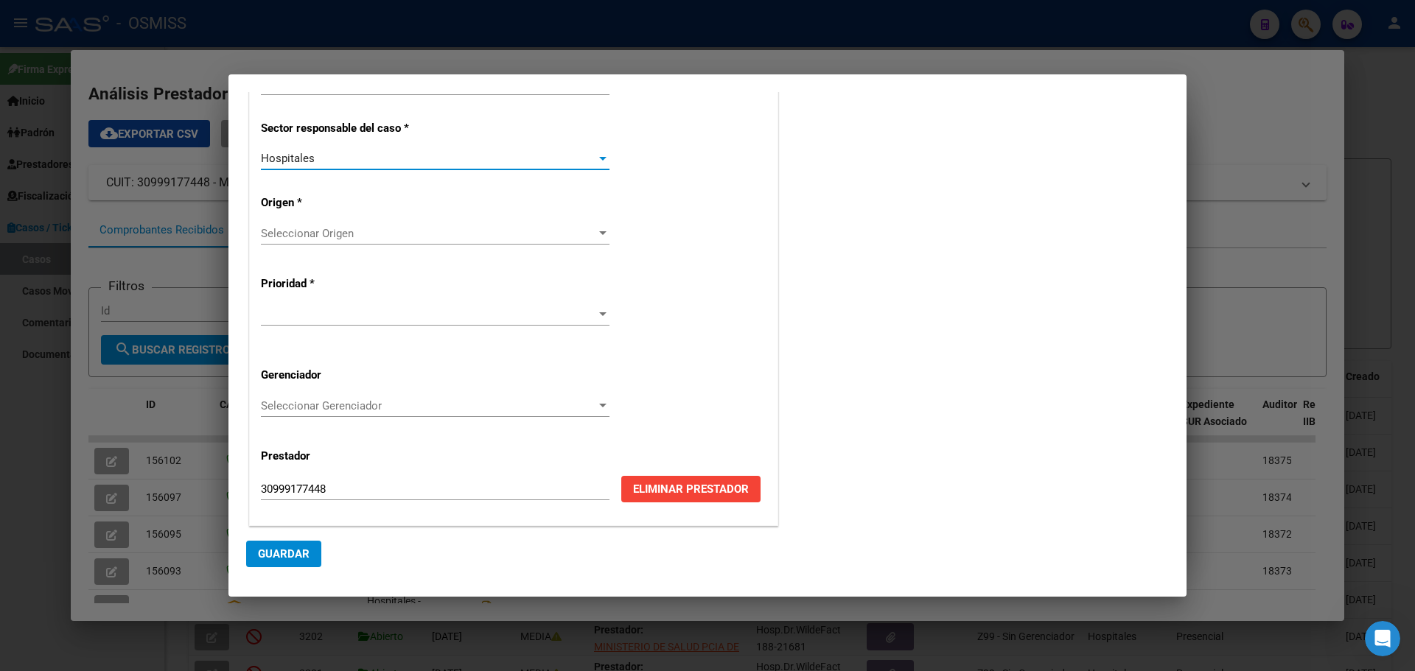
click at [599, 231] on div at bounding box center [602, 233] width 7 height 4
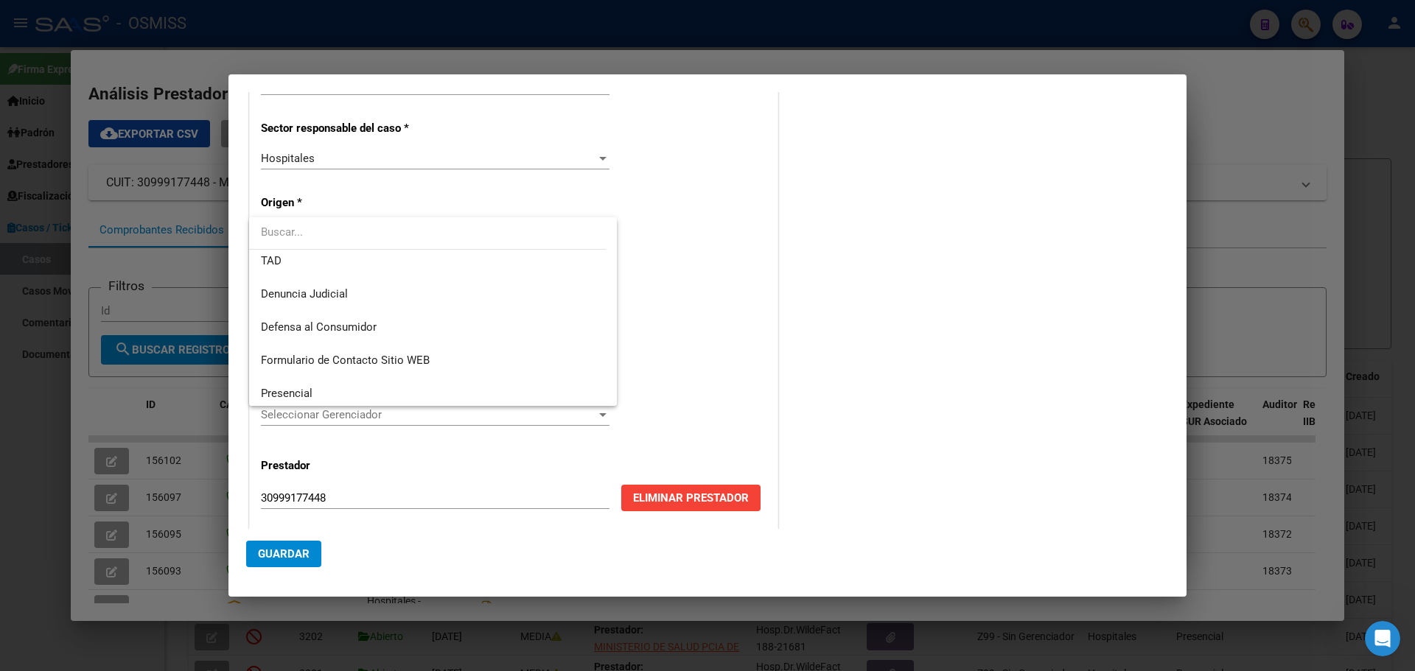
scroll to position [118, 0]
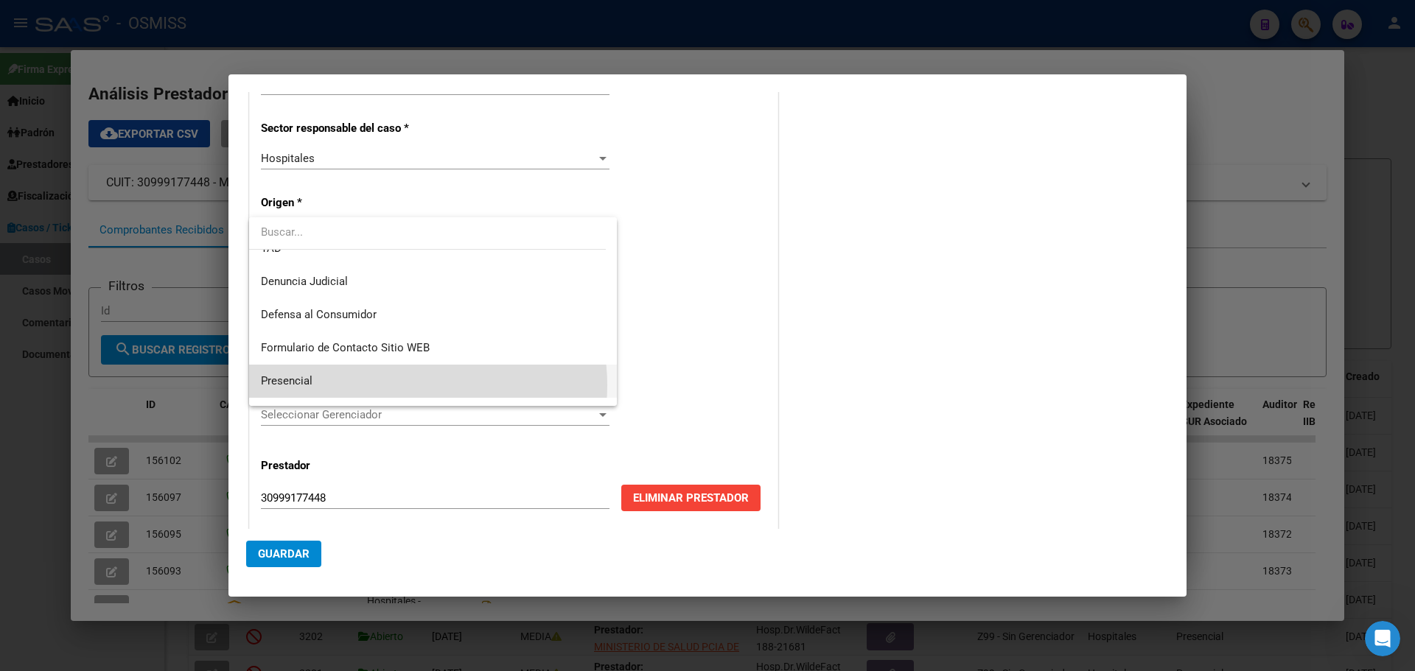
click at [401, 385] on span "Presencial" at bounding box center [433, 381] width 344 height 33
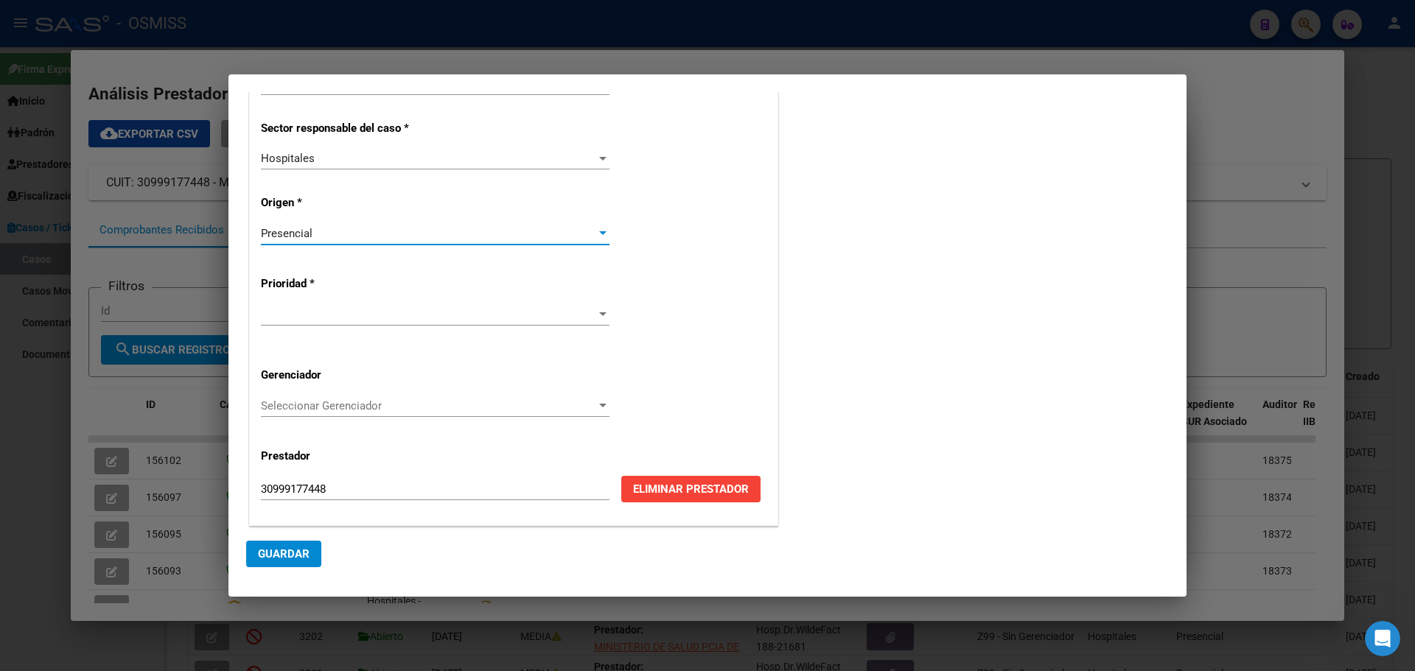
click at [599, 313] on div at bounding box center [602, 314] width 7 height 4
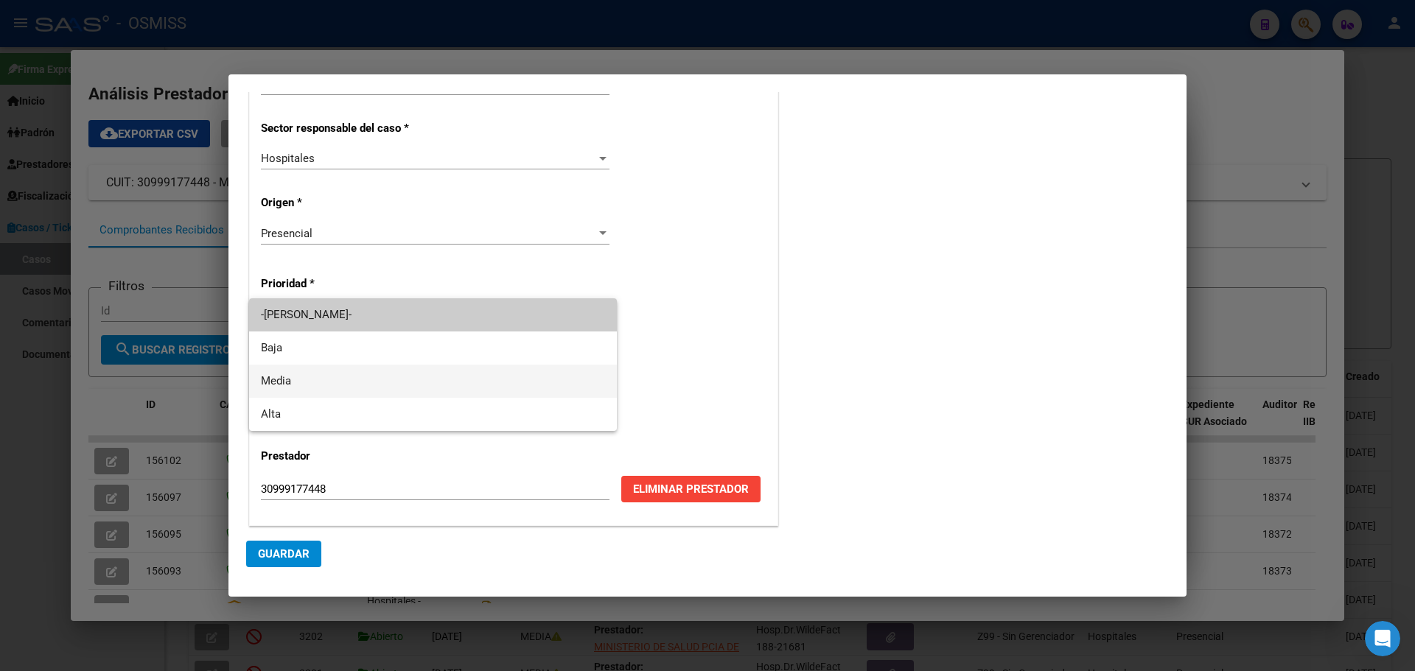
click at [361, 385] on span "Media" at bounding box center [433, 381] width 344 height 33
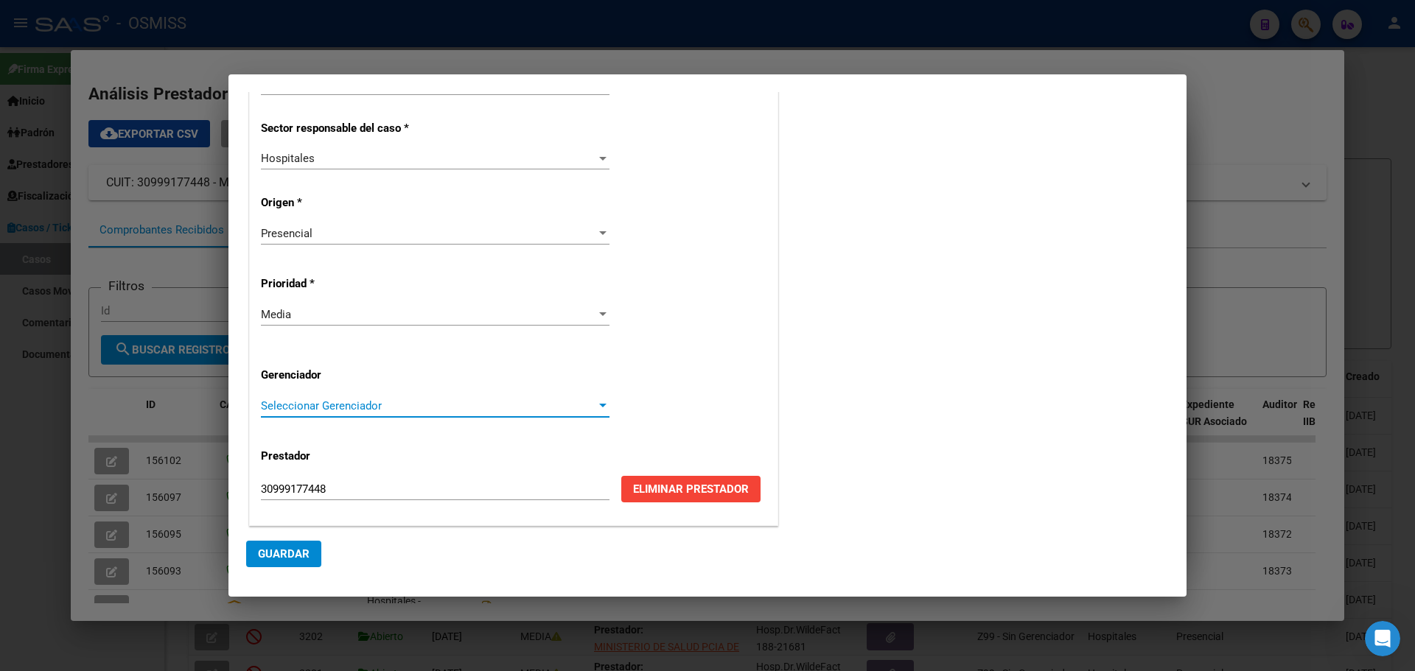
click at [599, 404] on div at bounding box center [602, 406] width 7 height 4
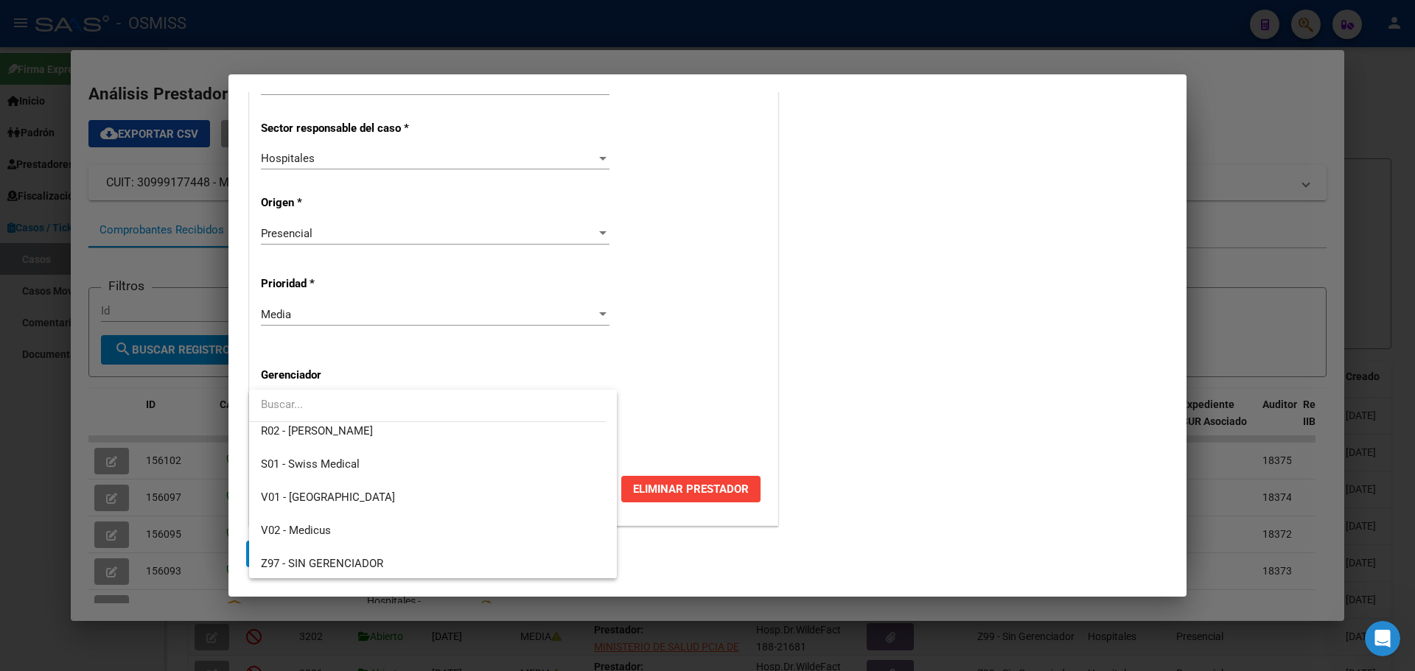
scroll to position [441, 0]
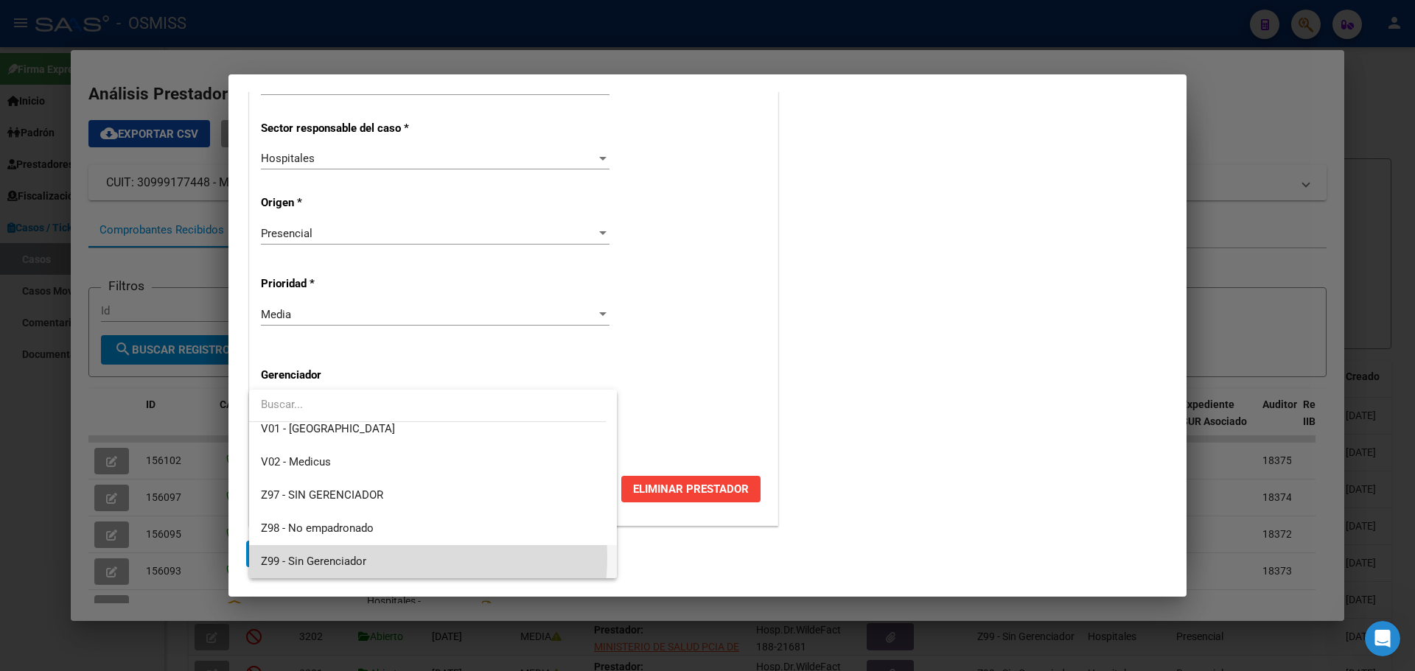
click at [384, 433] on span "Z99 - Sin Gerenciador" at bounding box center [433, 561] width 344 height 33
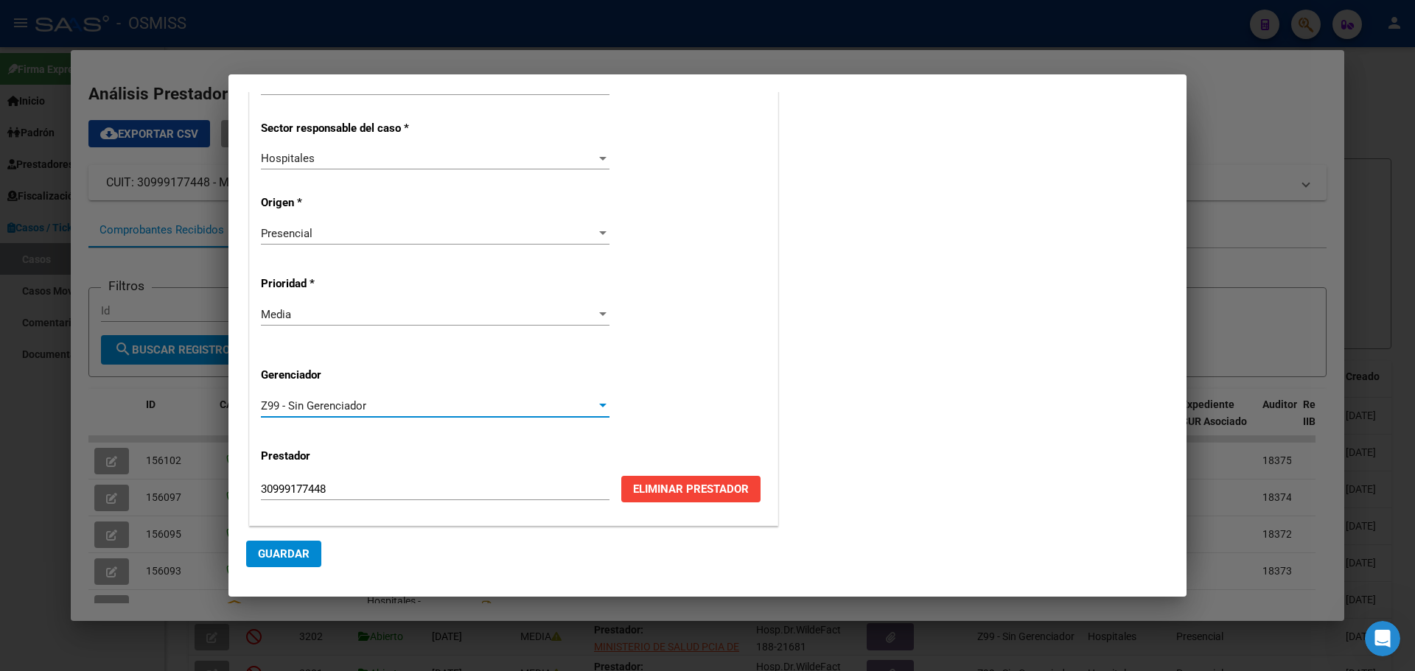
click at [306, 433] on span "Guardar" at bounding box center [284, 553] width 52 height 13
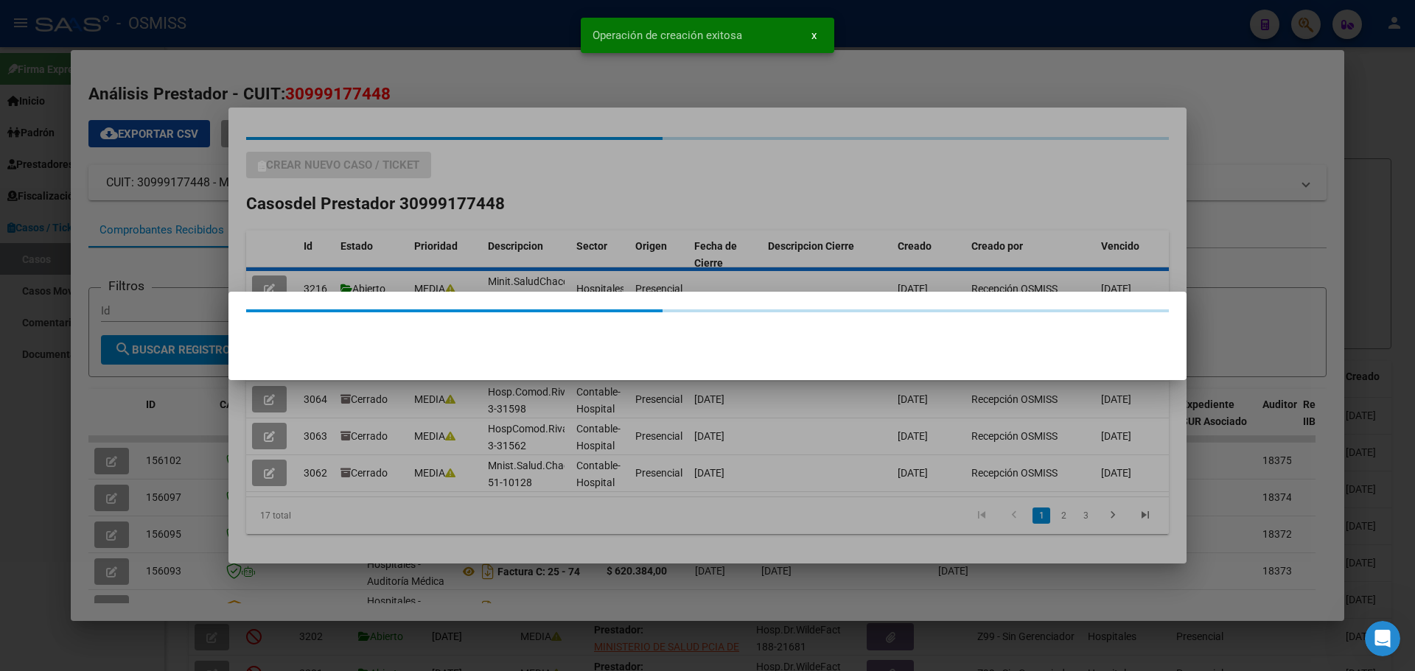
scroll to position [0, 0]
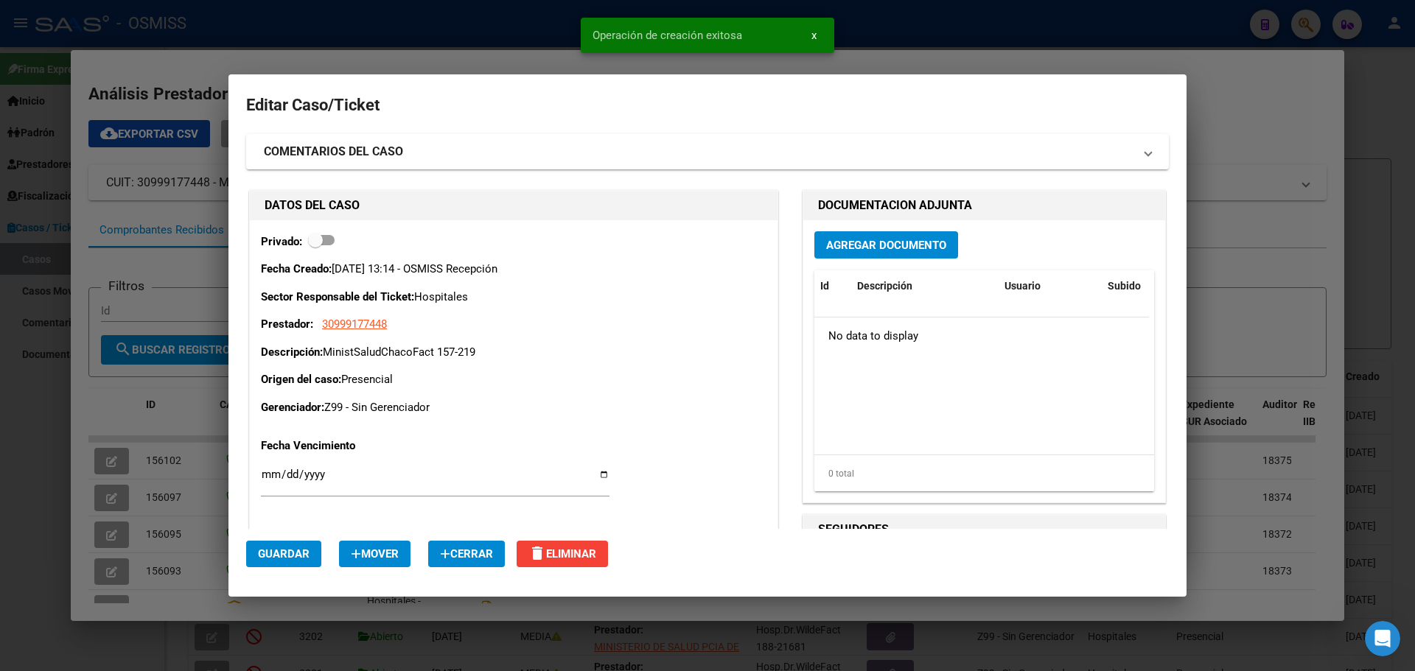
click at [740, 241] on span "Agregar Documento" at bounding box center [886, 245] width 120 height 13
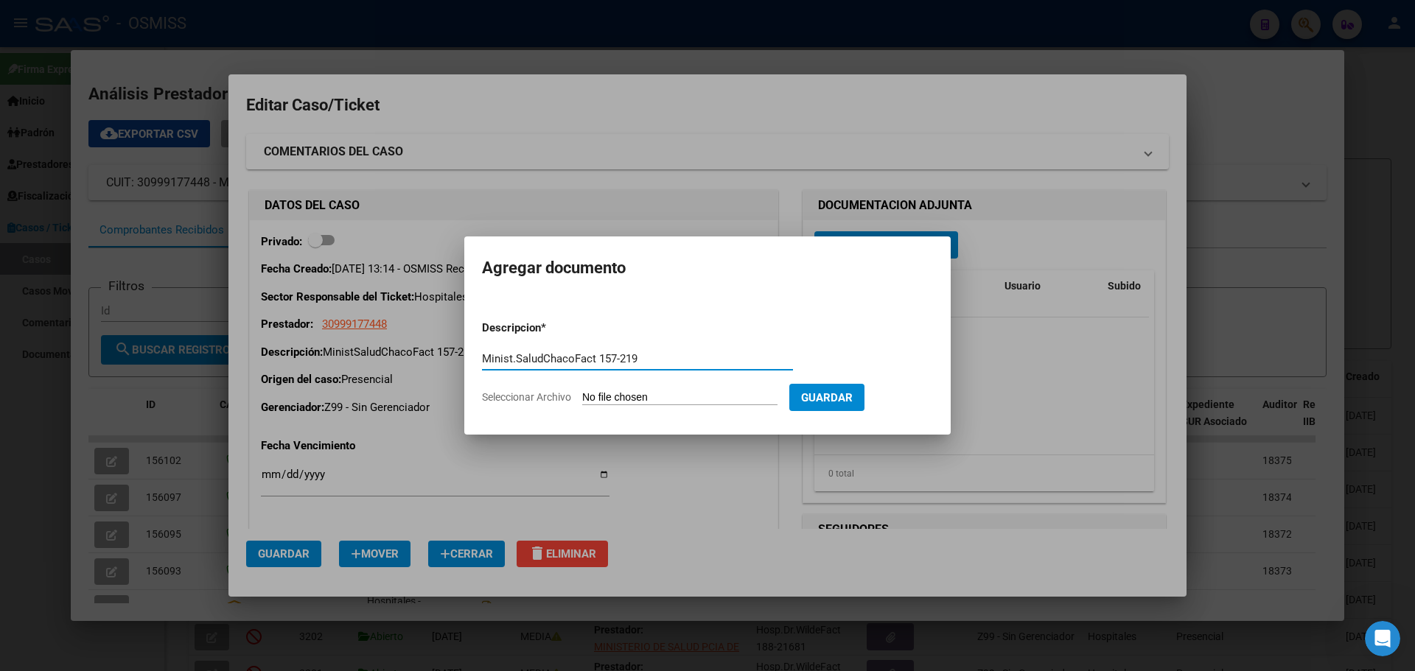
type input "Minist.SaludChacoFact 157-219"
click at [558, 396] on span "Seleccionar Archivo" at bounding box center [526, 397] width 89 height 12
click at [582, 396] on input "Seleccionar Archivo" at bounding box center [679, 398] width 195 height 14
type input "C:\fakepath\Fact 219.pdf"
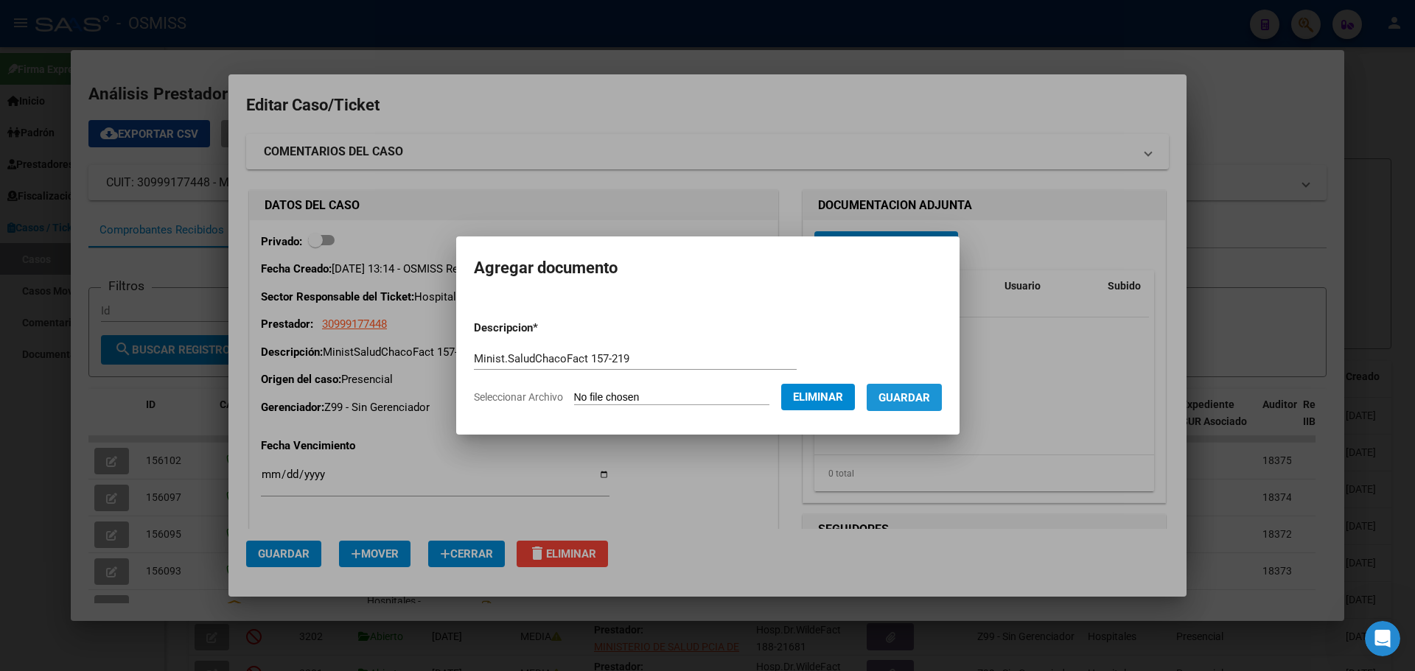
click at [740, 396] on span "Guardar" at bounding box center [904, 397] width 52 height 13
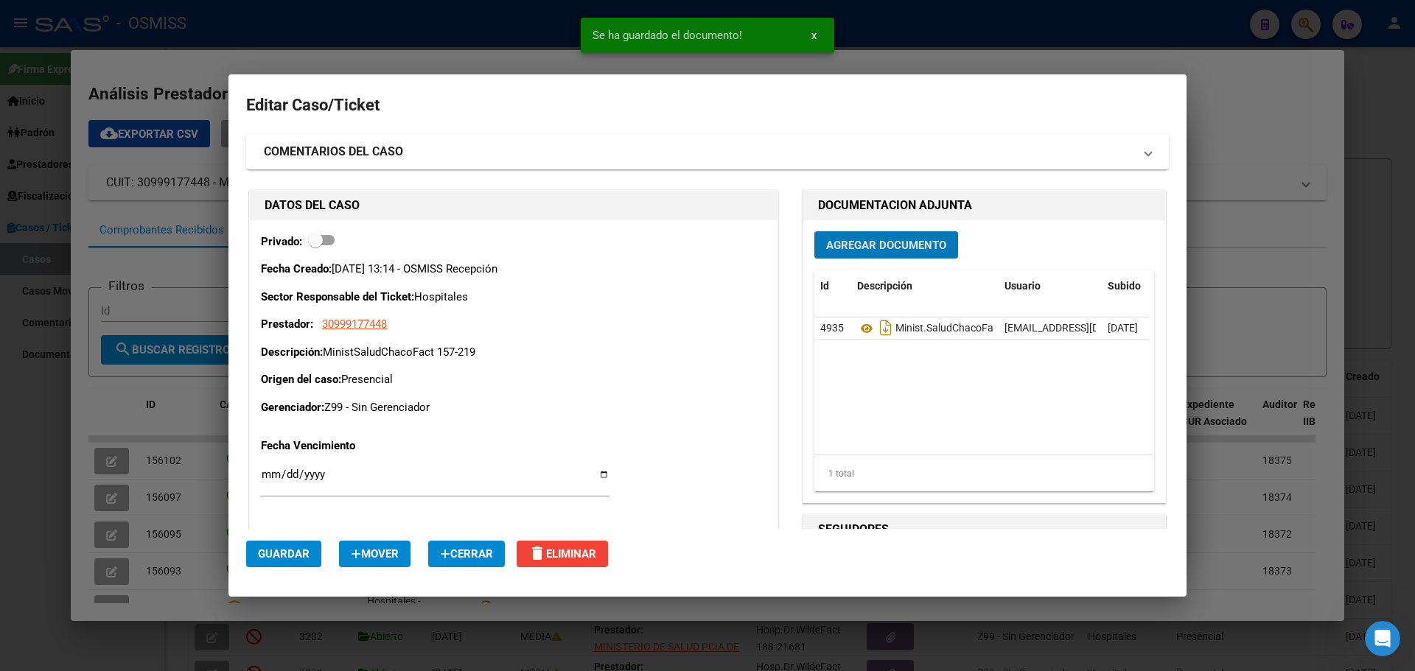
click at [357, 55] on div at bounding box center [707, 335] width 1415 height 671
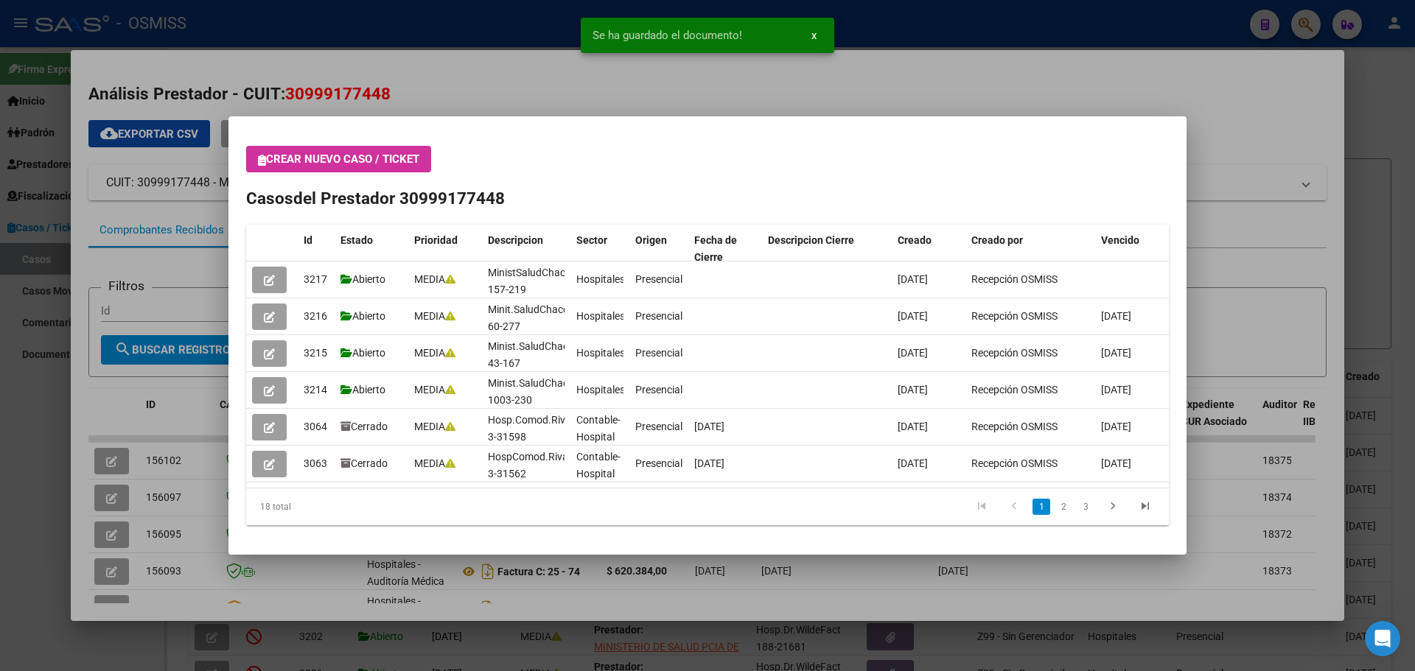
click at [257, 155] on button "Crear nuevo caso / ticket" at bounding box center [338, 159] width 185 height 27
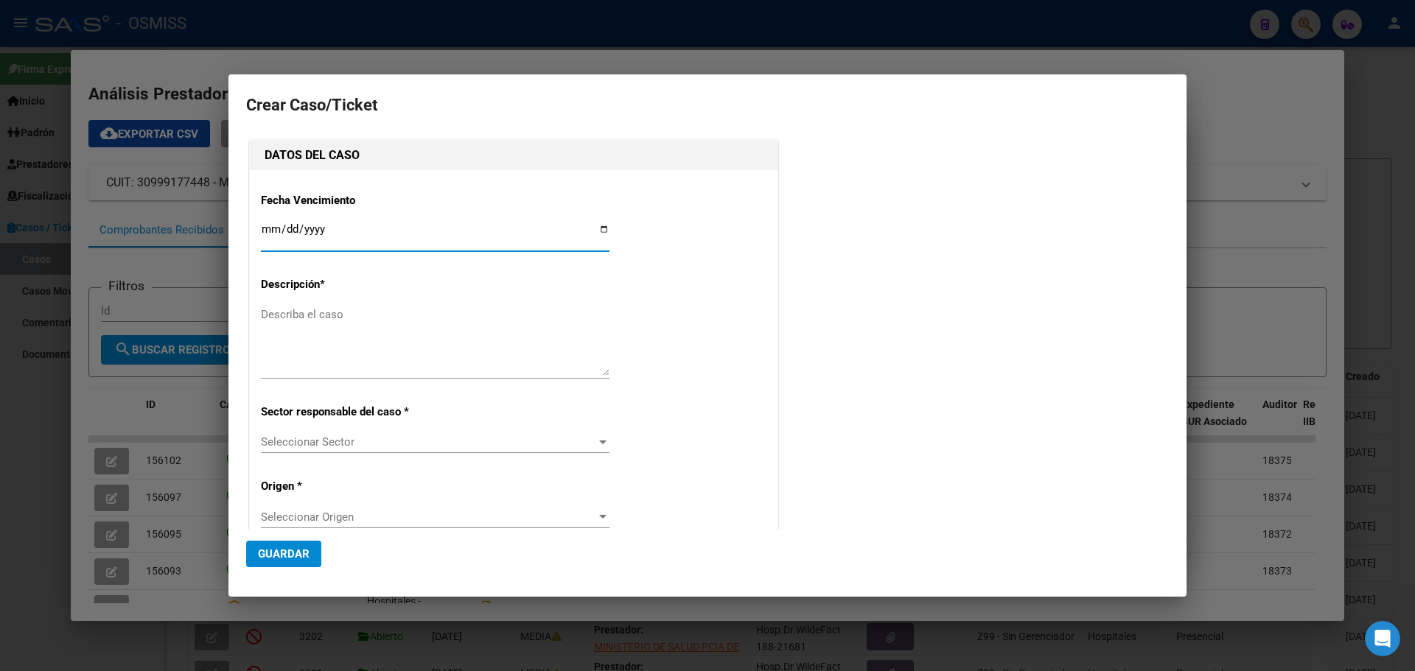
click at [600, 228] on input "Ingresar fecha" at bounding box center [435, 235] width 348 height 24
type input "[DATE]"
click at [362, 312] on textarea "Describa el caso" at bounding box center [435, 340] width 348 height 69
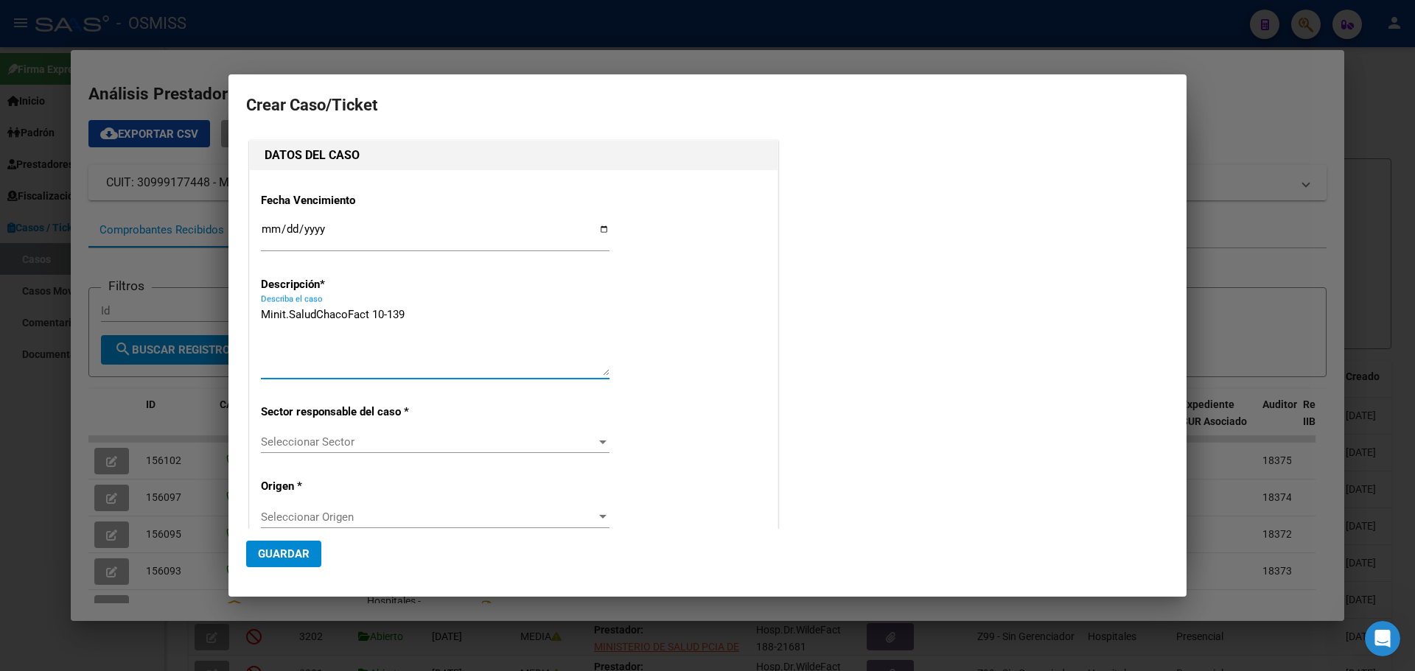
type textarea "Minit.SaludChacoFact 10-139"
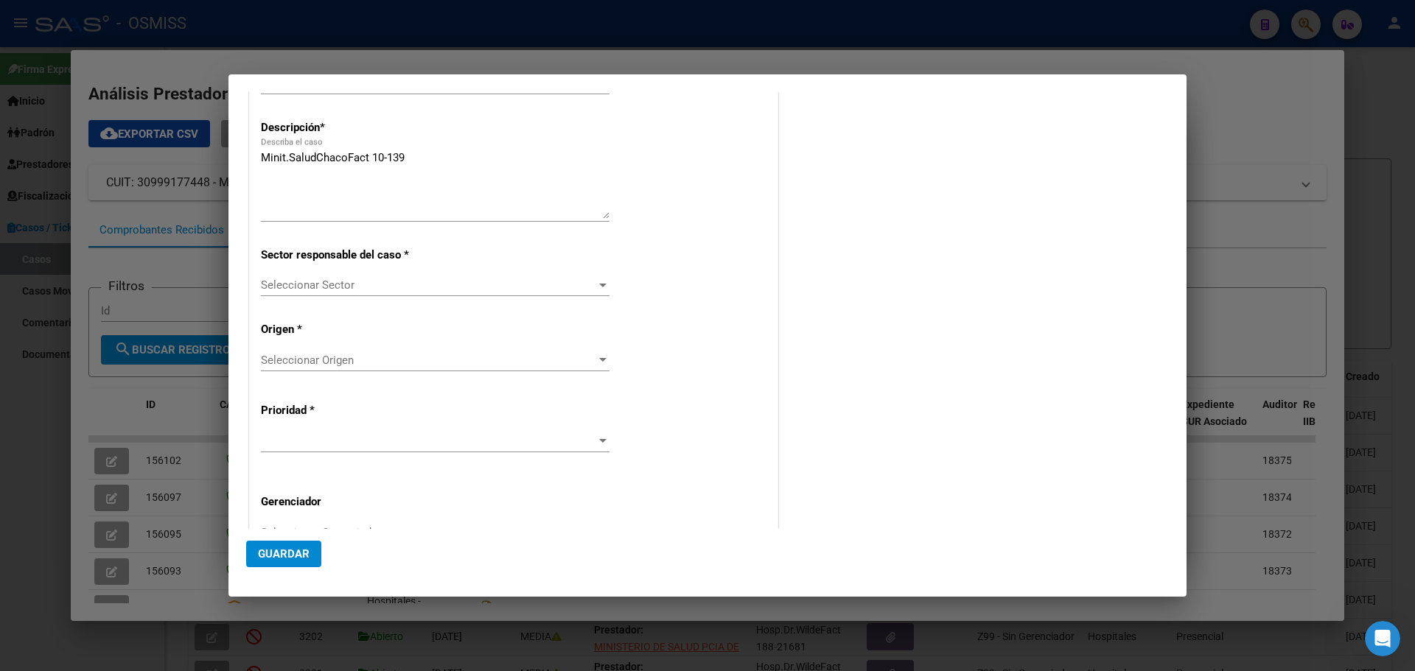
scroll to position [226, 0]
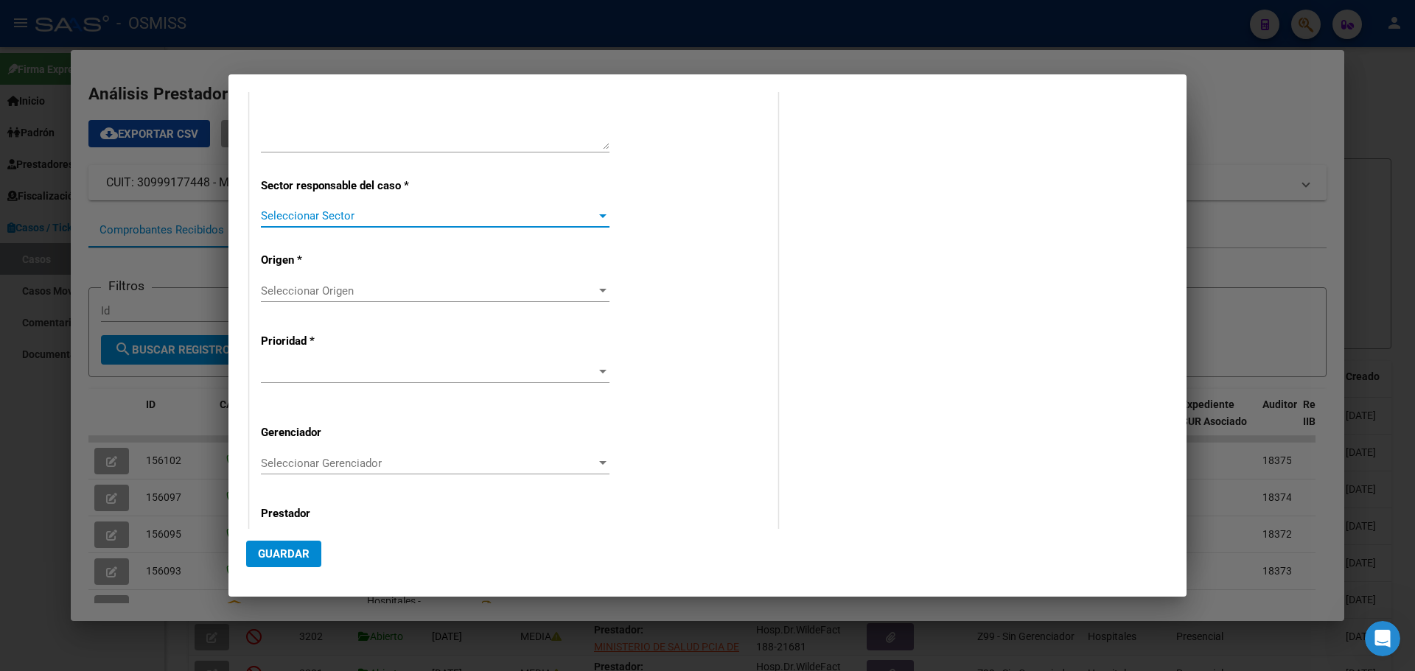
click at [598, 213] on div at bounding box center [602, 216] width 13 height 12
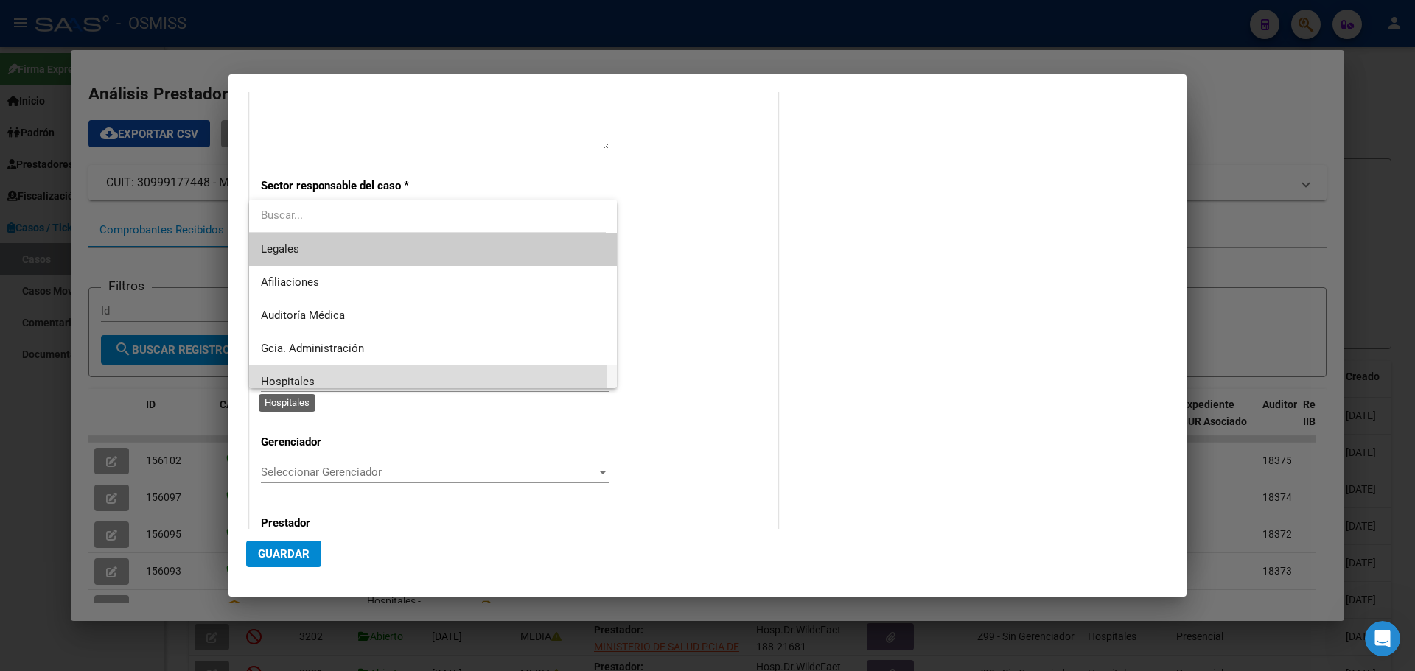
click at [293, 376] on span "Hospitales" at bounding box center [288, 381] width 54 height 13
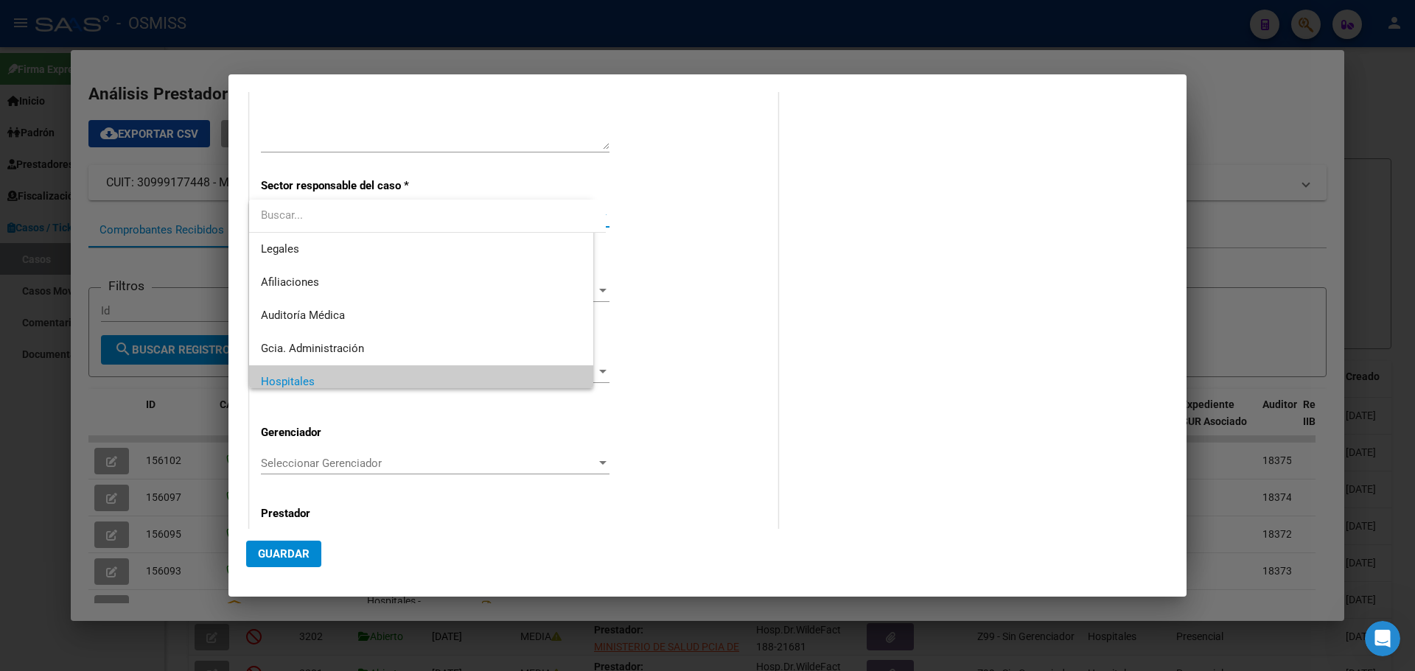
scroll to position [10, 0]
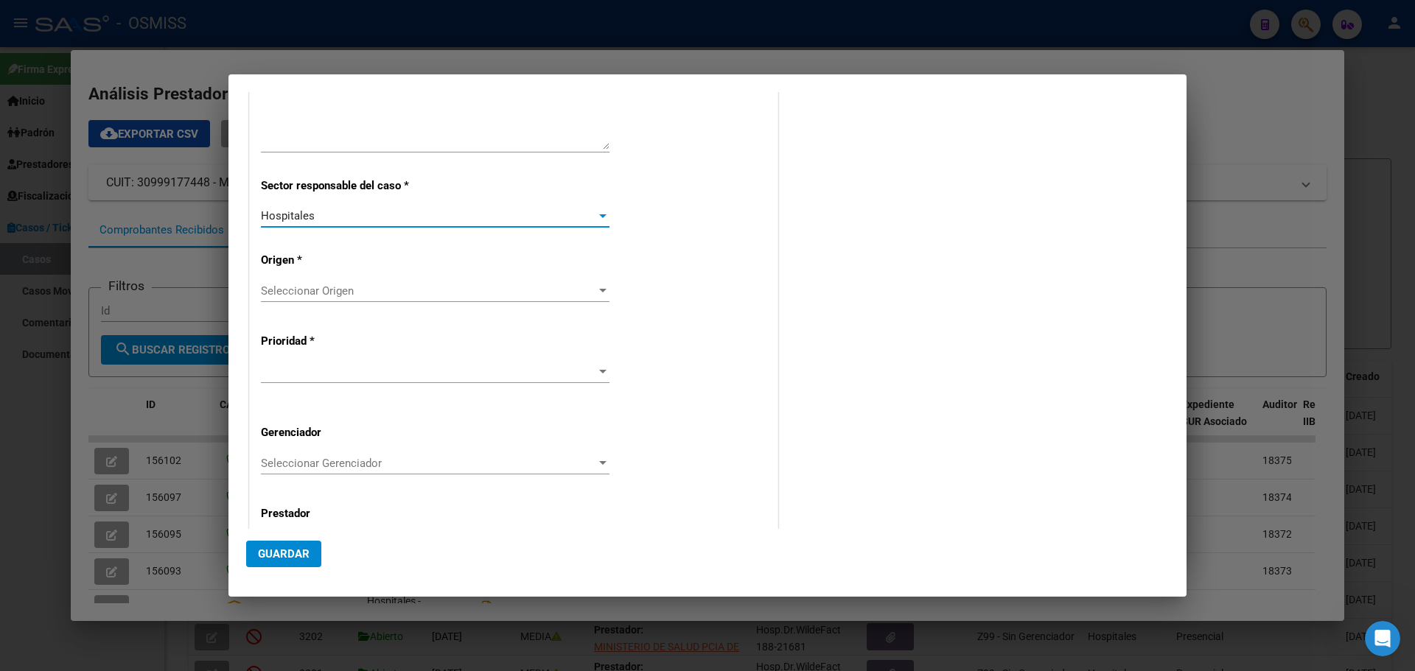
click at [600, 290] on div at bounding box center [602, 291] width 7 height 4
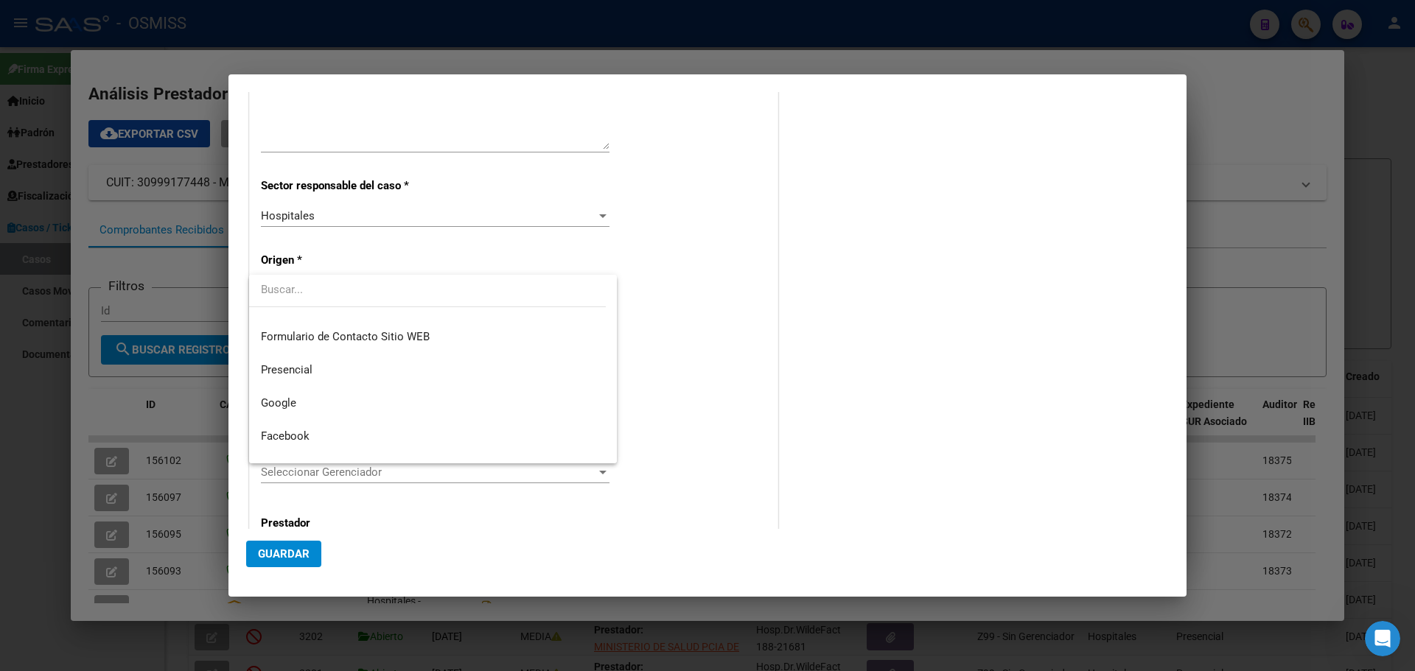
scroll to position [225, 0]
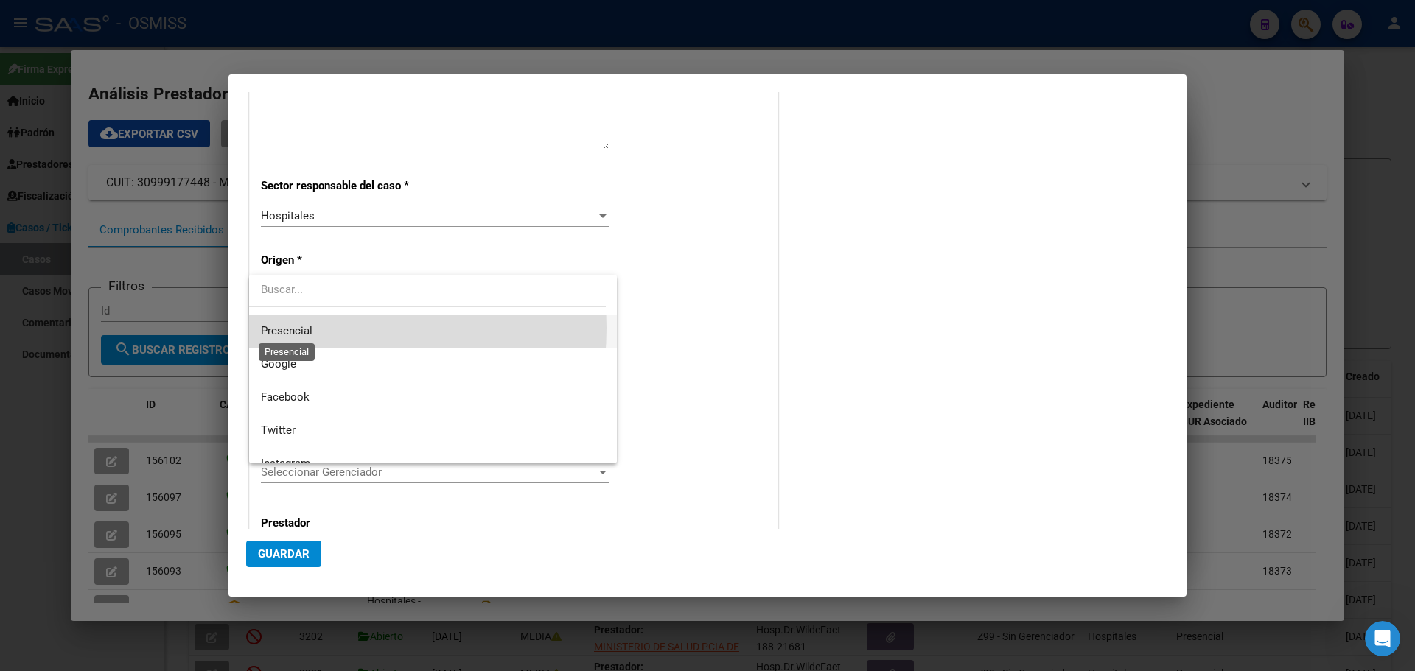
click at [290, 328] on span "Presencial" at bounding box center [287, 330] width 52 height 13
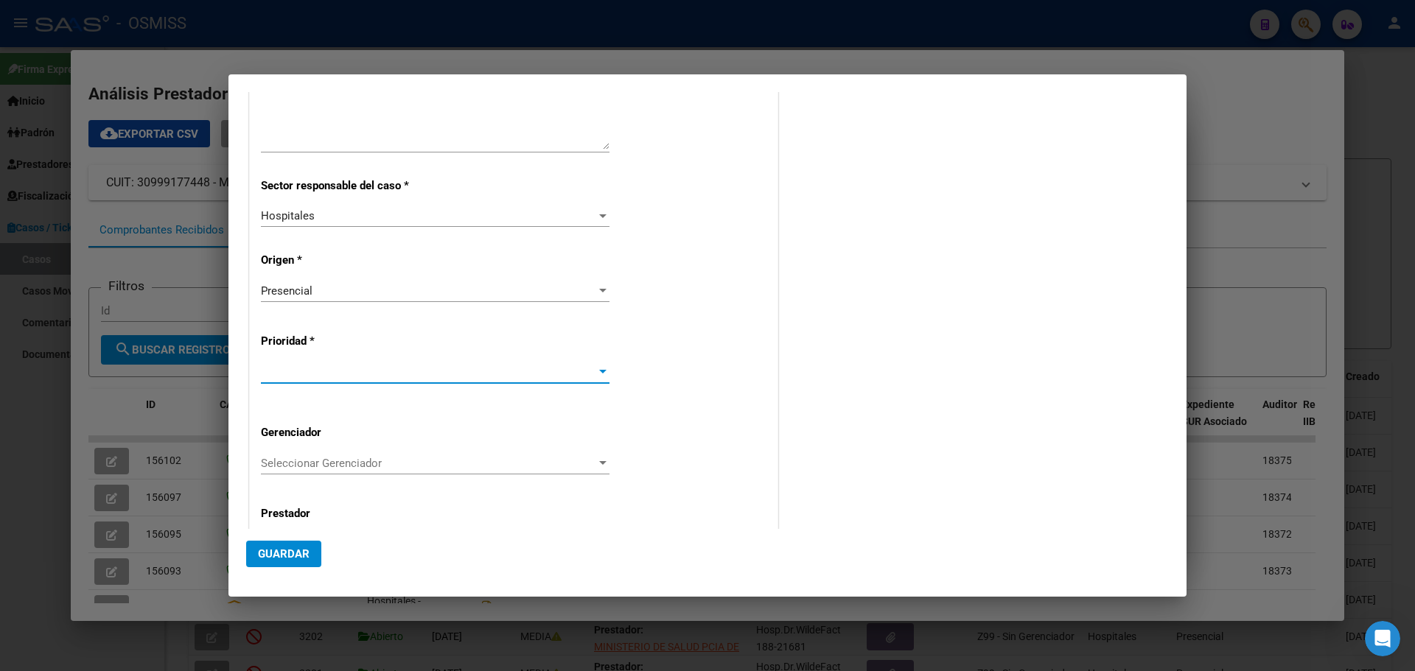
click at [599, 371] on div at bounding box center [602, 372] width 7 height 4
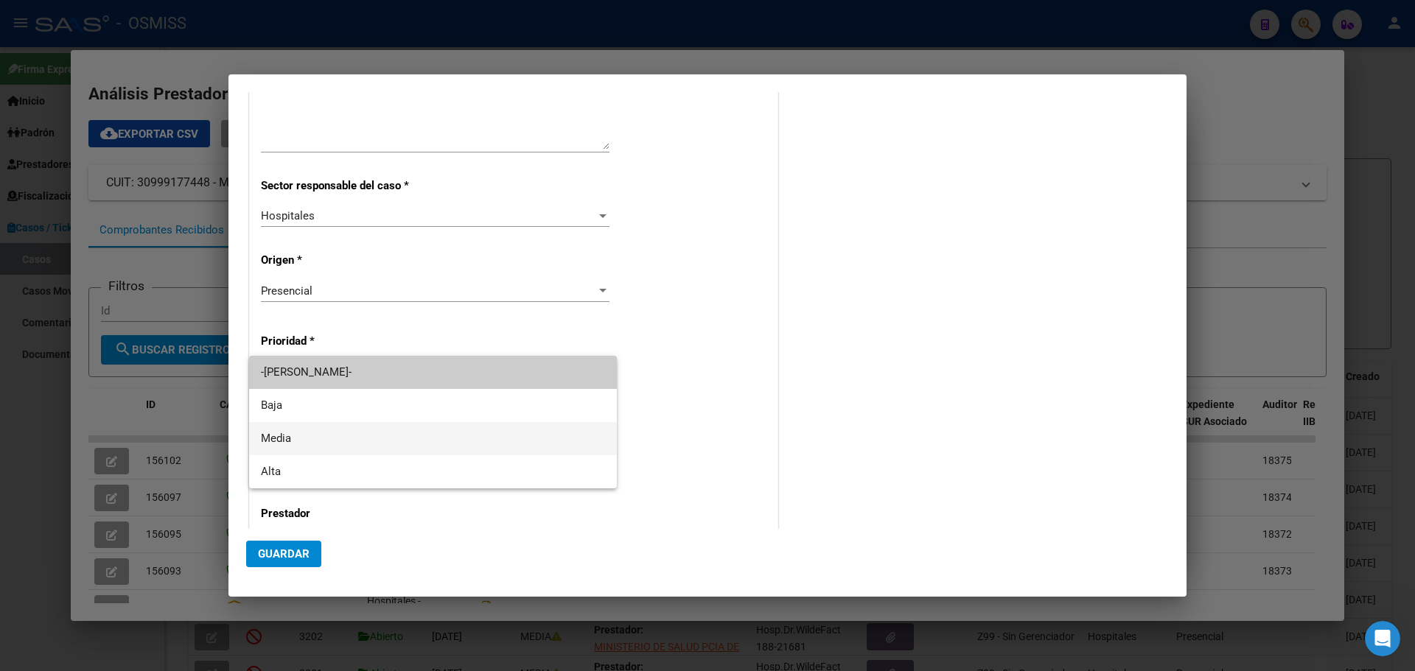
click at [272, 429] on span "Media" at bounding box center [433, 438] width 344 height 33
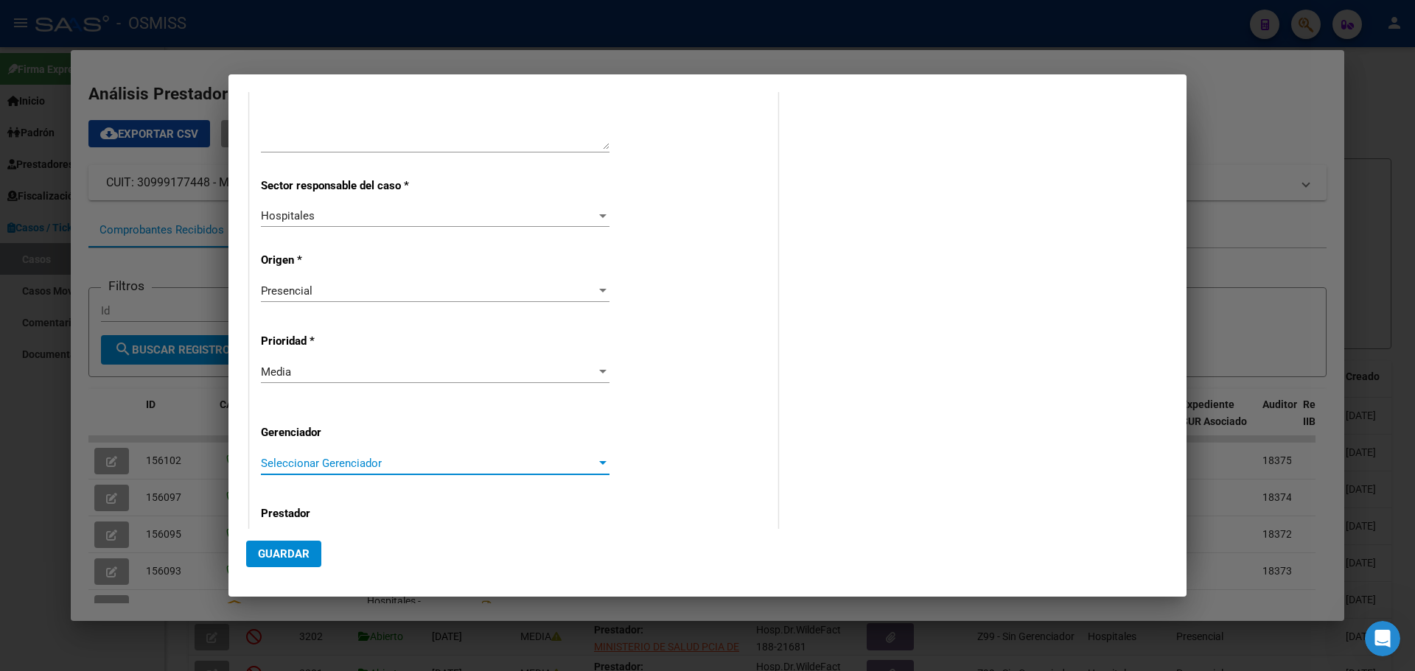
click at [599, 433] on div at bounding box center [602, 463] width 7 height 4
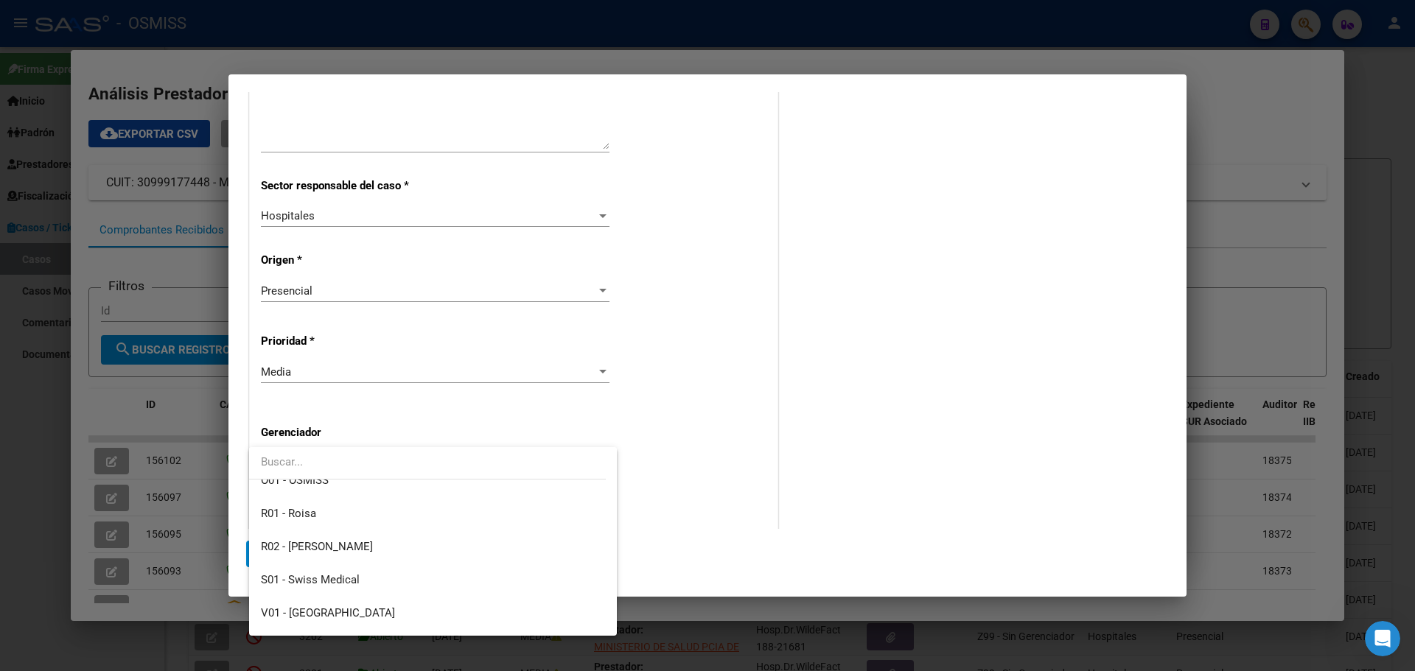
scroll to position [441, 0]
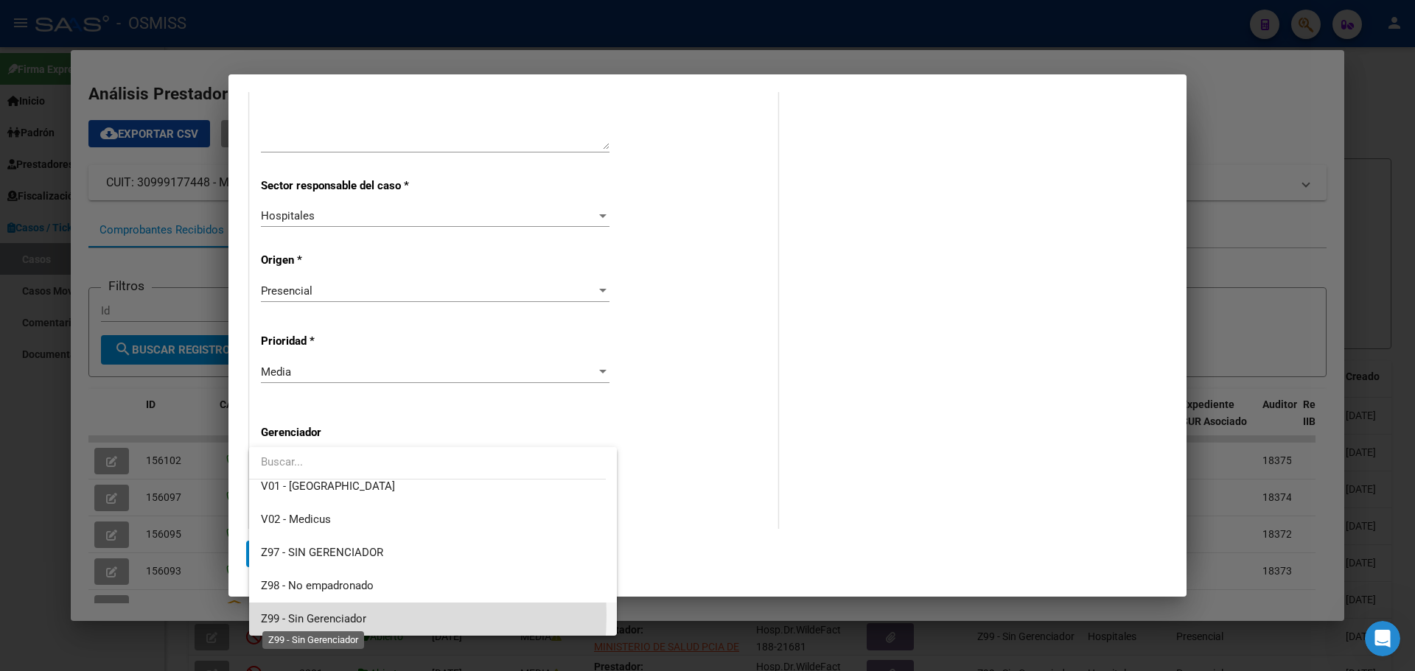
click at [298, 433] on span "Z99 - Sin Gerenciador" at bounding box center [313, 618] width 105 height 13
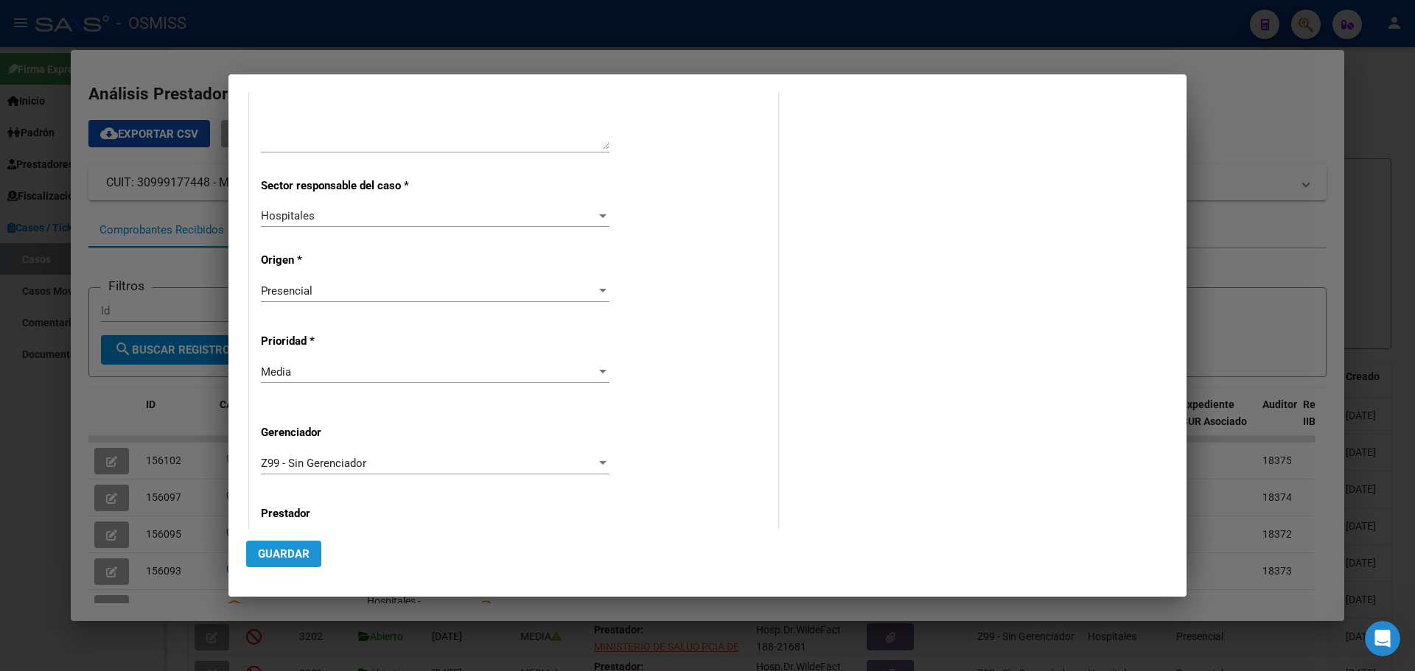
click at [280, 433] on span "Guardar" at bounding box center [284, 553] width 52 height 13
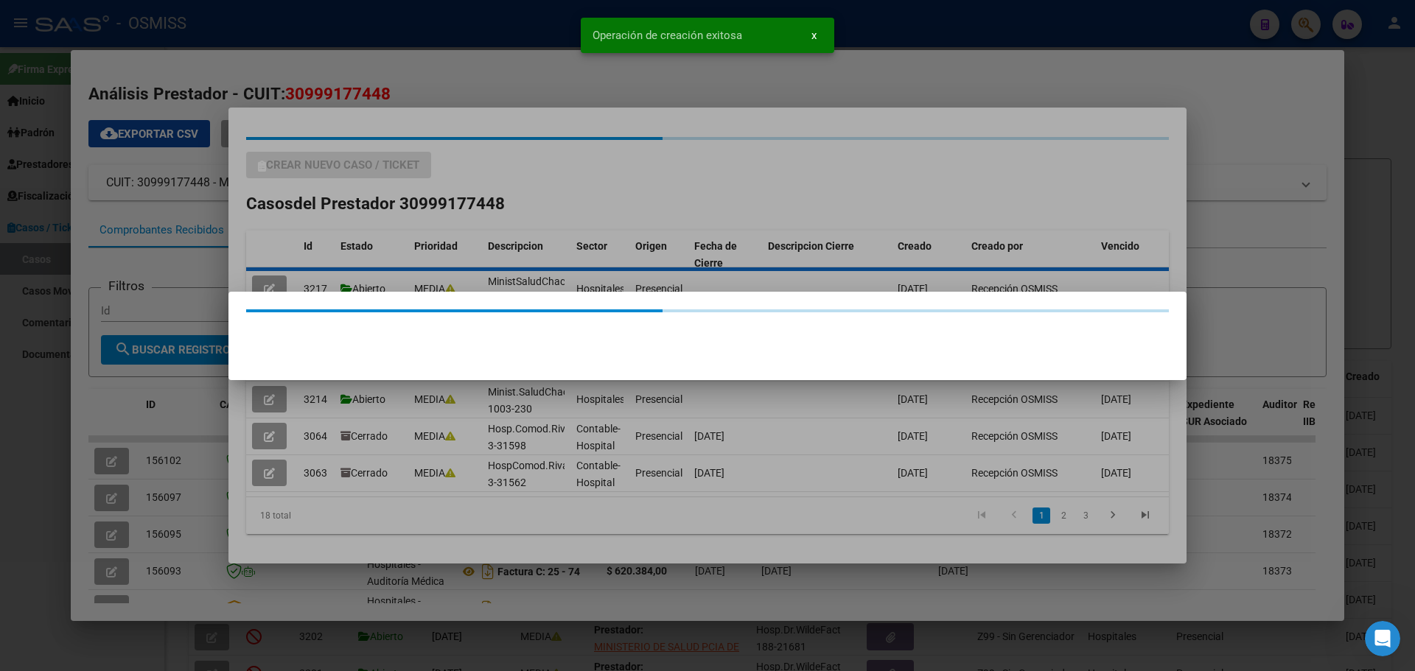
scroll to position [0, 0]
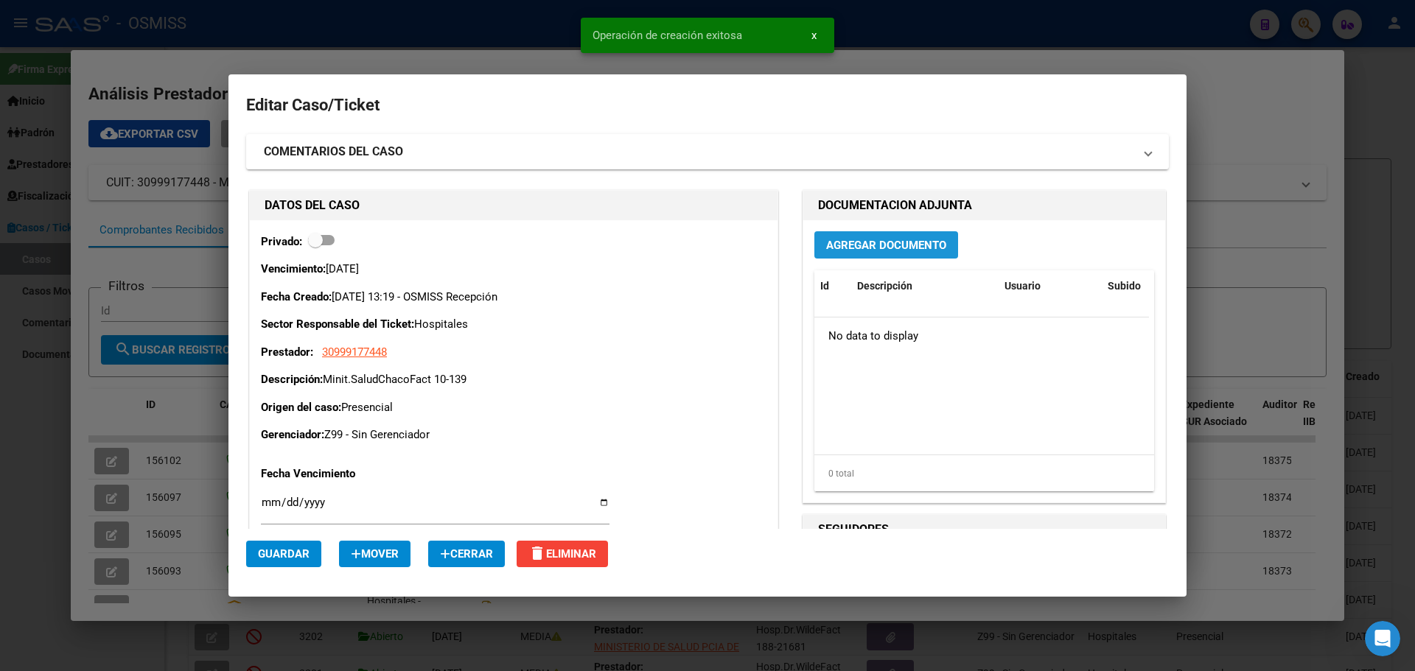
click at [740, 246] on span "Agregar Documento" at bounding box center [886, 245] width 120 height 13
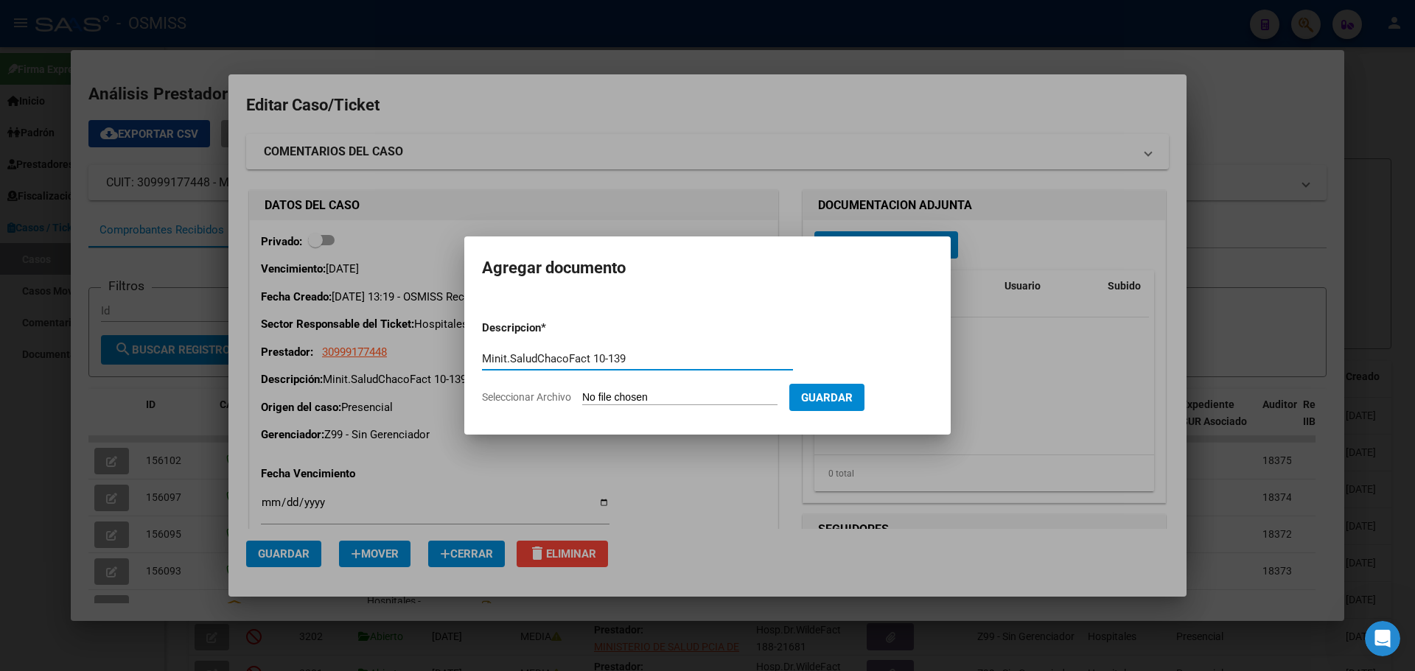
type input "Minit.SaludChacoFact 10-139"
click at [553, 394] on span "Seleccionar Archivo" at bounding box center [526, 397] width 89 height 12
click at [582, 394] on input "Seleccionar Archivo" at bounding box center [679, 398] width 195 height 14
type input "C:\fakepath\Fact 139.pdf"
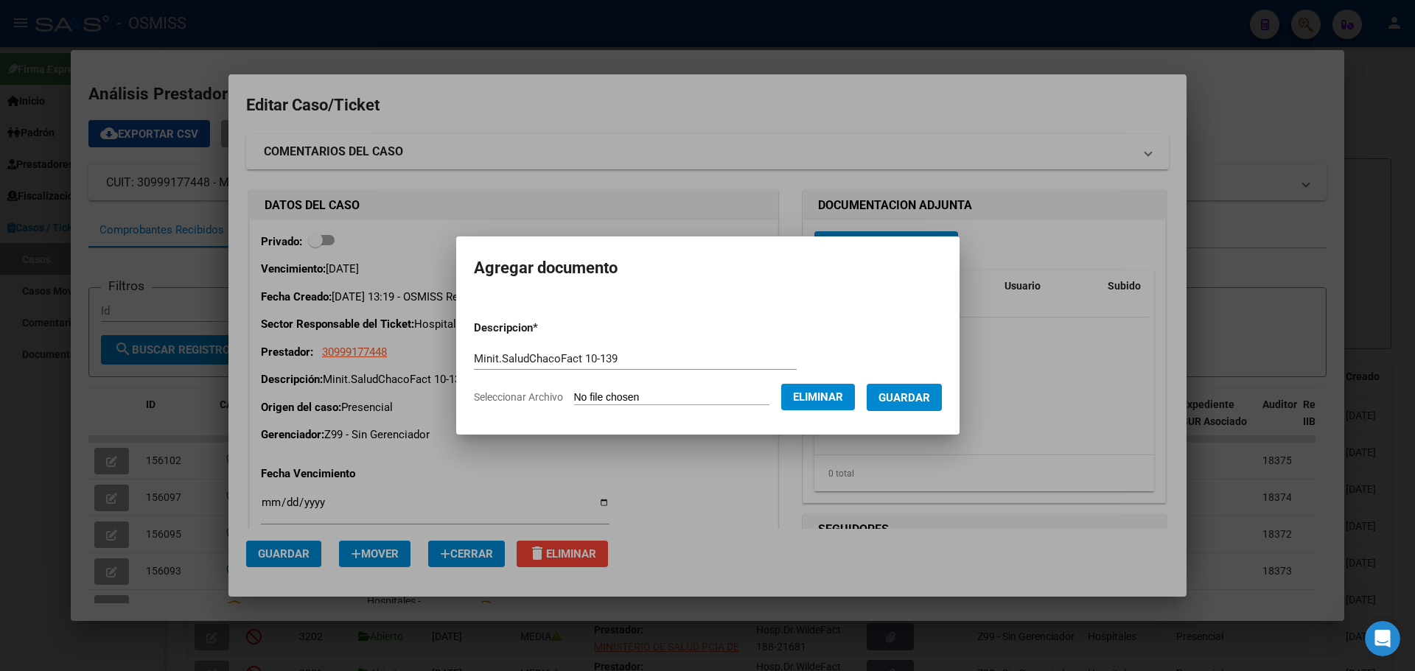
click at [740, 397] on span "Guardar" at bounding box center [904, 397] width 52 height 13
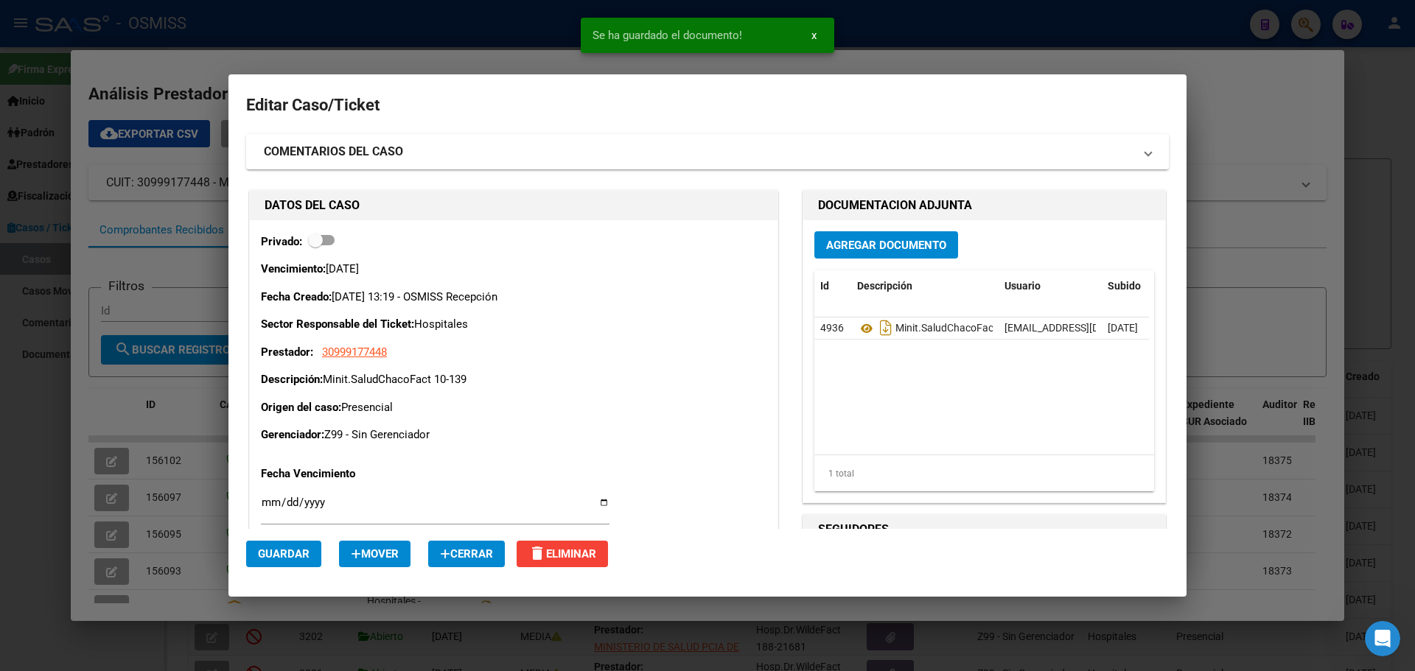
click at [200, 69] on div at bounding box center [707, 335] width 1415 height 671
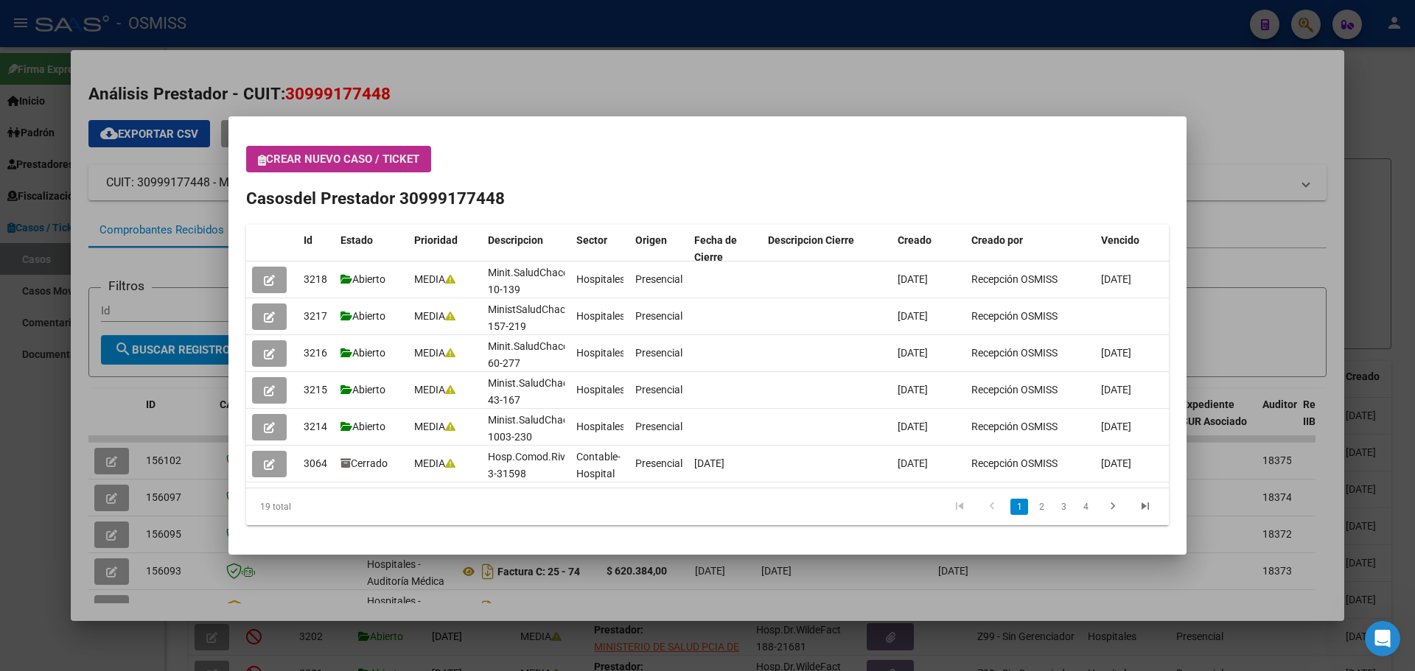
click at [257, 157] on button "Crear nuevo caso / ticket" at bounding box center [338, 159] width 185 height 27
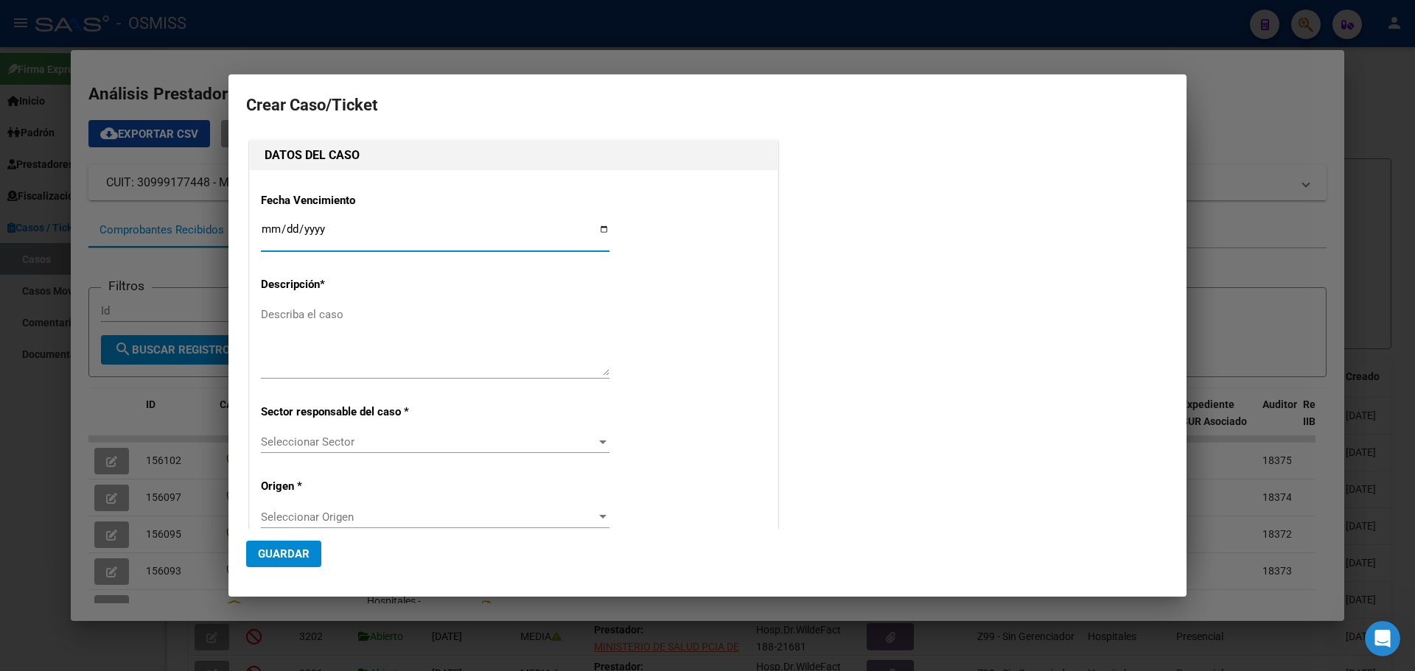
click at [337, 105] on h2 "Crear Caso/Ticket" at bounding box center [707, 105] width 922 height 28
